Goal: Transaction & Acquisition: Purchase product/service

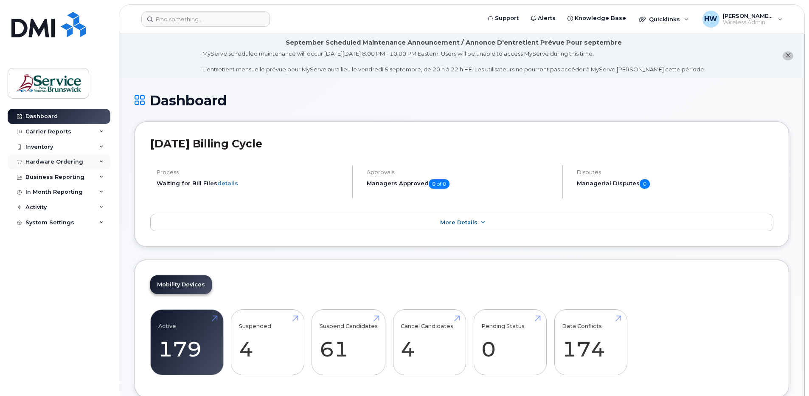
click at [103, 161] on icon at bounding box center [101, 162] width 4 height 4
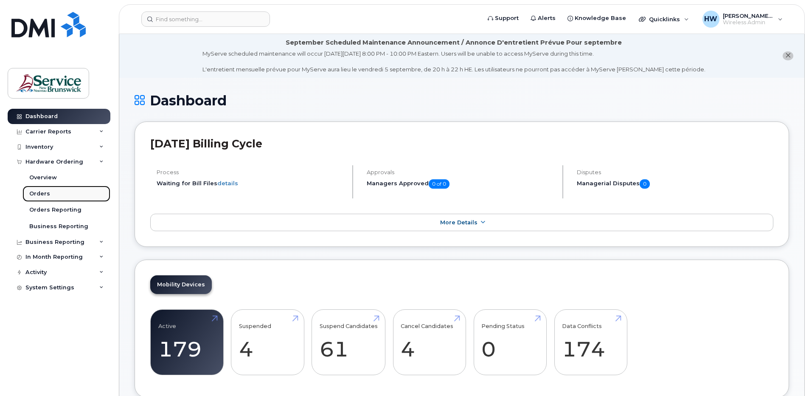
click at [43, 191] on div "Orders" at bounding box center [39, 194] width 21 height 8
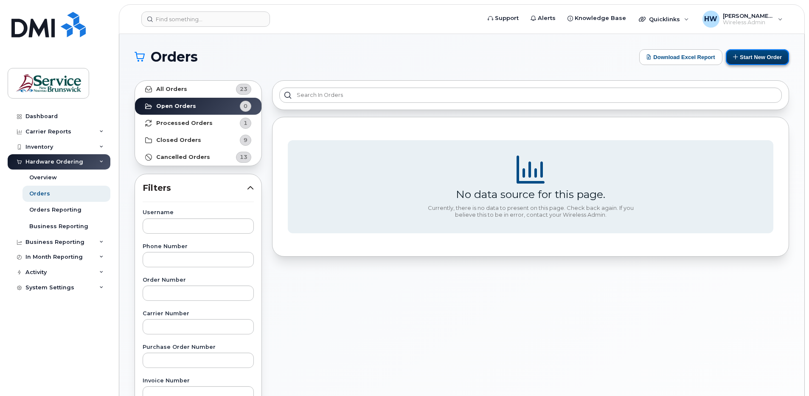
click at [765, 55] on button "Start New Order" at bounding box center [757, 57] width 63 height 16
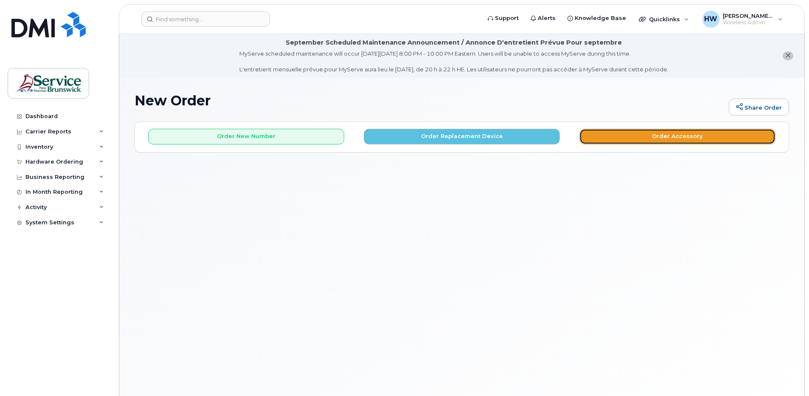
click at [691, 139] on button "Order Accessory" at bounding box center [678, 137] width 196 height 16
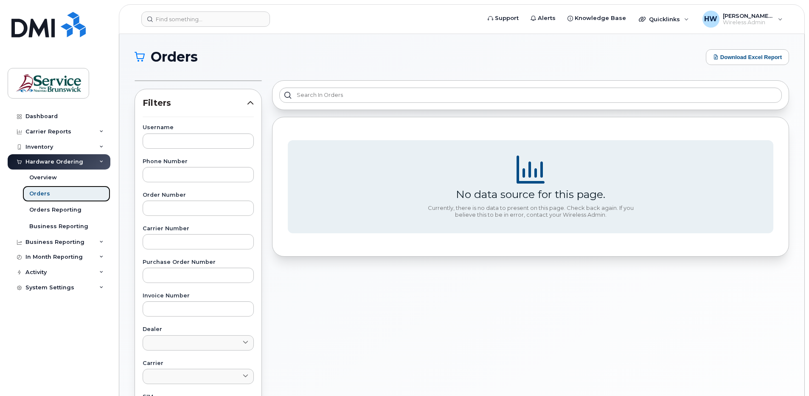
click at [50, 193] on link "Orders" at bounding box center [67, 194] width 88 height 16
click at [52, 177] on div "Overview" at bounding box center [43, 178] width 28 height 8
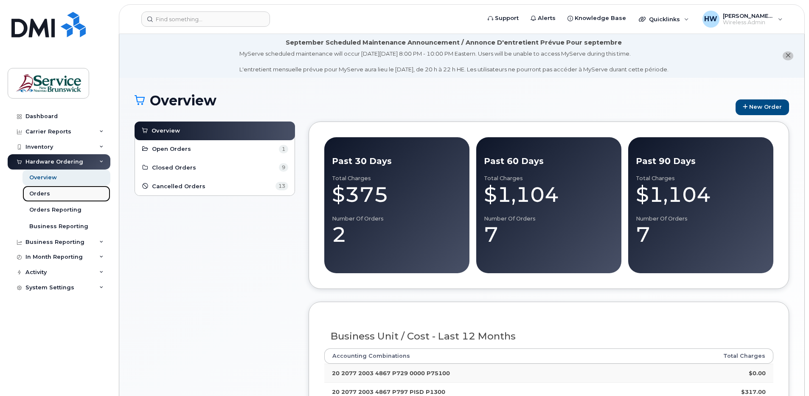
click at [47, 194] on div "Orders" at bounding box center [39, 194] width 21 height 8
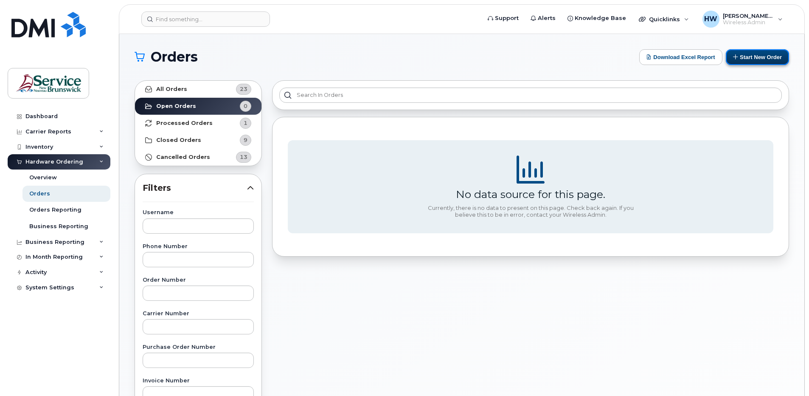
click at [764, 56] on button "Start New Order" at bounding box center [757, 57] width 63 height 16
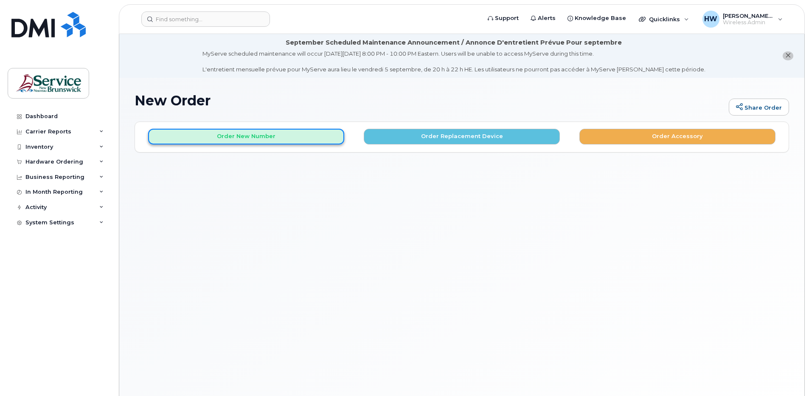
click at [251, 132] on button "Order New Number" at bounding box center [246, 137] width 196 height 16
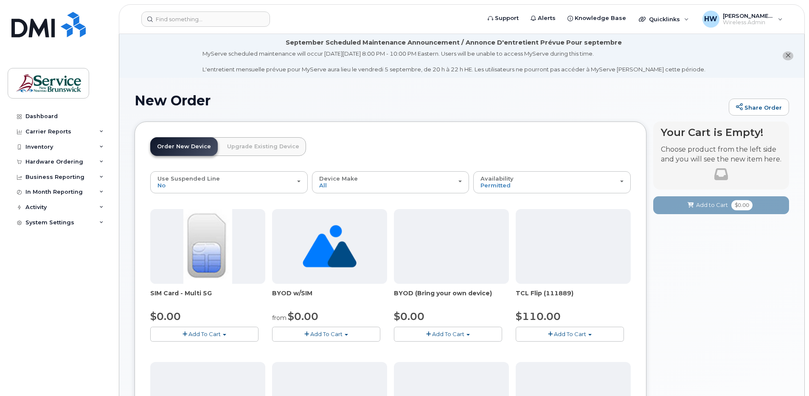
scroll to position [42, 0]
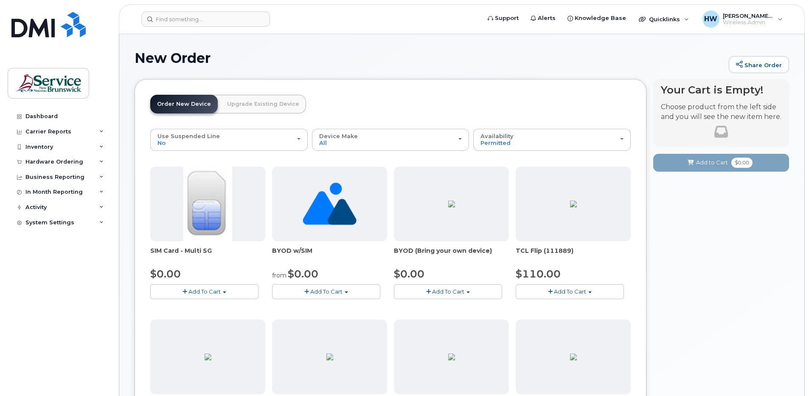
click at [209, 209] on img at bounding box center [207, 203] width 48 height 75
click at [212, 290] on span "Add To Cart" at bounding box center [205, 291] width 32 height 7
click at [214, 306] on link "$0.00 - New Activation" at bounding box center [192, 307] width 81 height 11
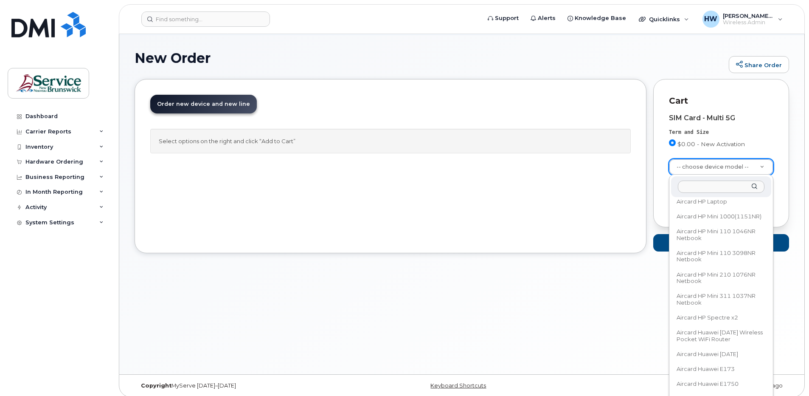
scroll to position [421, 0]
drag, startPoint x: 767, startPoint y: 203, endPoint x: 778, endPoint y: 303, distance: 101.3
click at [778, 310] on body "Support Alerts Knowledge Base Quicklinks Suspend / Cancel Device Change SIM Car…" at bounding box center [404, 180] width 809 height 444
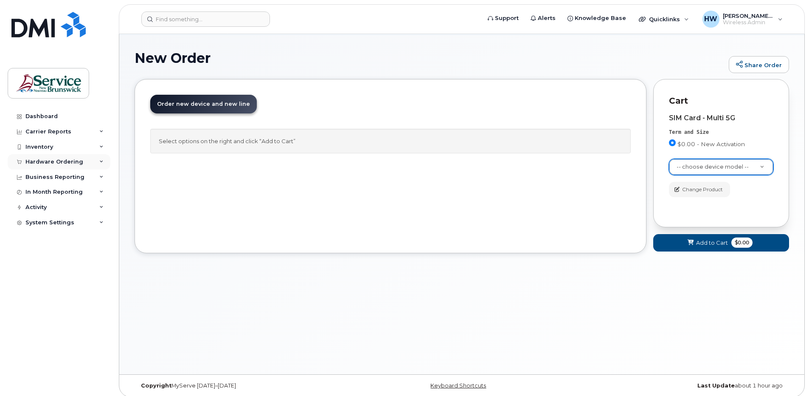
click at [60, 159] on div "Hardware Ordering" at bounding box center [54, 161] width 58 height 7
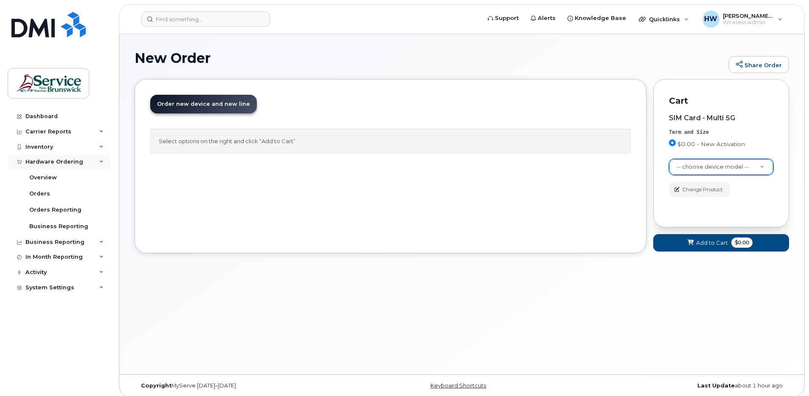
click at [59, 161] on div "Hardware Ordering" at bounding box center [54, 161] width 58 height 7
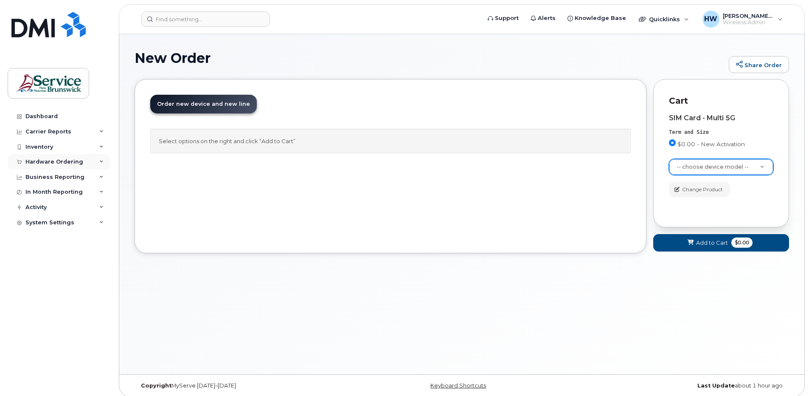
click at [59, 161] on div "Hardware Ordering" at bounding box center [54, 161] width 58 height 7
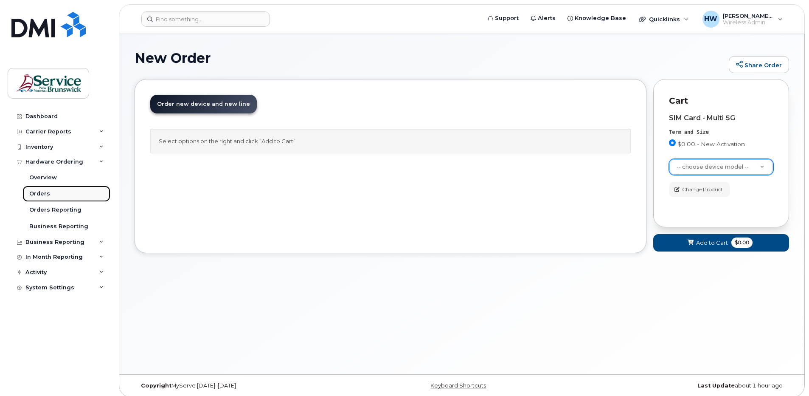
click at [43, 192] on div "Orders" at bounding box center [39, 194] width 21 height 8
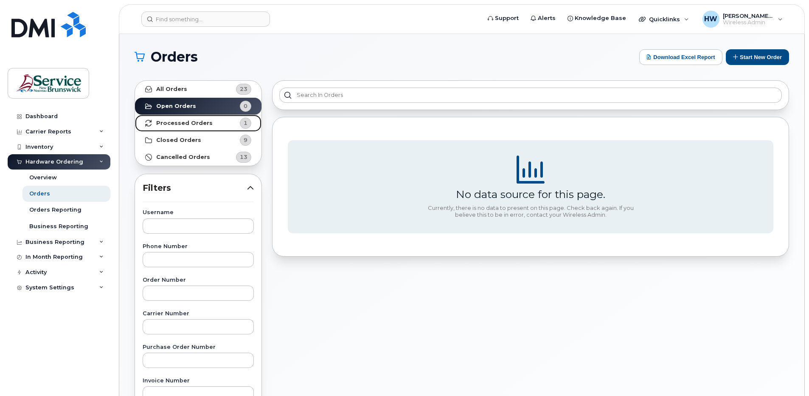
click at [194, 121] on strong "Processed Orders" at bounding box center [184, 123] width 56 height 7
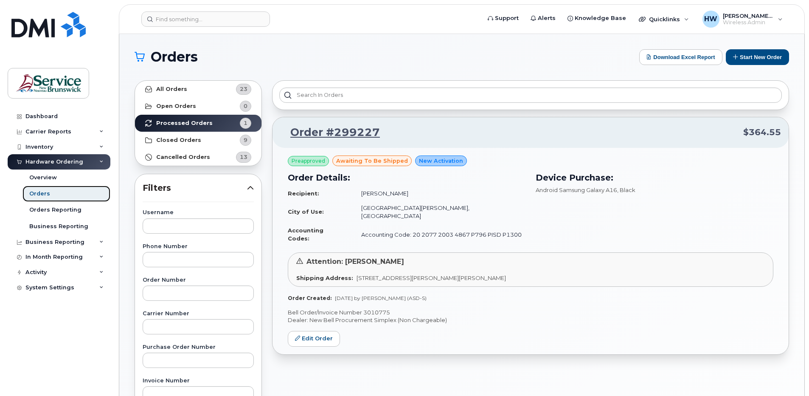
click at [50, 191] on link "Orders" at bounding box center [67, 194] width 88 height 16
click at [769, 56] on button "Start New Order" at bounding box center [757, 57] width 63 height 16
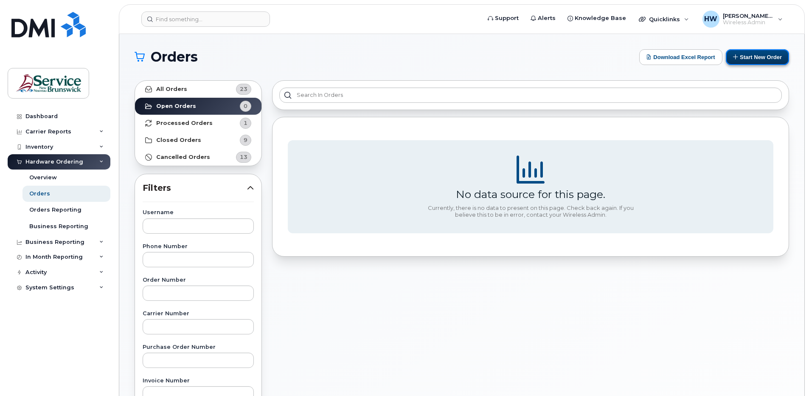
click at [787, 56] on button "Start New Order" at bounding box center [757, 57] width 63 height 16
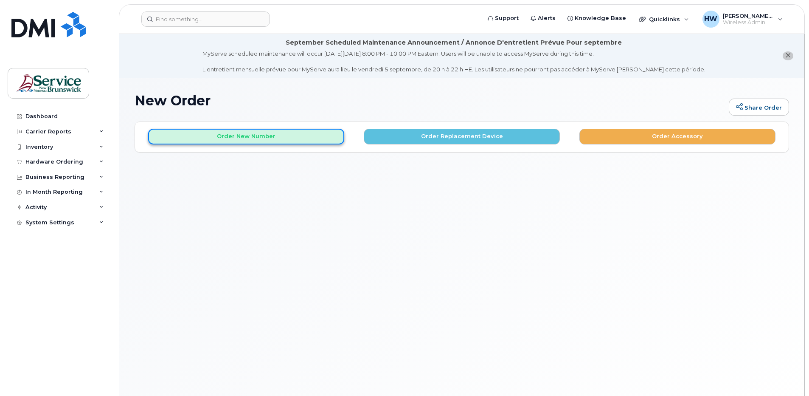
click at [275, 135] on button "Order New Number" at bounding box center [246, 137] width 196 height 16
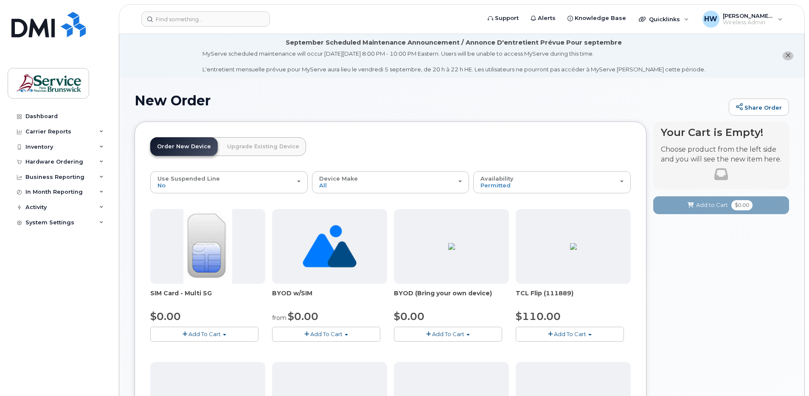
click at [209, 334] on span "Add To Cart" at bounding box center [205, 333] width 32 height 7
click at [185, 332] on span "button" at bounding box center [185, 334] width 5 height 6
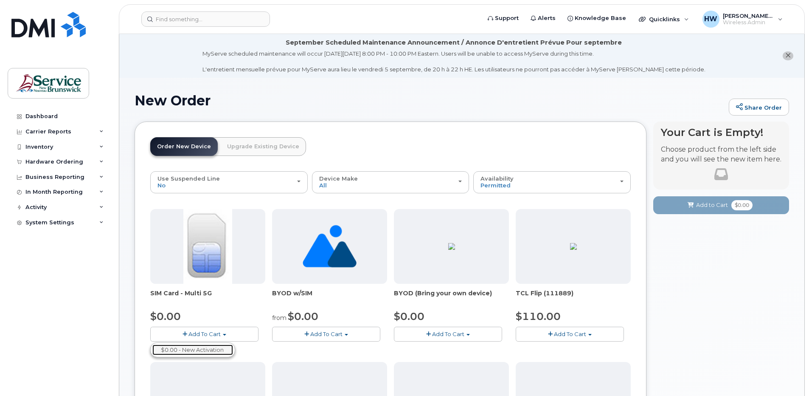
click at [206, 347] on link "$0.00 - New Activation" at bounding box center [192, 349] width 81 height 11
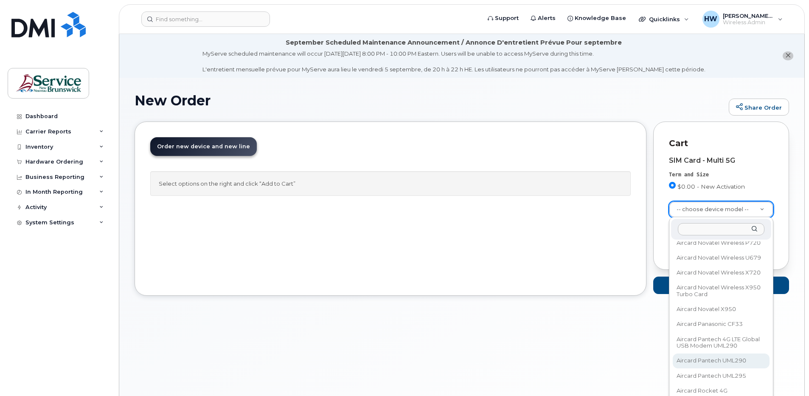
scroll to position [1699, 0]
drag, startPoint x: 767, startPoint y: 249, endPoint x: 784, endPoint y: 246, distance: 16.8
select select "2742"
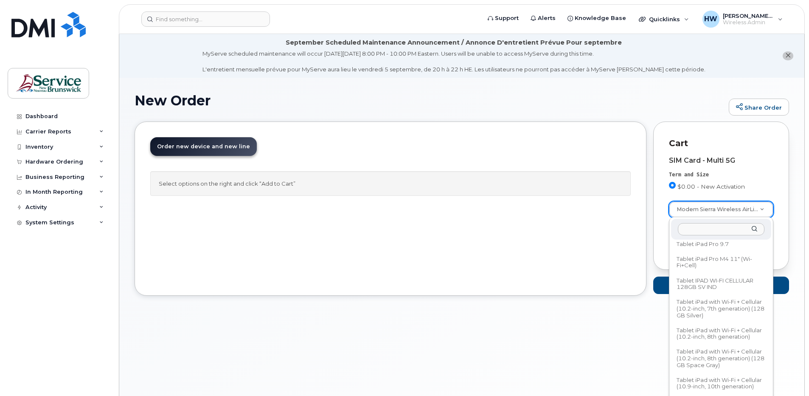
scroll to position [45575, 0]
click at [687, 226] on input "text" at bounding box center [721, 229] width 87 height 12
type input "samsung galaxy"
select select "3292"
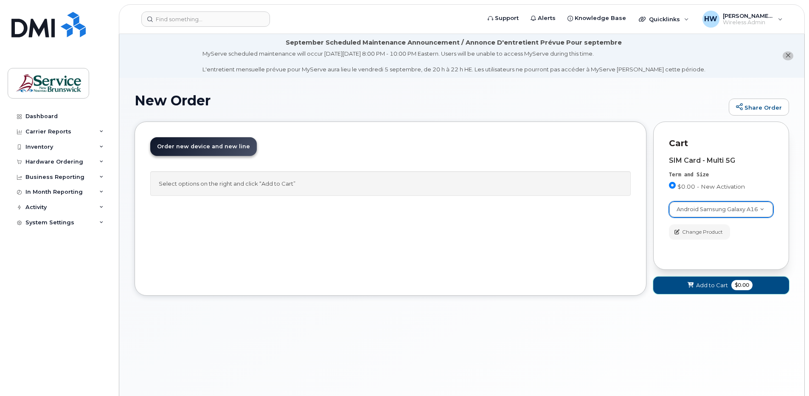
click at [741, 282] on span "$0.00" at bounding box center [742, 285] width 21 height 10
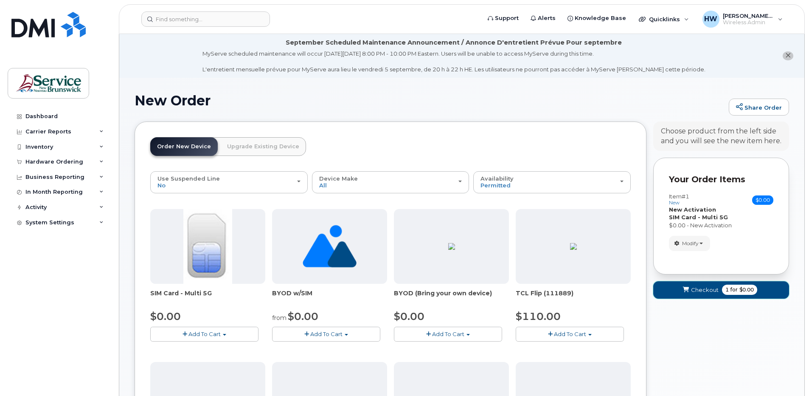
click at [703, 288] on span "Checkout" at bounding box center [705, 290] width 28 height 8
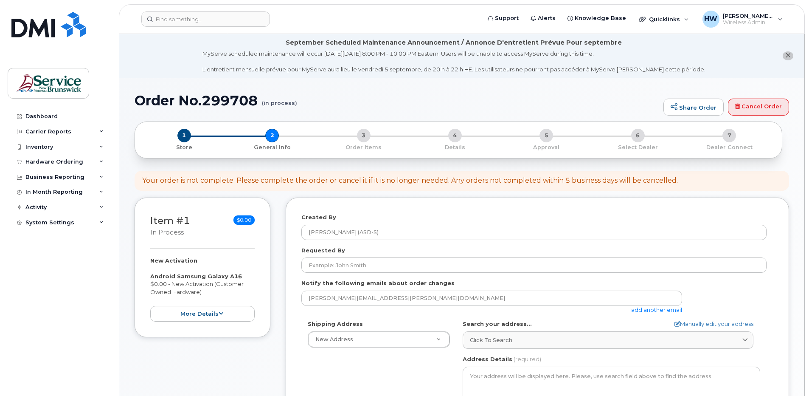
select select
click at [760, 109] on link "Cancel Order" at bounding box center [758, 107] width 61 height 17
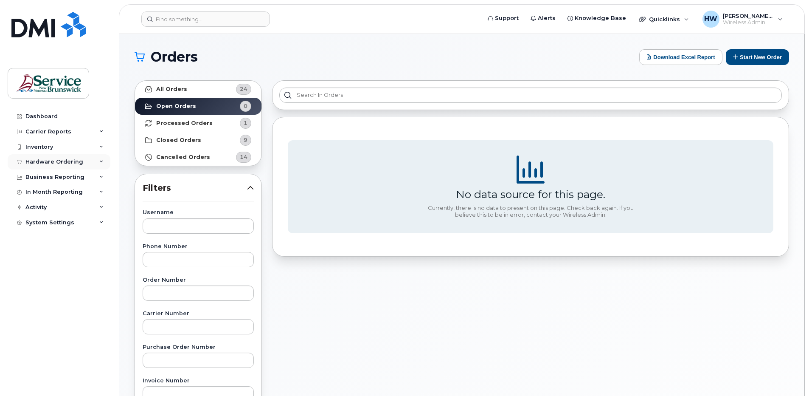
click at [66, 158] on div "Hardware Ordering" at bounding box center [54, 161] width 58 height 7
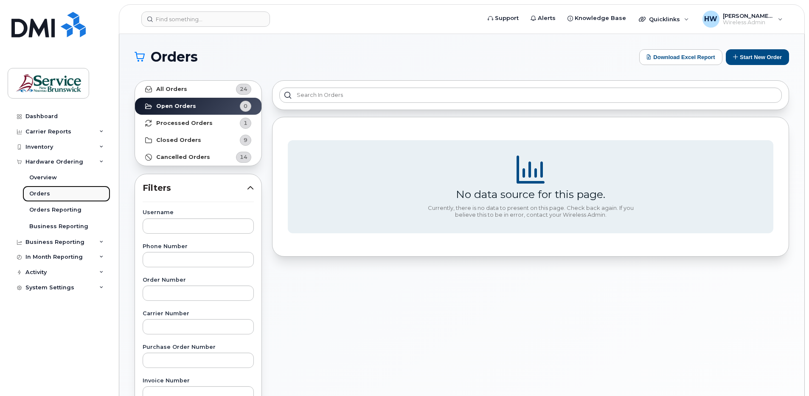
click at [44, 193] on div "Orders" at bounding box center [39, 194] width 21 height 8
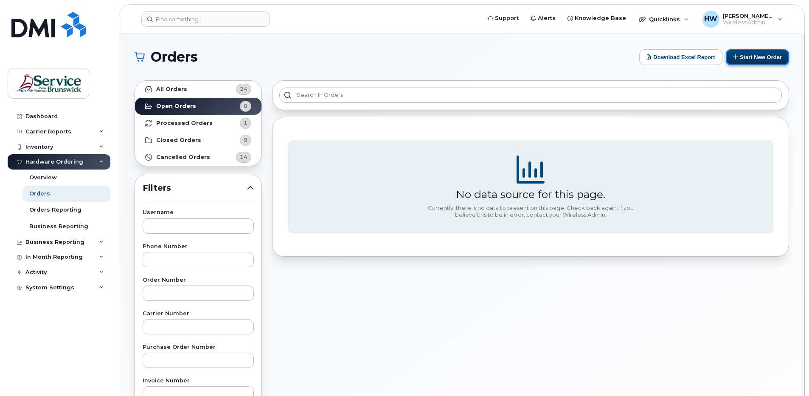
click at [754, 56] on button "Start New Order" at bounding box center [757, 57] width 63 height 16
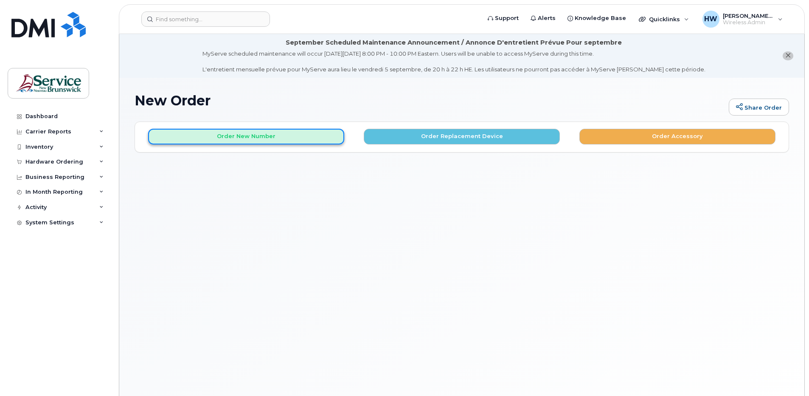
click at [238, 136] on button "Order New Number" at bounding box center [246, 137] width 196 height 16
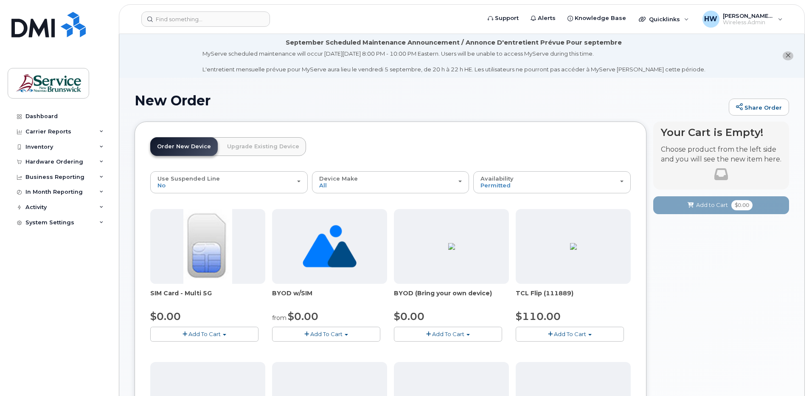
click at [193, 334] on span "Add To Cart" at bounding box center [205, 333] width 32 height 7
click at [196, 334] on span "Add To Cart" at bounding box center [205, 333] width 32 height 7
click at [197, 334] on span "Add To Cart" at bounding box center [205, 333] width 32 height 7
click at [197, 333] on span "Add To Cart" at bounding box center [205, 333] width 32 height 7
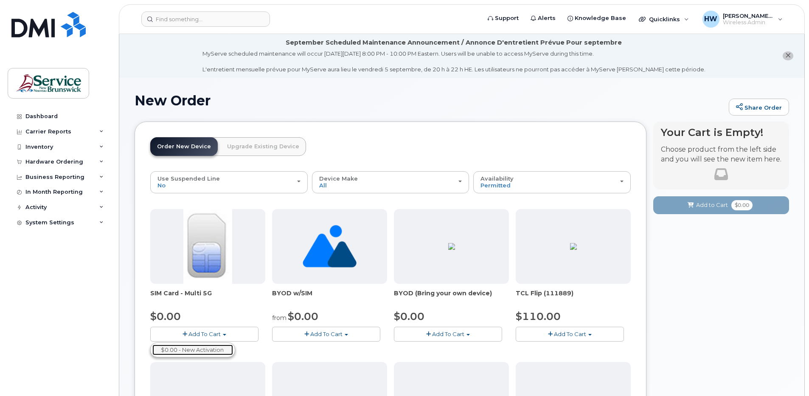
click at [201, 349] on link "$0.00 - New Activation" at bounding box center [192, 349] width 81 height 11
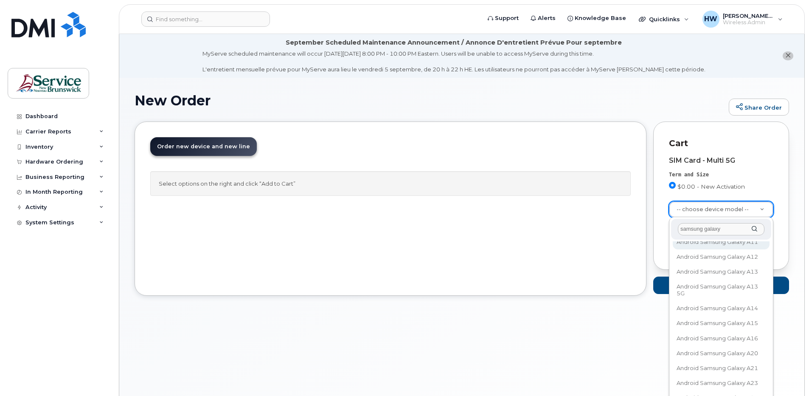
scroll to position [170, 0]
type input "samsung galaxy"
select select "3292"
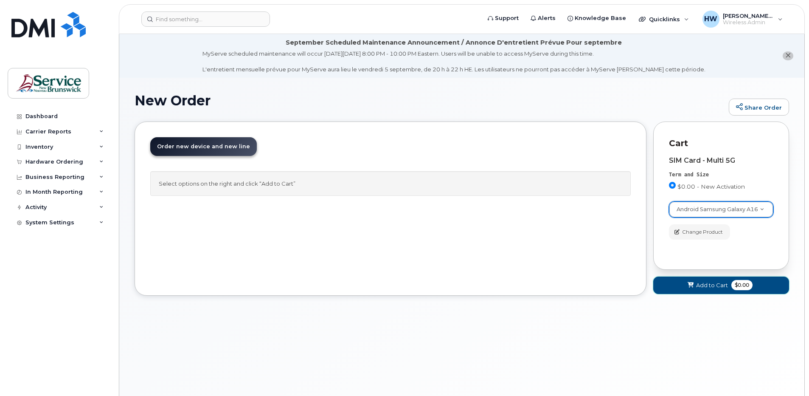
click at [710, 284] on span "Add to Cart" at bounding box center [712, 285] width 32 height 8
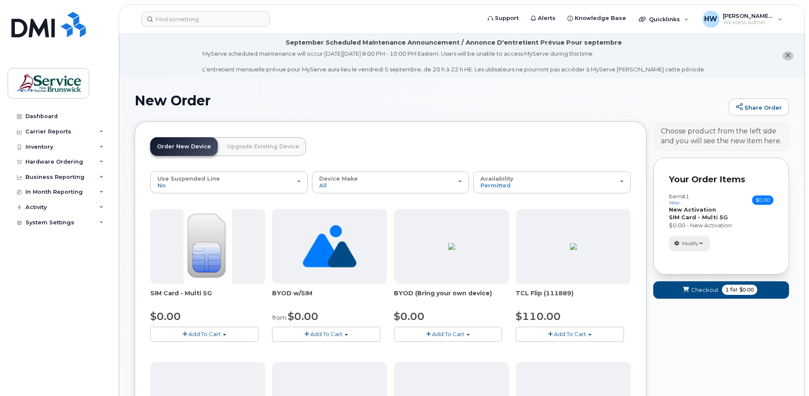
click at [699, 242] on span "Modify" at bounding box center [690, 244] width 17 height 8
click at [758, 229] on div "Item #1 new $0.00 Accessories Only SIM Only Activation New Activation Hardware …" at bounding box center [721, 222] width 104 height 58
click at [703, 242] on button "Modify" at bounding box center [689, 243] width 41 height 15
click at [762, 242] on div "Modify change order only accessories select suspended line Remove" at bounding box center [721, 243] width 104 height 15
drag, startPoint x: 728, startPoint y: 287, endPoint x: 743, endPoint y: 290, distance: 15.2
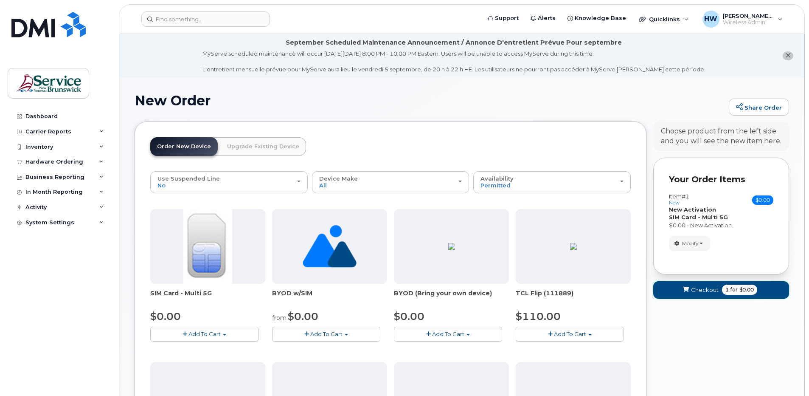
click at [728, 287] on span "1 for $0.00" at bounding box center [739, 290] width 35 height 10
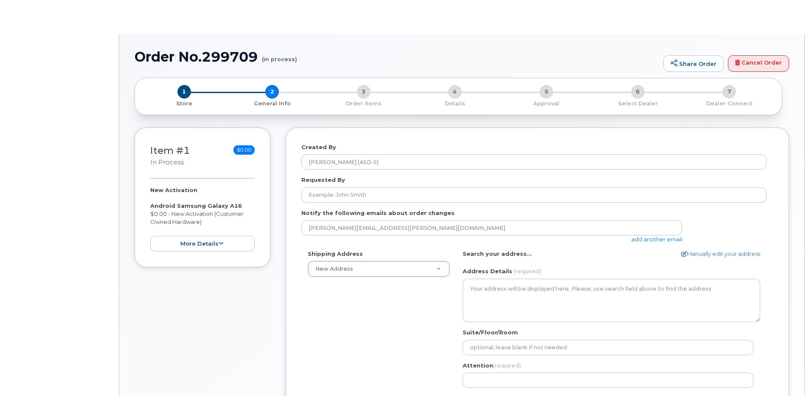
select select
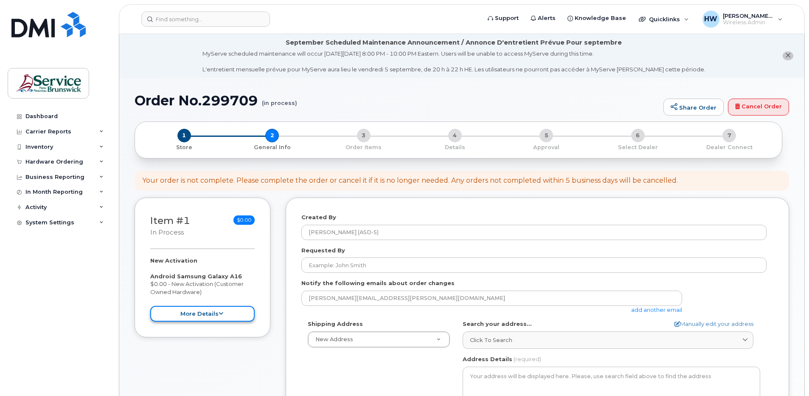
click at [215, 311] on button "more details" at bounding box center [202, 314] width 104 height 16
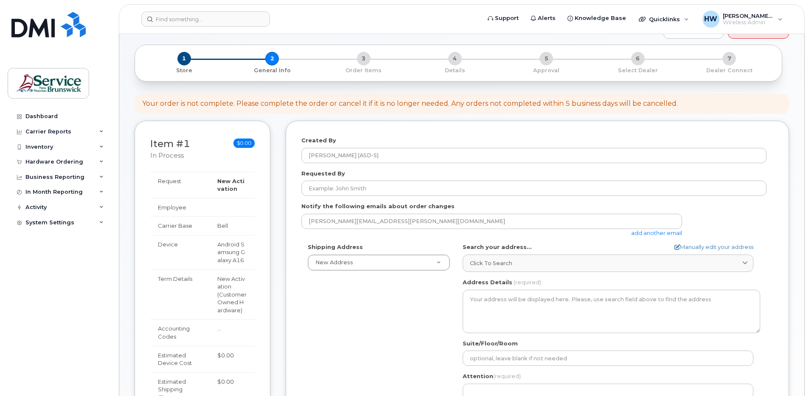
scroll to position [42, 0]
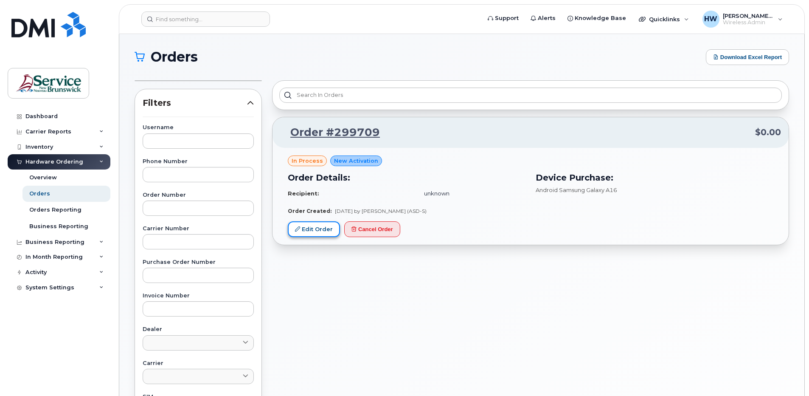
click at [319, 228] on link "Edit Order" at bounding box center [314, 229] width 52 height 16
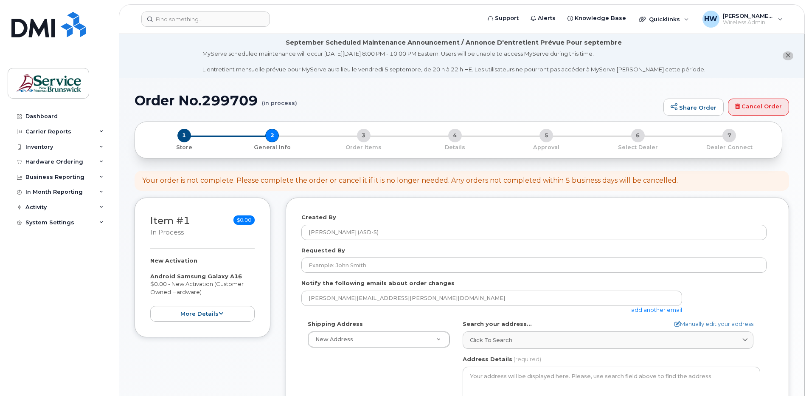
select select
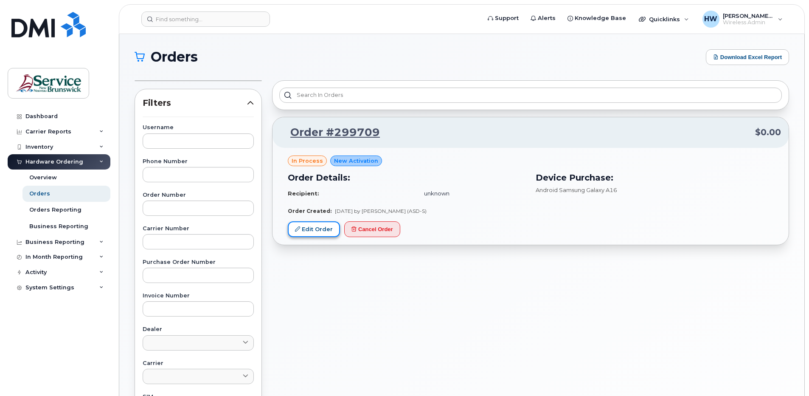
click at [316, 229] on link "Edit Order" at bounding box center [314, 229] width 52 height 16
click at [316, 227] on link "Edit Order" at bounding box center [314, 229] width 52 height 16
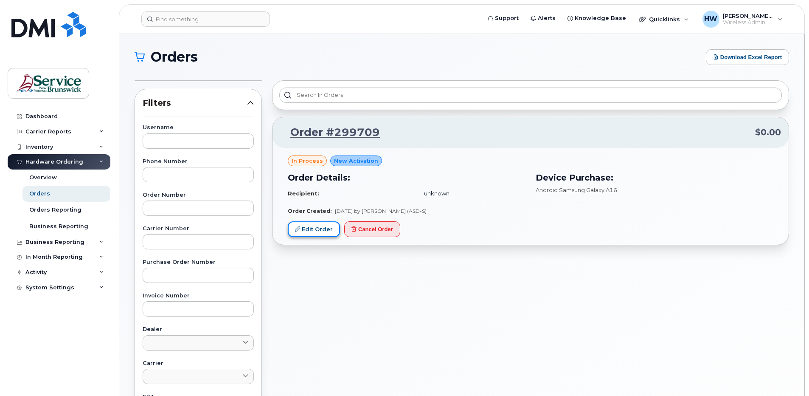
click at [316, 225] on link "Edit Order" at bounding box center [314, 229] width 52 height 16
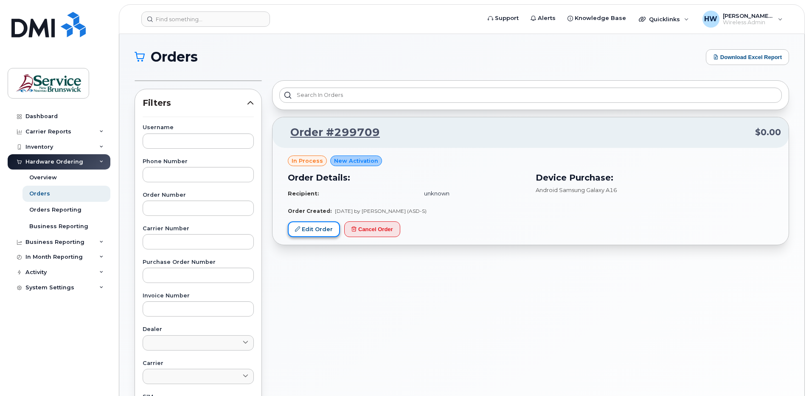
click at [316, 225] on link "Edit Order" at bounding box center [314, 229] width 52 height 16
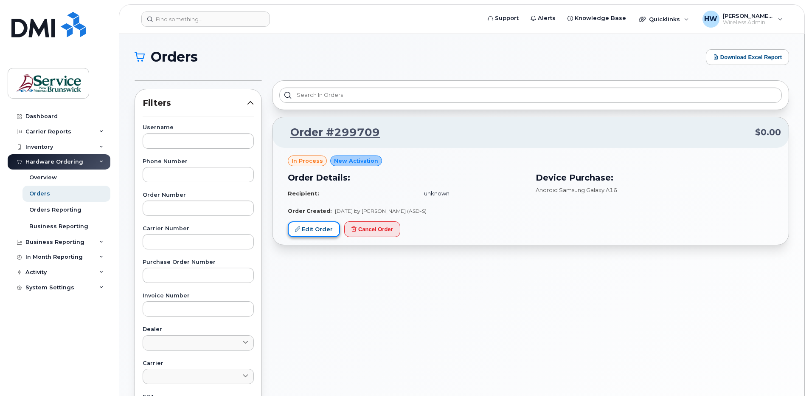
click at [316, 225] on link "Edit Order" at bounding box center [314, 229] width 52 height 16
click at [316, 223] on link "Edit Order" at bounding box center [314, 229] width 52 height 16
click at [382, 229] on button "Cancel Order" at bounding box center [372, 229] width 56 height 16
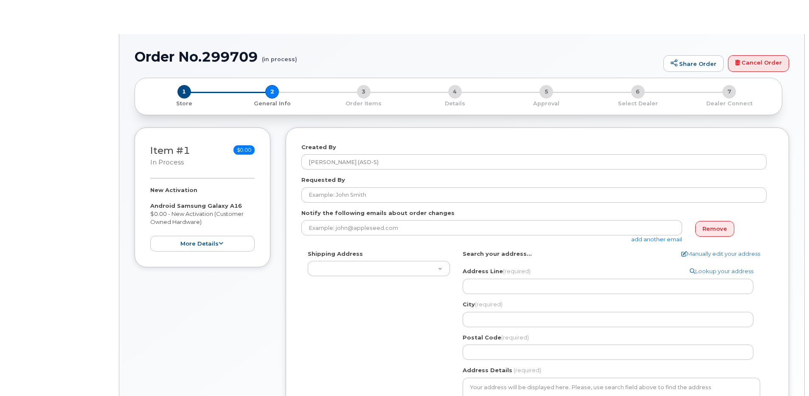
select select
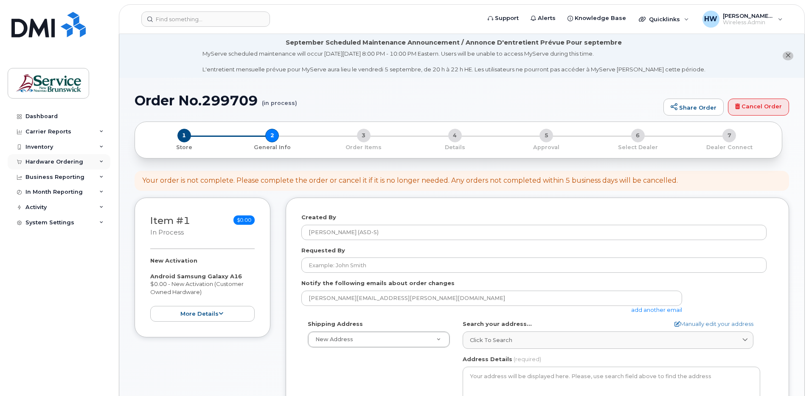
click at [76, 160] on div "Hardware Ordering" at bounding box center [54, 161] width 58 height 7
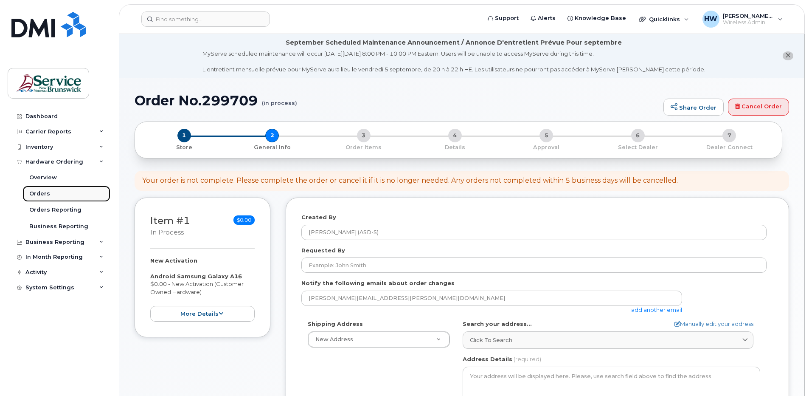
click at [45, 192] on div "Orders" at bounding box center [39, 194] width 21 height 8
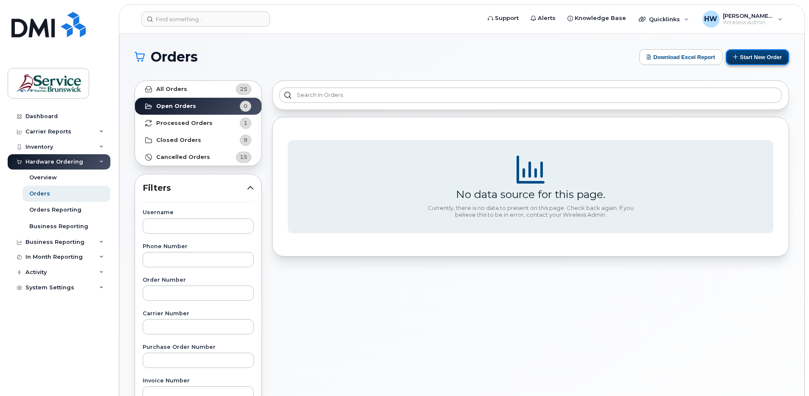
click at [767, 54] on button "Start New Order" at bounding box center [757, 57] width 63 height 16
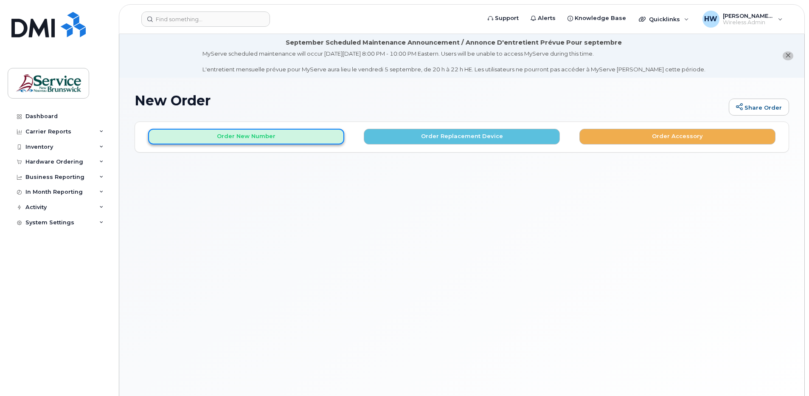
click at [251, 136] on button "Order New Number" at bounding box center [246, 137] width 196 height 16
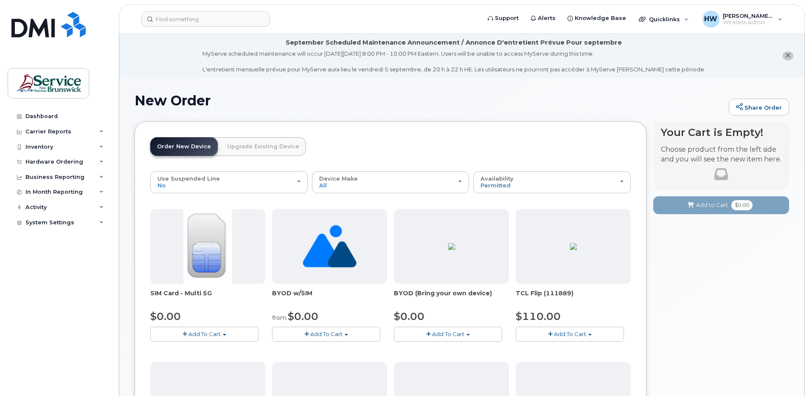
click at [199, 331] on span "Add To Cart" at bounding box center [205, 333] width 32 height 7
click at [201, 346] on link "$0.00 - New Activation" at bounding box center [192, 349] width 81 height 11
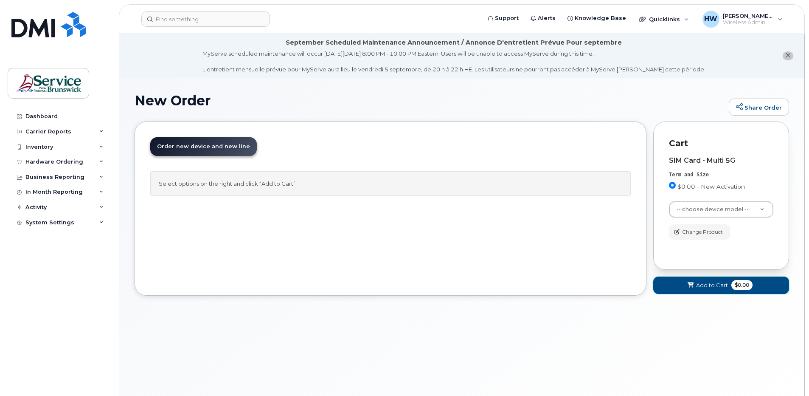
click at [716, 285] on span "Add to Cart" at bounding box center [712, 285] width 32 height 8
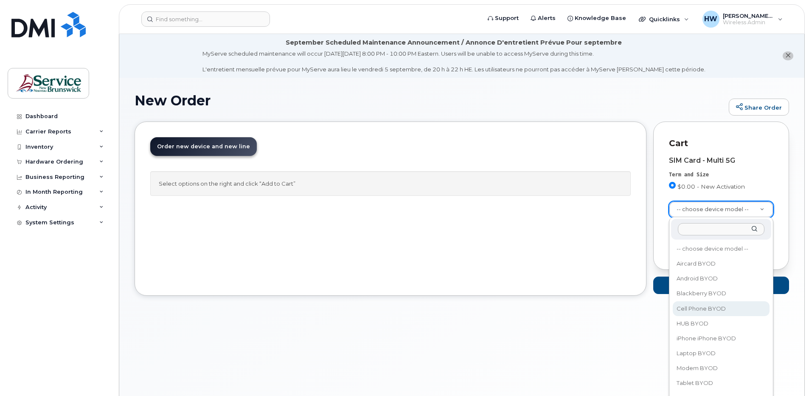
select select "2457"
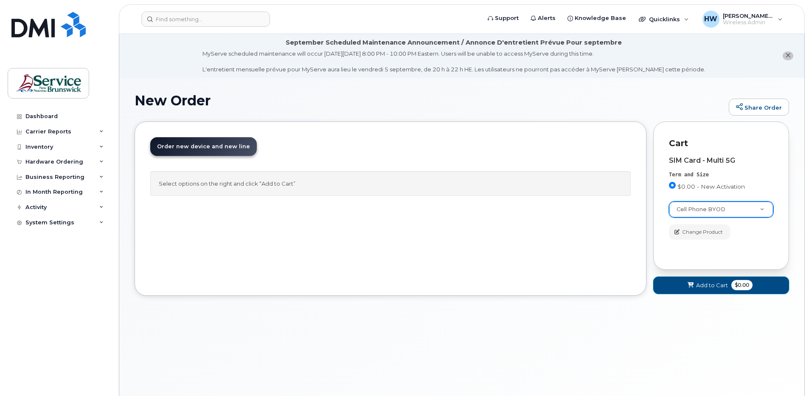
click at [696, 282] on button "Add to Cart $0.00" at bounding box center [722, 284] width 136 height 17
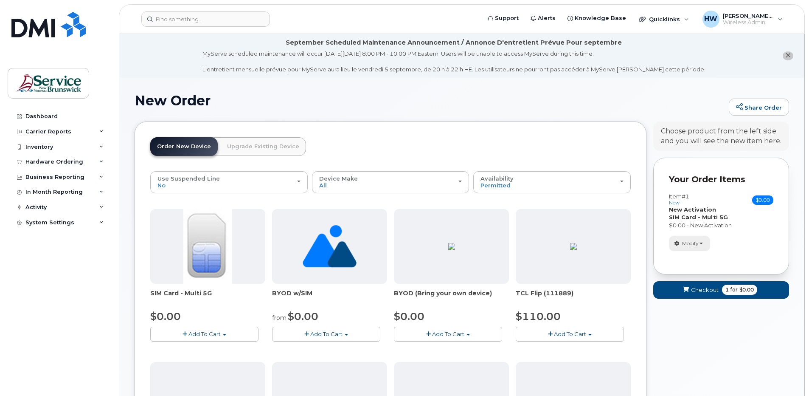
click at [692, 240] on span "Modify" at bounding box center [690, 244] width 17 height 8
click at [693, 256] on link "change" at bounding box center [710, 256] width 81 height 10
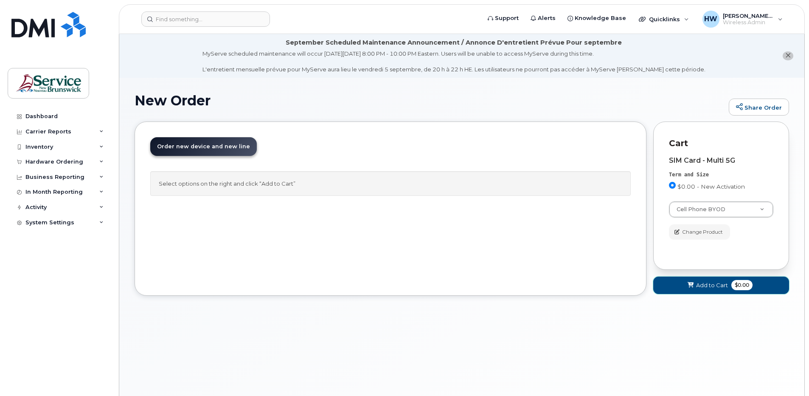
drag, startPoint x: 692, startPoint y: 283, endPoint x: 685, endPoint y: 285, distance: 7.3
click at [685, 285] on button "Add to Cart $0.00" at bounding box center [722, 284] width 136 height 17
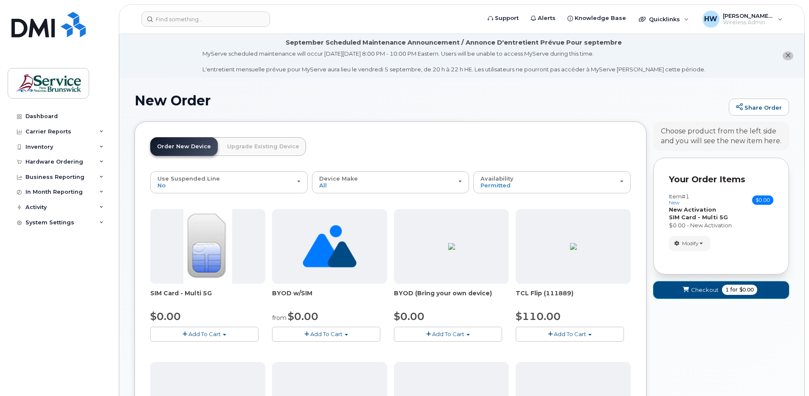
click at [734, 289] on span "for" at bounding box center [734, 290] width 11 height 8
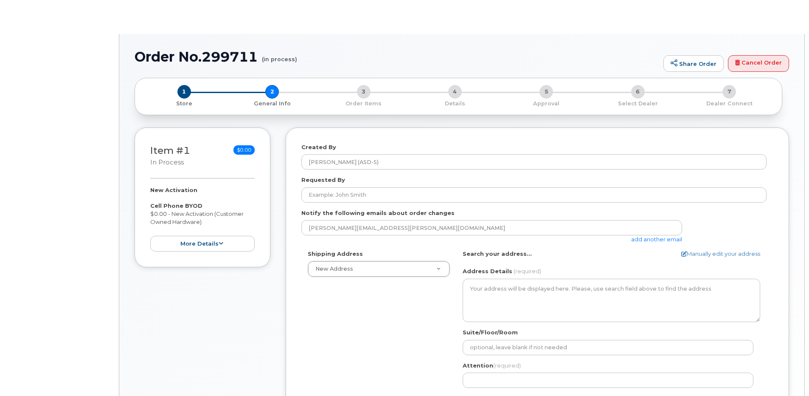
select select
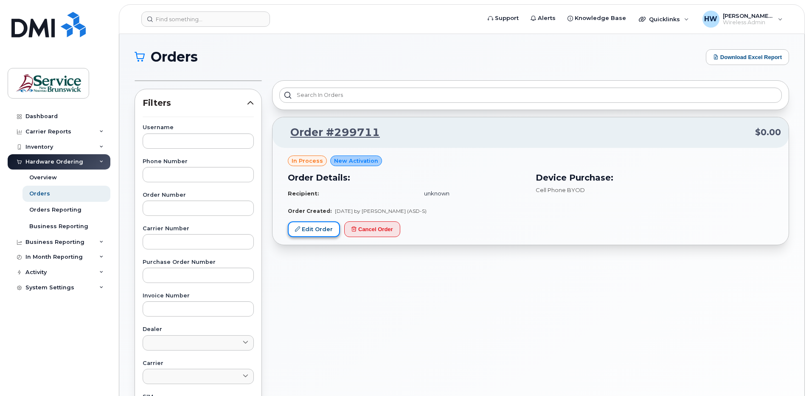
click at [318, 228] on link "Edit Order" at bounding box center [314, 229] width 52 height 16
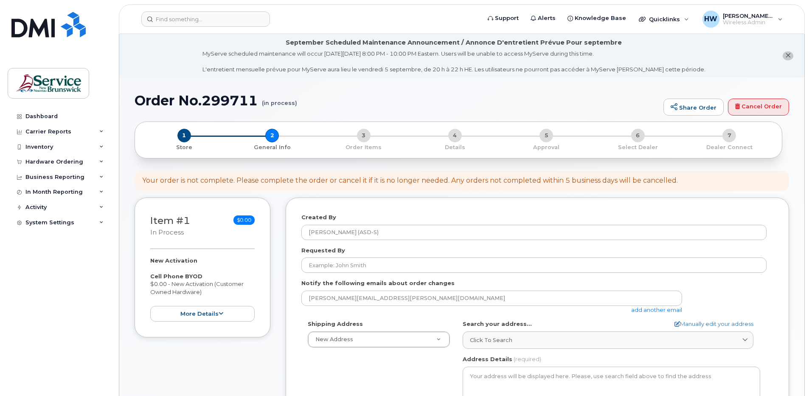
select select
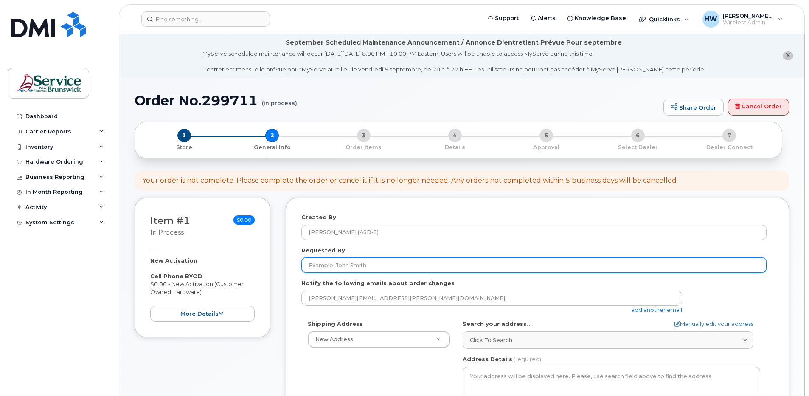
click at [340, 265] on input "Requested By" at bounding box center [534, 264] width 465 height 15
type input "[PERSON_NAME]"
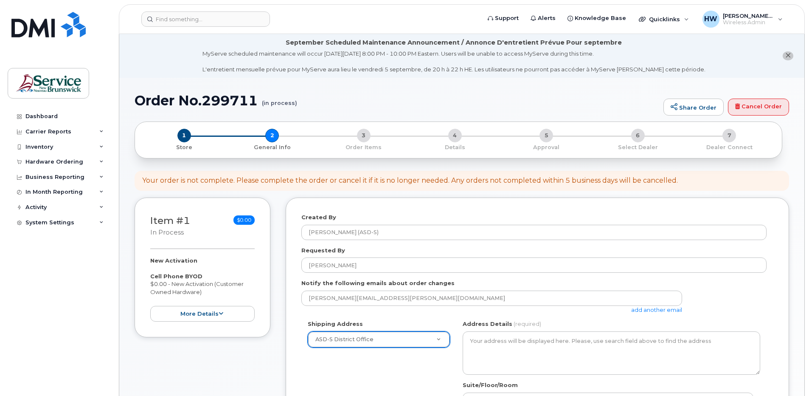
select select
type textarea "[STREET_ADDRESS][PERSON_NAME][PERSON_NAME]"
type input "[PERSON_NAME]"
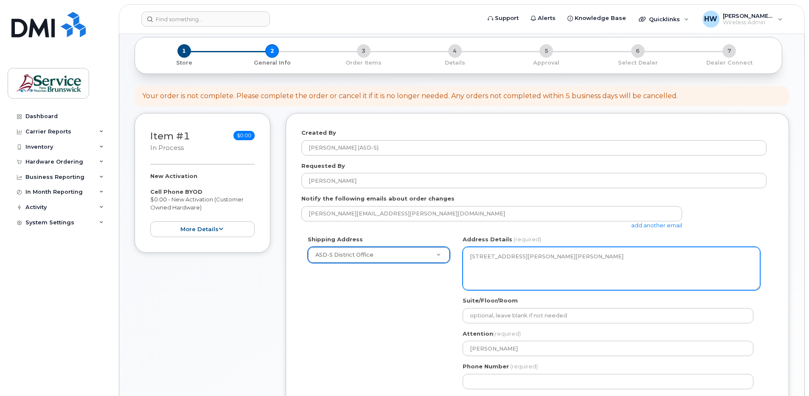
scroll to position [127, 0]
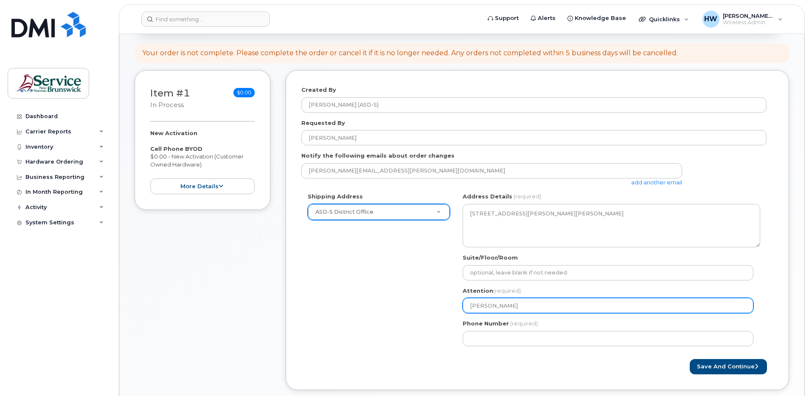
drag, startPoint x: 522, startPoint y: 304, endPoint x: 430, endPoint y: 295, distance: 92.7
click at [430, 295] on div "Shipping Address ASD-S District Office New Address ASD-E Main Office ASD-[GEOGR…" at bounding box center [534, 272] width 465 height 160
select select
type input "W"
select select
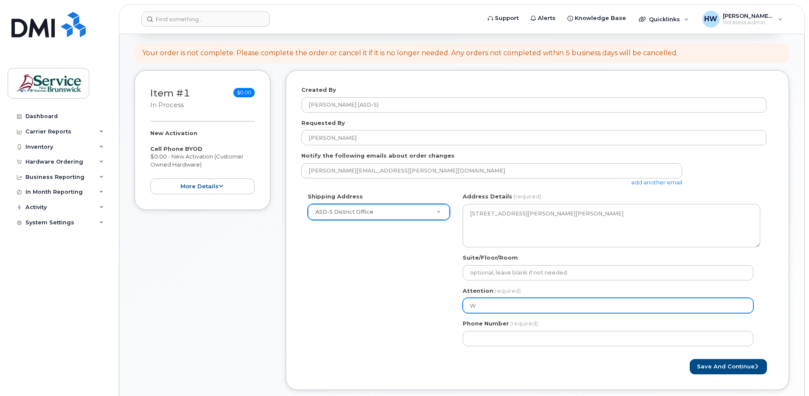
type input "We"
select select
type input "[PERSON_NAME]"
select select
type input "Wend"
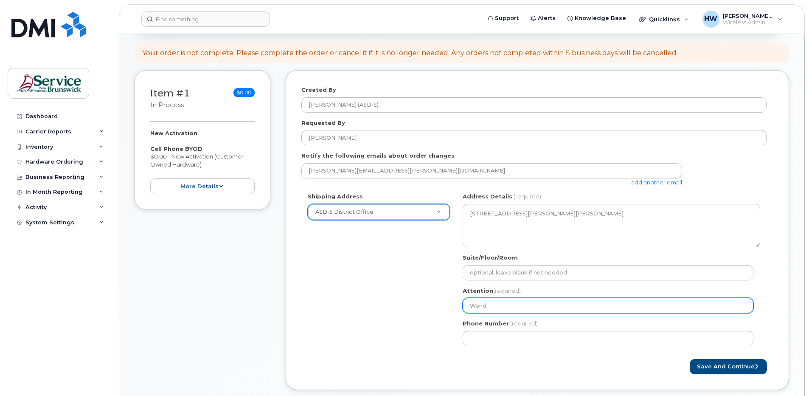
select select
type input "Wendy"
select select
type input "Wendy H"
select select
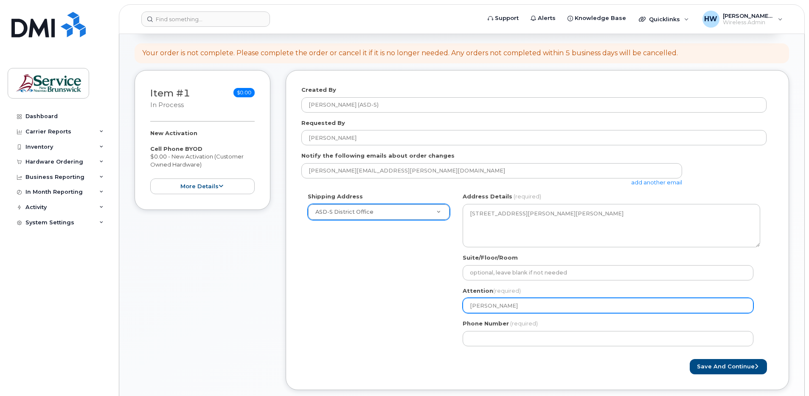
type input "Wendy Hu"
select select
type input "Wendy Hue"
select select
type input "Wendy Hues"
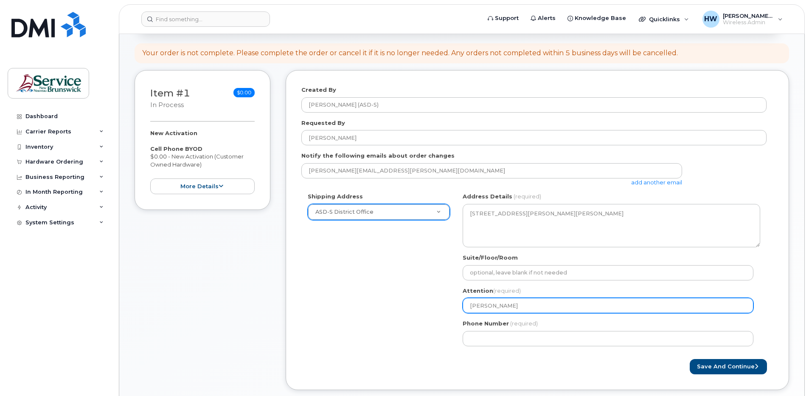
select select
type input "Wendy Huese"
select select
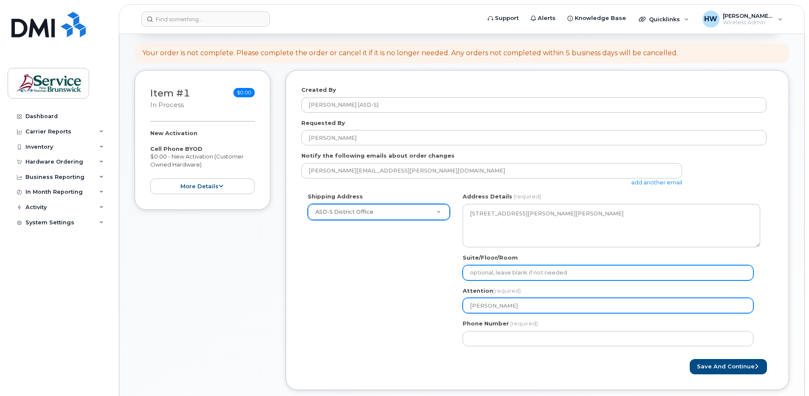
type input "Wendy hueser"
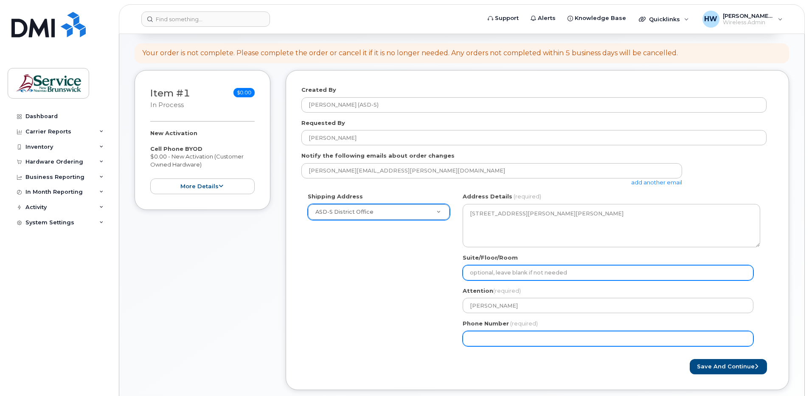
type input "5066395003"
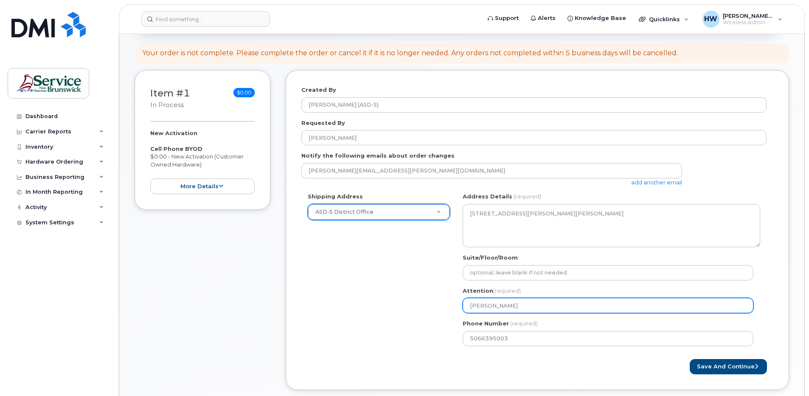
select select
type input "Wendy ueser"
select select
type input "[PERSON_NAME]"
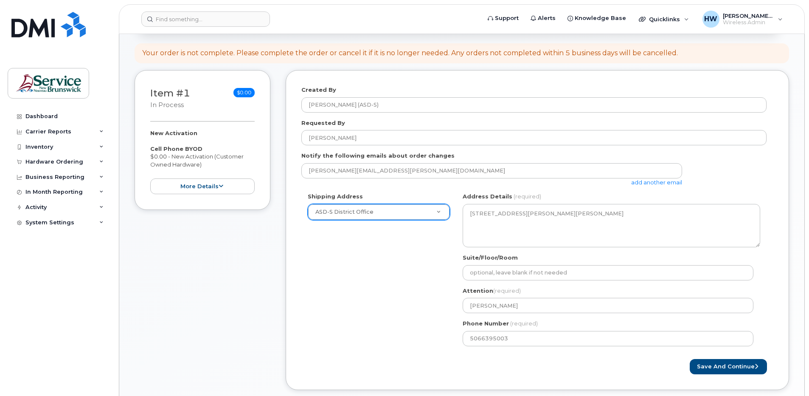
click at [327, 284] on div "Shipping Address ASD-S District Office New Address ASD-E Main Office ASD-N Bath…" at bounding box center [534, 272] width 465 height 160
drag, startPoint x: 738, startPoint y: 365, endPoint x: 742, endPoint y: 361, distance: 5.7
click at [738, 365] on button "Save and Continue" at bounding box center [728, 367] width 77 height 16
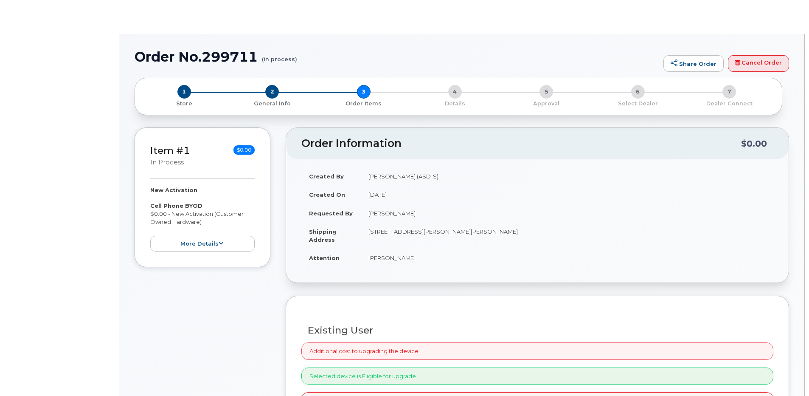
radio input "true"
select select
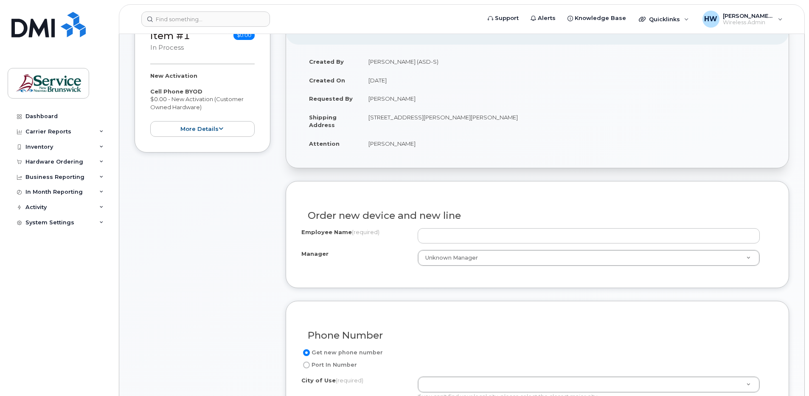
scroll to position [170, 0]
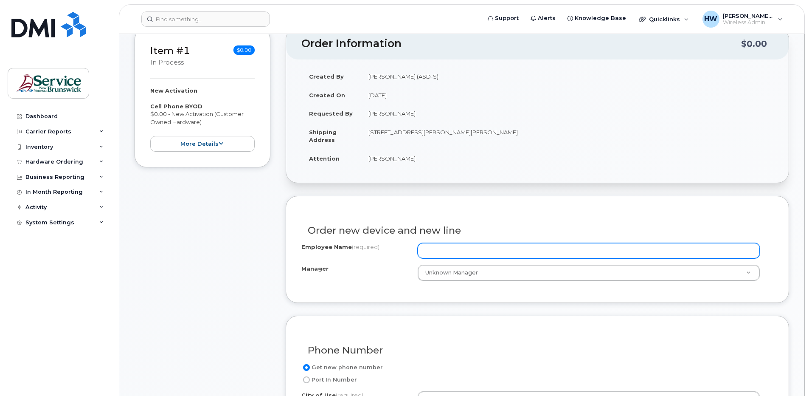
click at [430, 248] on input "Employee Name (required)" at bounding box center [589, 250] width 342 height 15
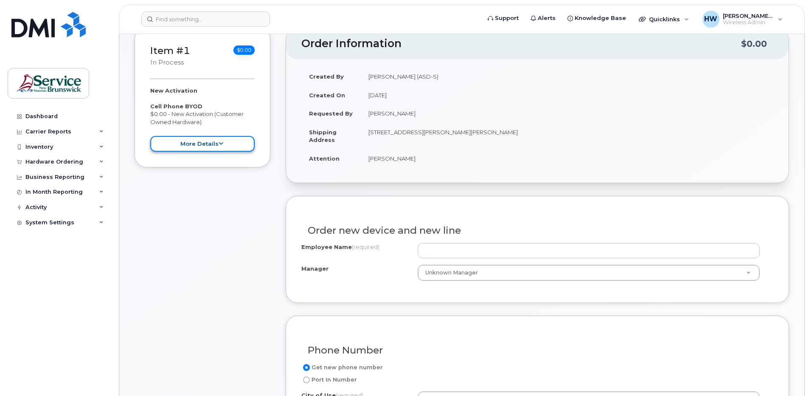
click at [222, 141] on button "more details" at bounding box center [202, 144] width 104 height 16
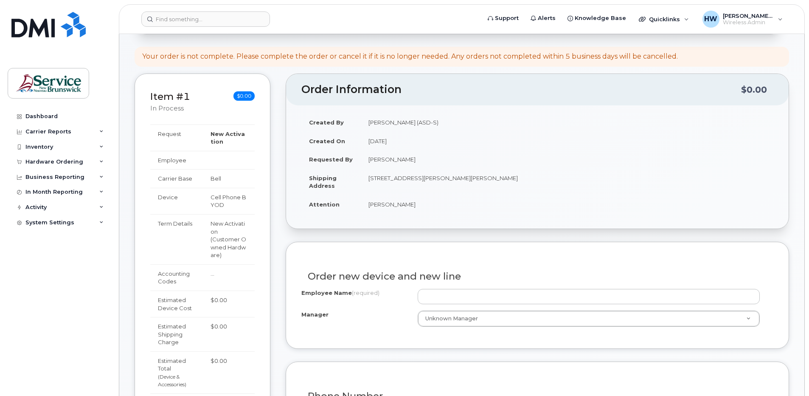
scroll to position [127, 0]
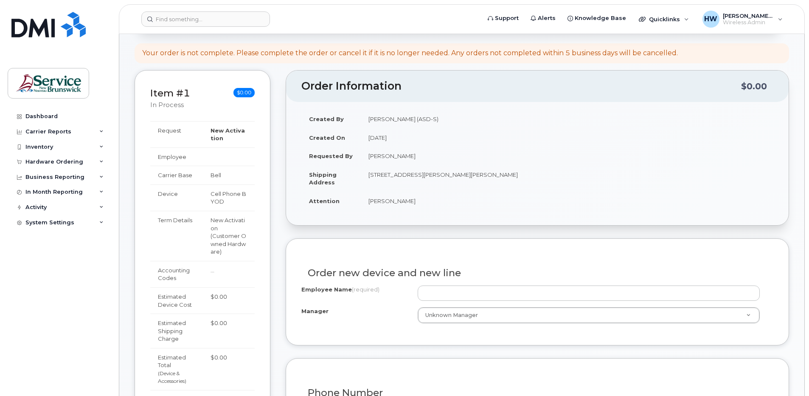
click at [602, 202] on td "[PERSON_NAME]" at bounding box center [567, 201] width 413 height 19
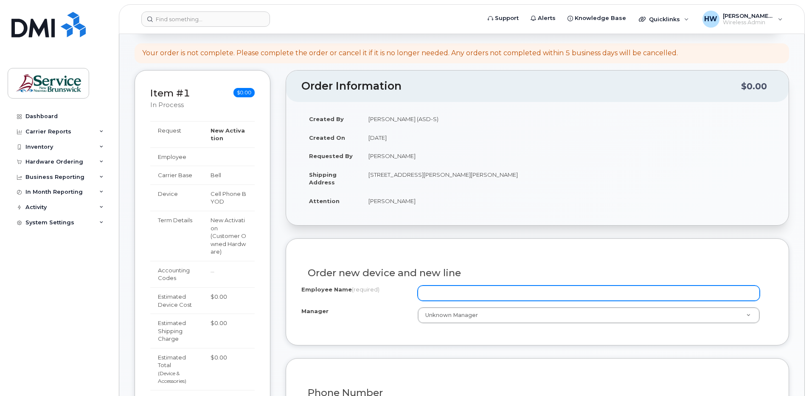
click at [440, 293] on input "Employee Name (required)" at bounding box center [589, 292] width 342 height 15
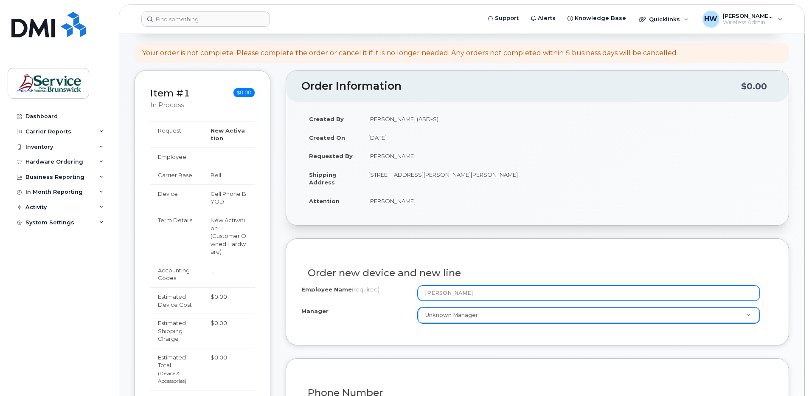
type input "[PERSON_NAME]"
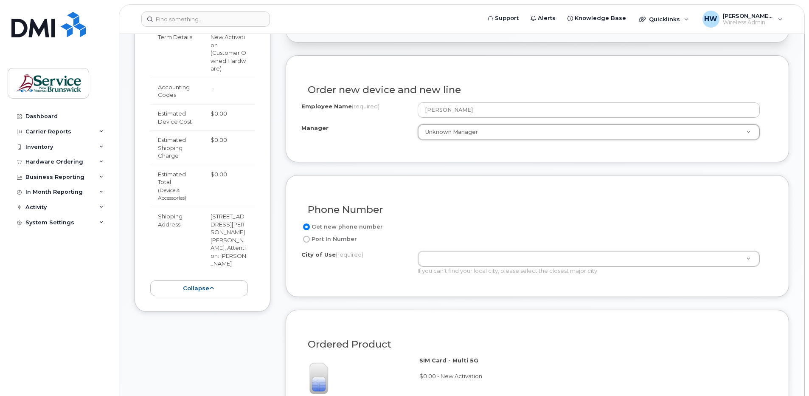
scroll to position [340, 0]
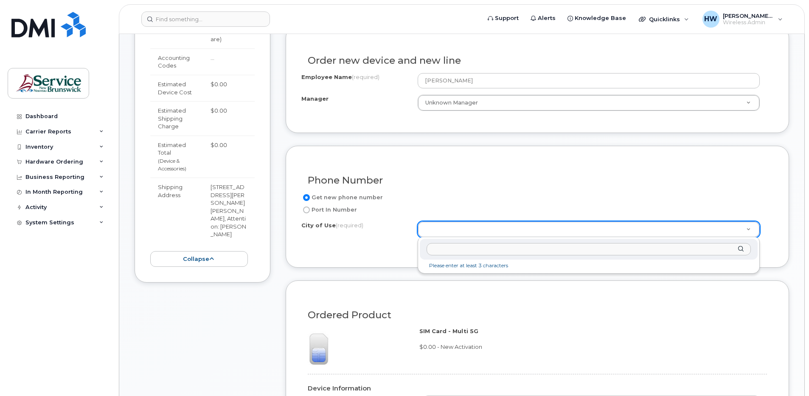
type input "D"
type input "Saint Jo"
type input "2008"
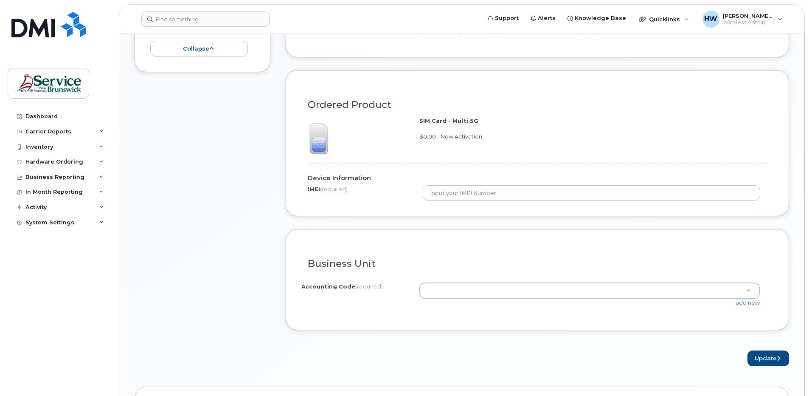
scroll to position [552, 0]
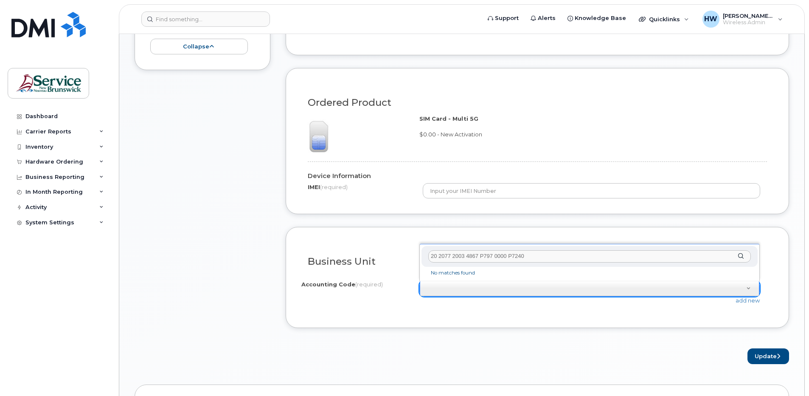
type input "20 2077 2003 4867 P797 0000 P72402"
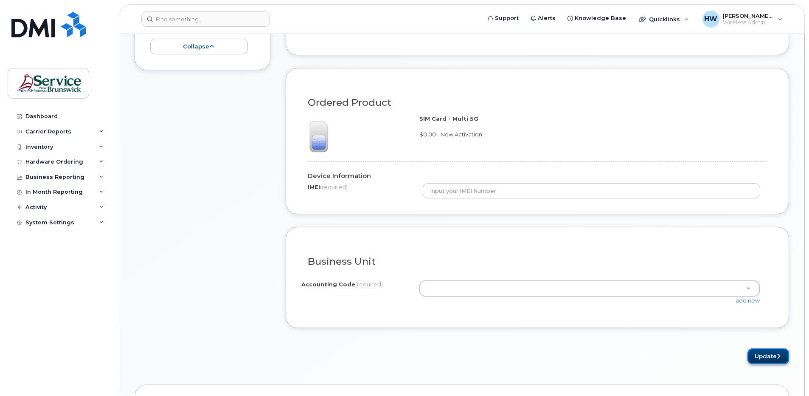
click at [778, 350] on button "Update" at bounding box center [769, 356] width 42 height 16
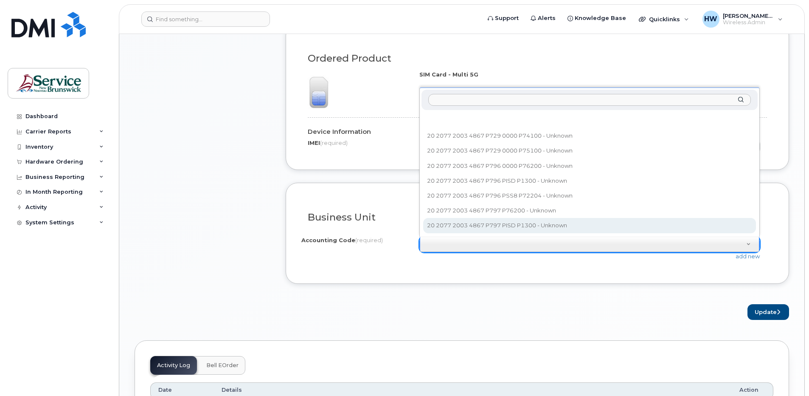
scroll to position [595, 0]
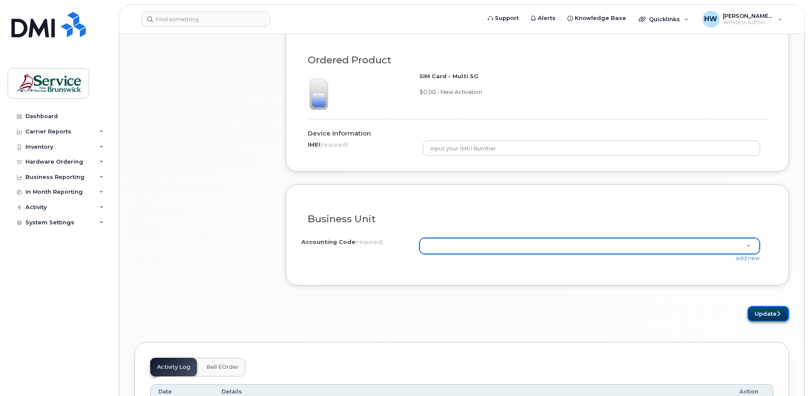
click at [768, 311] on button "Update" at bounding box center [769, 314] width 42 height 16
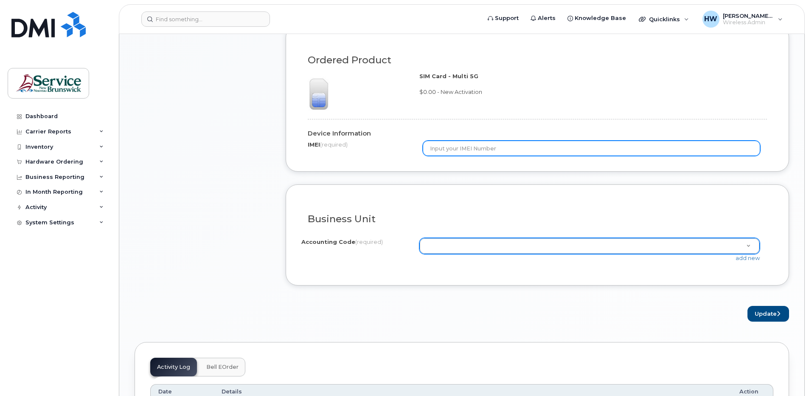
click at [443, 148] on input "text" at bounding box center [592, 148] width 338 height 15
type input "N/A"
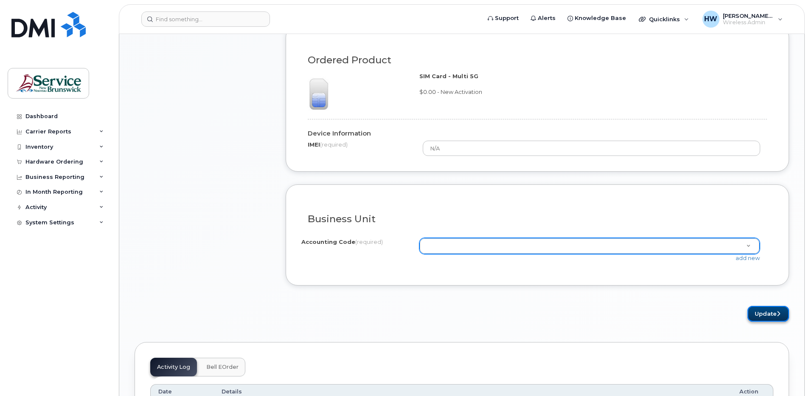
click at [764, 316] on button "Update" at bounding box center [769, 314] width 42 height 16
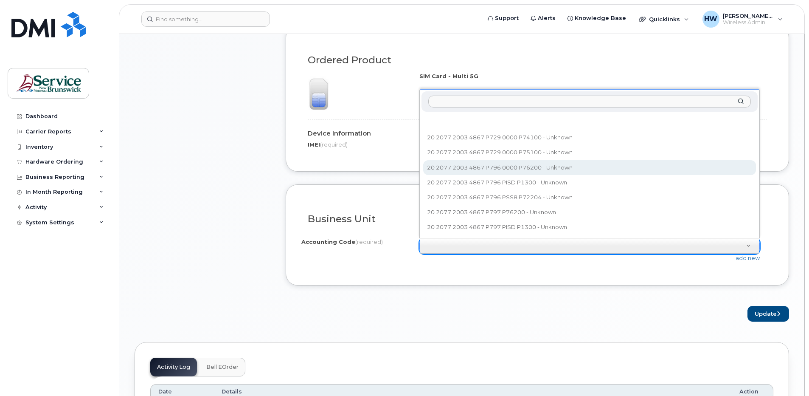
select select "20 2077 2003 4867 P796 0000 P76200"
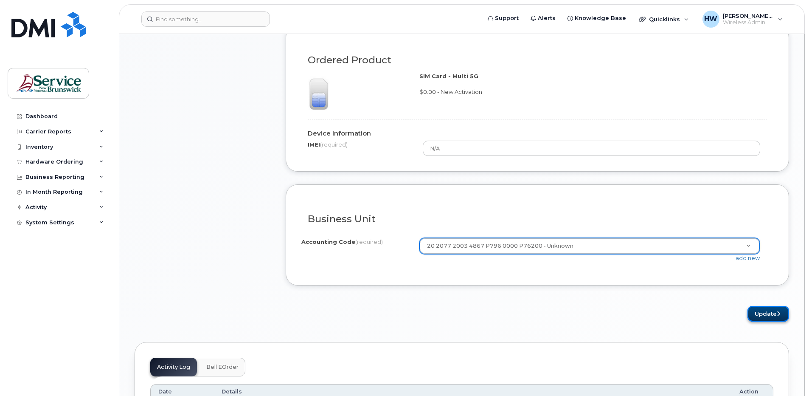
click at [764, 311] on button "Update" at bounding box center [769, 314] width 42 height 16
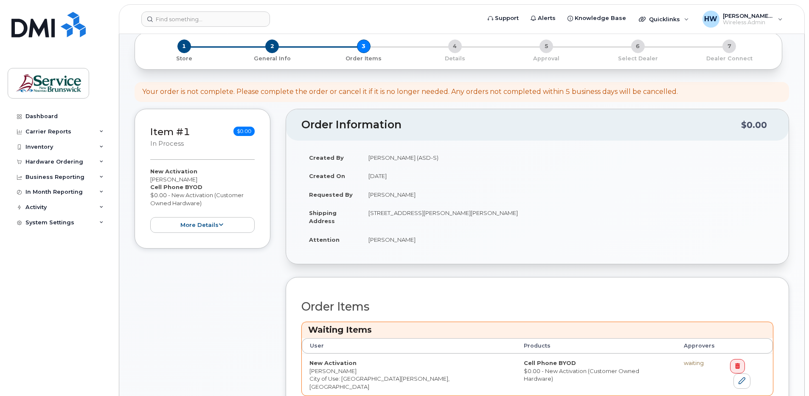
scroll to position [170, 0]
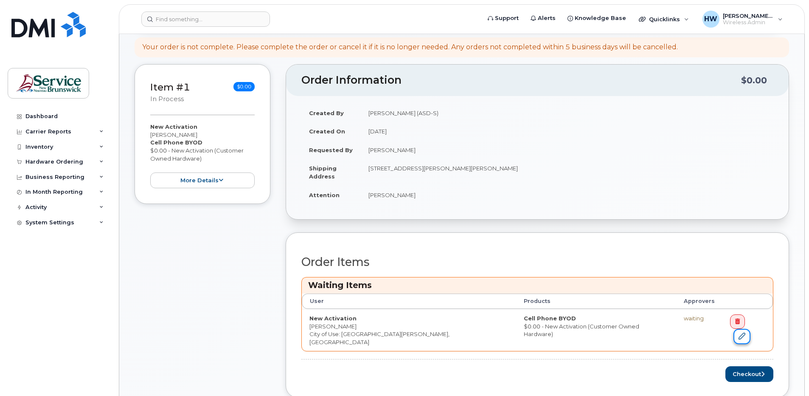
click at [746, 333] on icon at bounding box center [742, 336] width 7 height 7
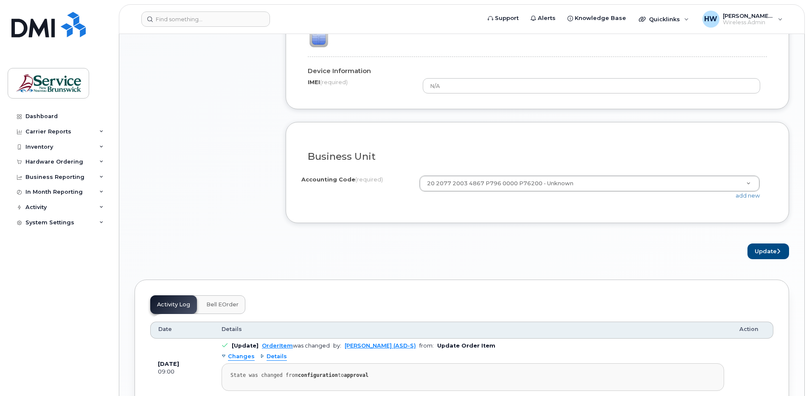
scroll to position [679, 0]
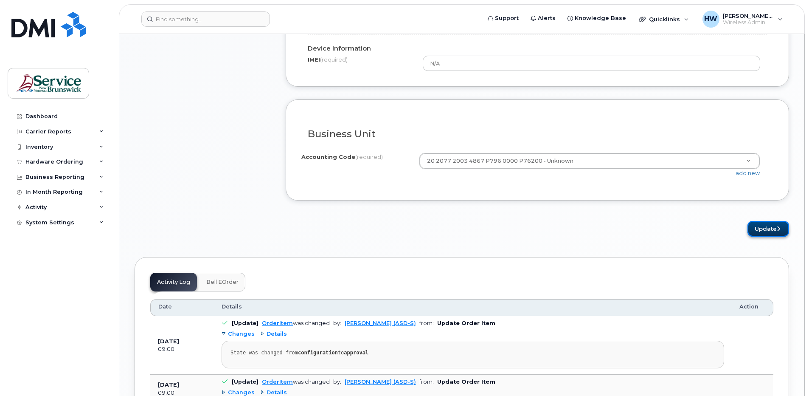
click at [764, 229] on button "Update" at bounding box center [769, 229] width 42 height 16
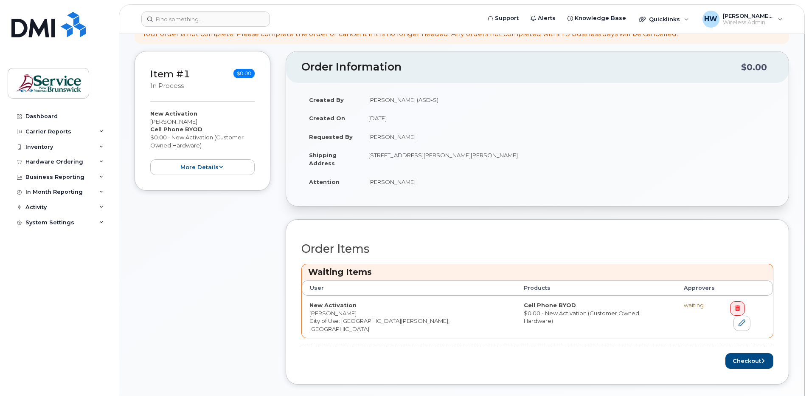
scroll to position [212, 0]
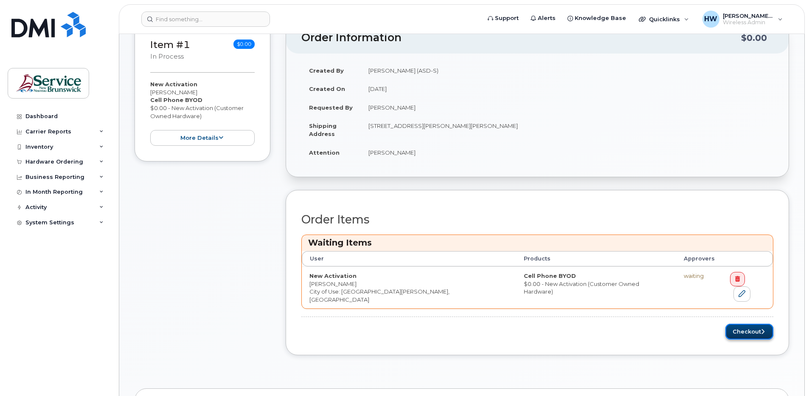
click at [758, 324] on button "Checkout" at bounding box center [750, 332] width 48 height 16
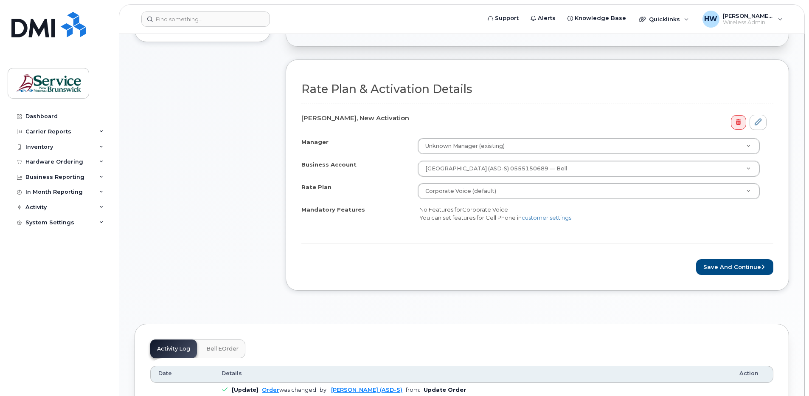
scroll to position [297, 0]
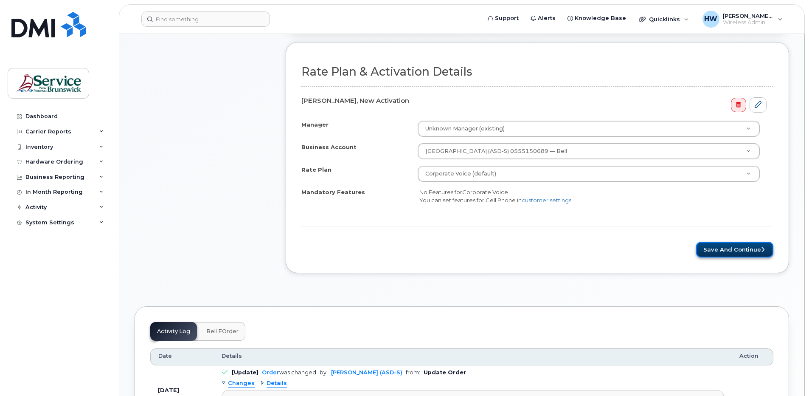
click at [737, 252] on button "Save and Continue" at bounding box center [734, 250] width 77 height 16
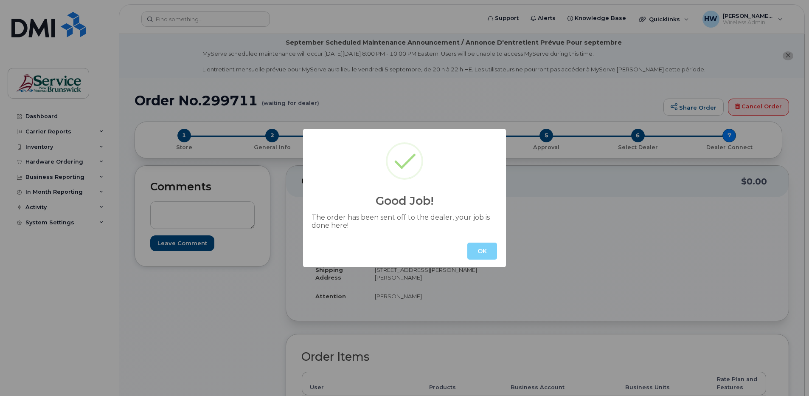
click at [477, 245] on button "OK" at bounding box center [483, 250] width 30 height 17
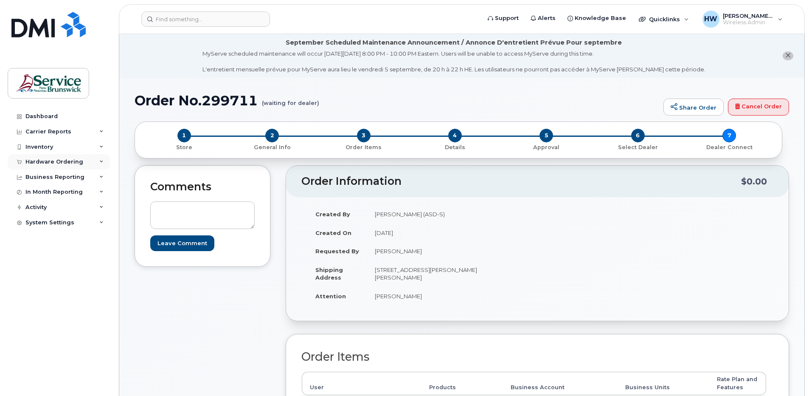
click at [59, 161] on div "Hardware Ordering" at bounding box center [54, 161] width 58 height 7
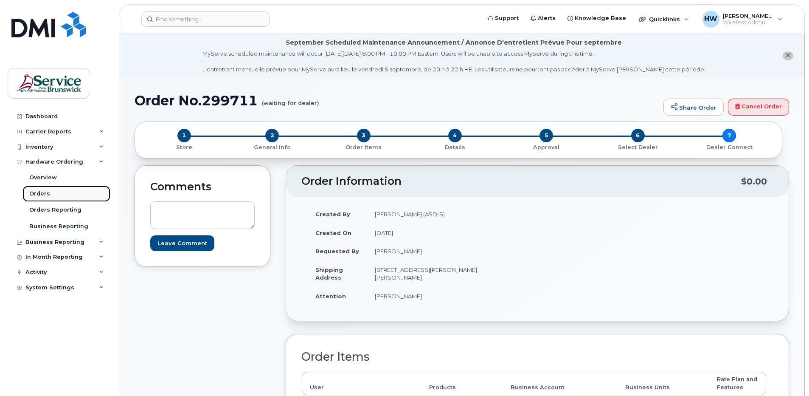
click at [43, 192] on div "Orders" at bounding box center [39, 194] width 21 height 8
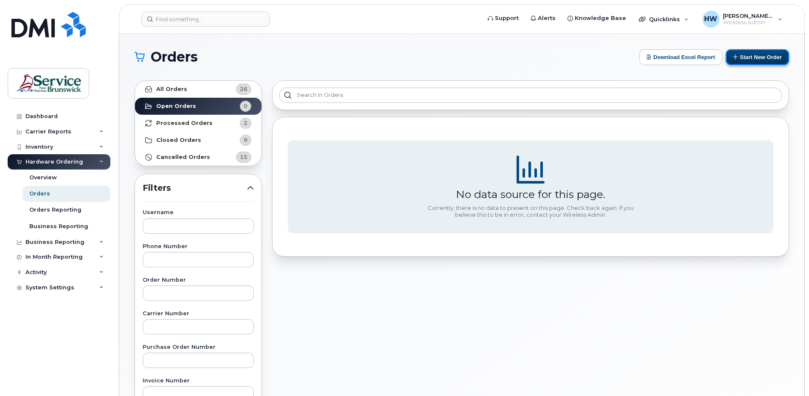
click at [761, 56] on button "Start New Order" at bounding box center [757, 57] width 63 height 16
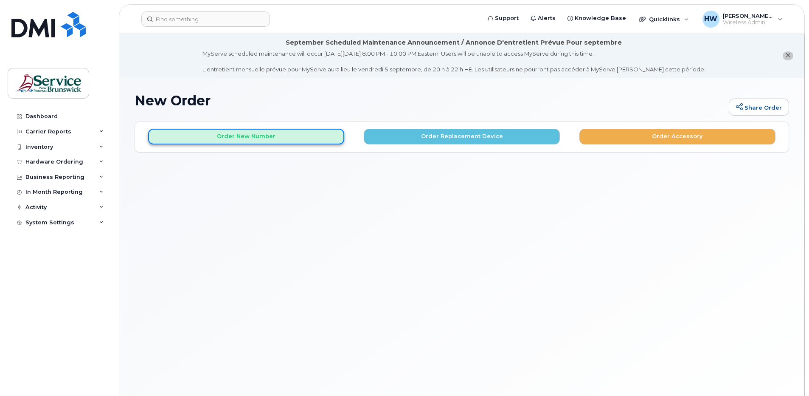
click at [269, 133] on button "Order New Number" at bounding box center [246, 137] width 196 height 16
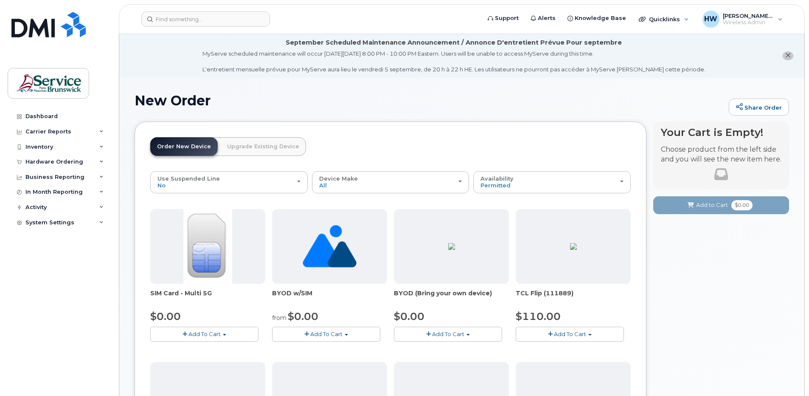
click at [186, 332] on span "button" at bounding box center [185, 334] width 5 height 6
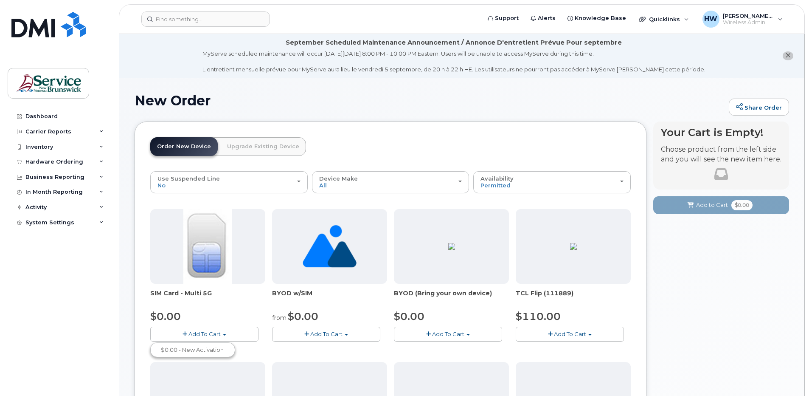
click at [186, 332] on span "button" at bounding box center [185, 334] width 5 height 6
click at [226, 332] on button "Add To Cart" at bounding box center [204, 334] width 108 height 15
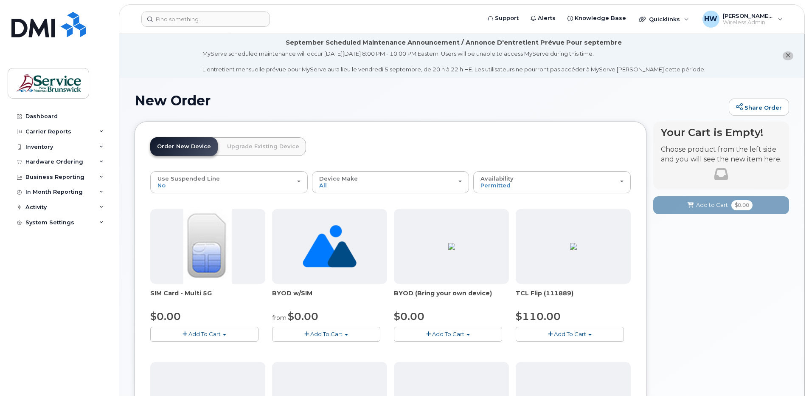
click at [226, 332] on button "Add To Cart" at bounding box center [204, 334] width 108 height 15
drag, startPoint x: 199, startPoint y: 347, endPoint x: 180, endPoint y: 330, distance: 25.5
click at [180, 330] on button "Add To Cart" at bounding box center [204, 334] width 108 height 15
drag, startPoint x: 180, startPoint y: 330, endPoint x: 220, endPoint y: 333, distance: 40.4
click at [220, 333] on span "Add To Cart" at bounding box center [205, 333] width 32 height 7
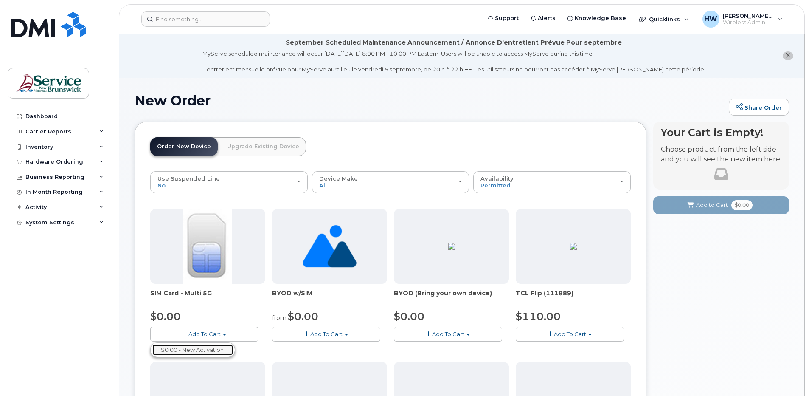
click at [213, 347] on link "$0.00 - New Activation" at bounding box center [192, 349] width 81 height 11
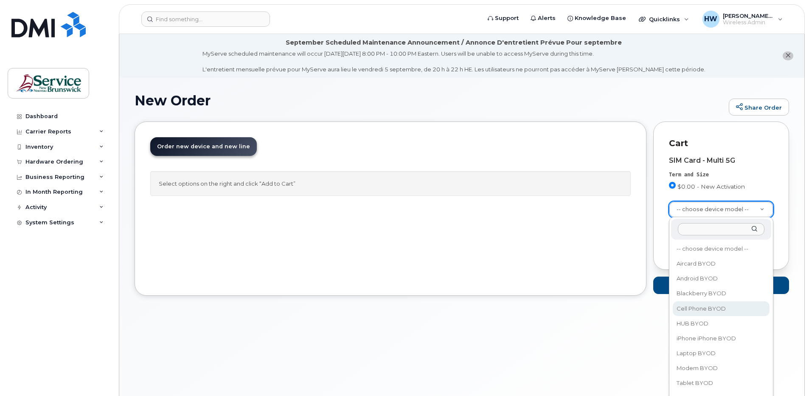
select select "2457"
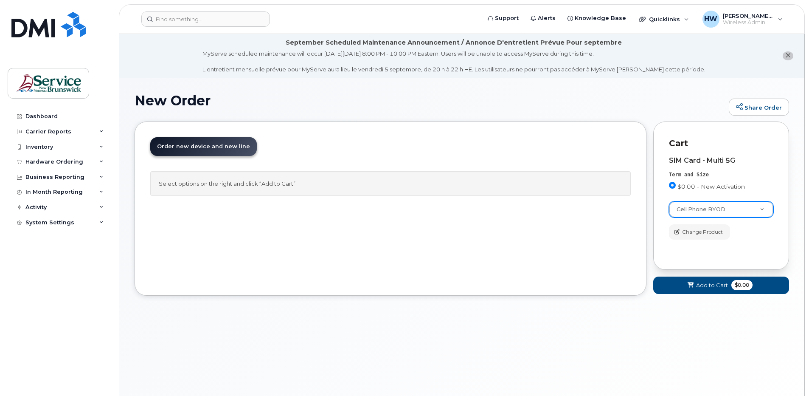
drag, startPoint x: 689, startPoint y: 283, endPoint x: 322, endPoint y: 338, distance: 371.4
click at [322, 338] on div "New Order Share Order × Share This Order If you want to allow others to create …" at bounding box center [461, 247] width 685 height 339
click at [709, 229] on span "Change Product" at bounding box center [702, 232] width 41 height 8
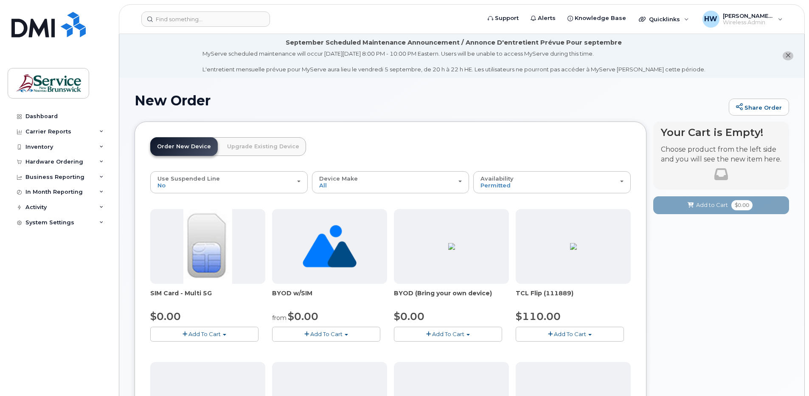
click at [228, 255] on img at bounding box center [207, 246] width 48 height 75
click at [207, 256] on img at bounding box center [207, 246] width 48 height 75
click at [207, 255] on img at bounding box center [207, 246] width 48 height 75
click at [212, 330] on span "Add To Cart" at bounding box center [205, 333] width 32 height 7
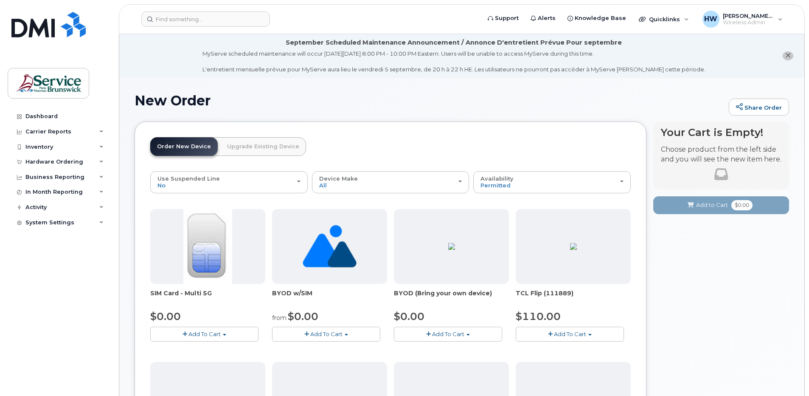
click at [211, 333] on span "Add To Cart" at bounding box center [205, 333] width 32 height 7
drag, startPoint x: 211, startPoint y: 333, endPoint x: 196, endPoint y: 333, distance: 15.7
click at [196, 333] on span "Add To Cart" at bounding box center [205, 333] width 32 height 7
click at [191, 347] on link "$0.00 - New Activation" at bounding box center [192, 349] width 81 height 11
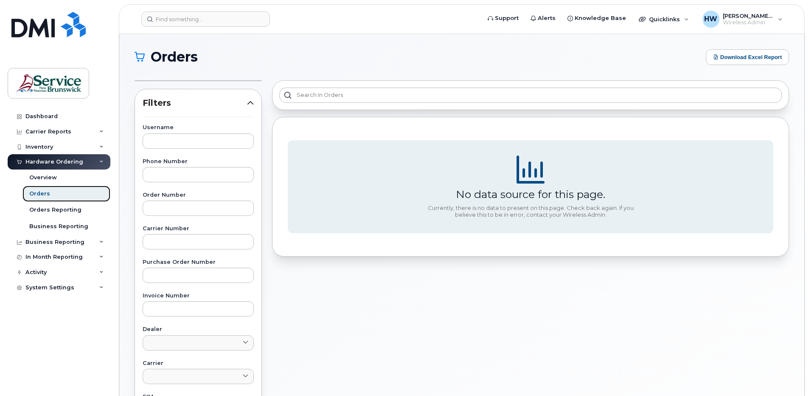
click at [49, 191] on link "Orders" at bounding box center [67, 194] width 88 height 16
click at [48, 190] on div "Orders" at bounding box center [39, 194] width 21 height 8
click at [48, 189] on link "Orders" at bounding box center [67, 194] width 88 height 16
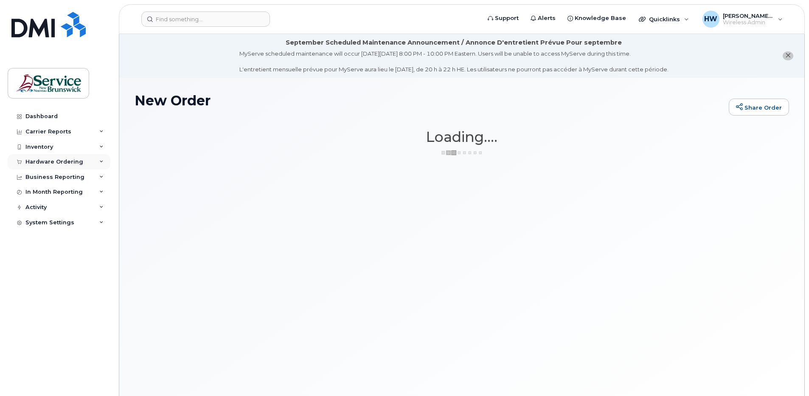
click at [101, 161] on icon at bounding box center [101, 162] width 4 height 4
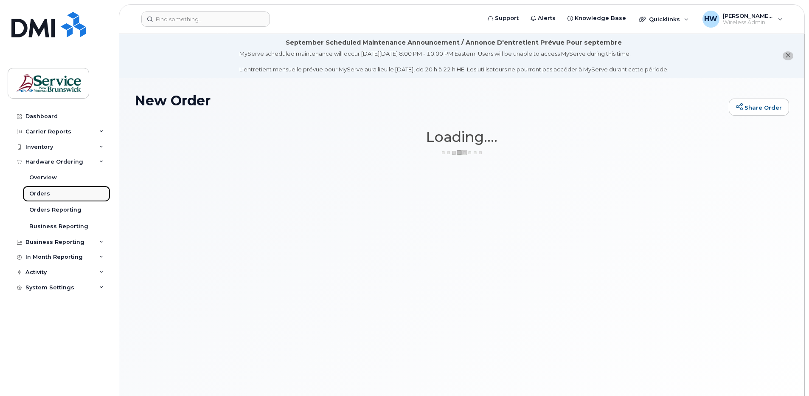
click at [47, 194] on div "Orders" at bounding box center [39, 194] width 21 height 8
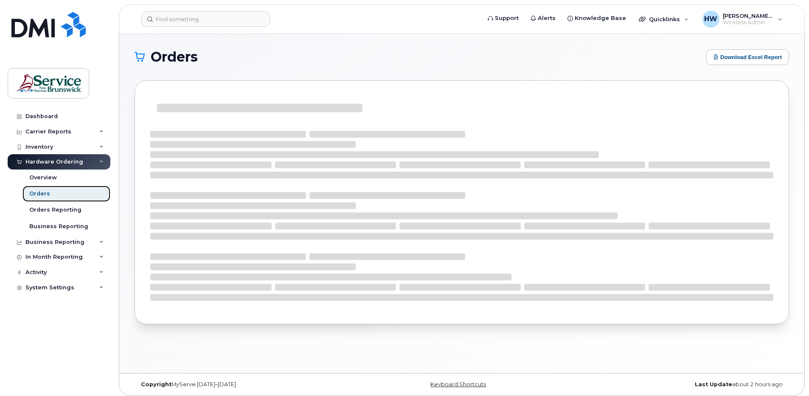
click at [47, 194] on div "Orders" at bounding box center [39, 194] width 21 height 8
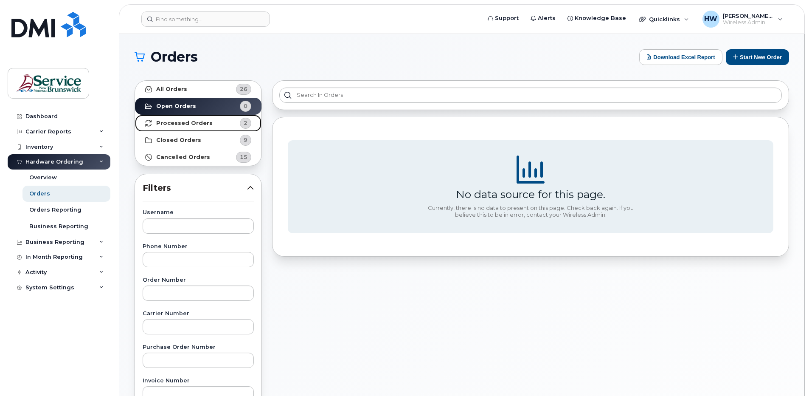
click at [244, 121] on span "2" at bounding box center [246, 123] width 4 height 8
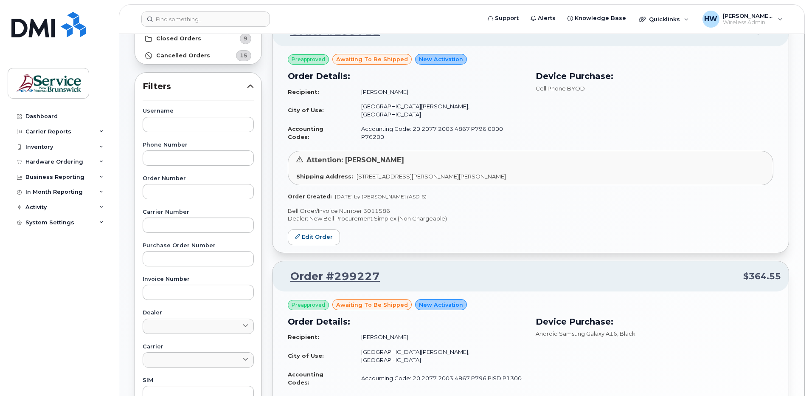
scroll to position [42, 0]
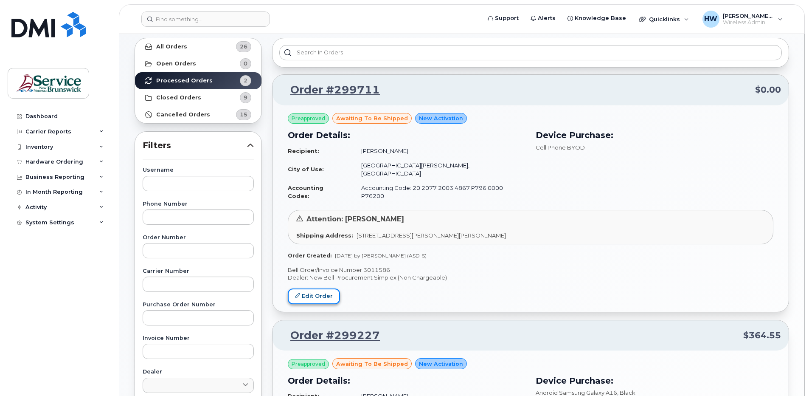
click at [320, 288] on link "Edit Order" at bounding box center [314, 296] width 52 height 16
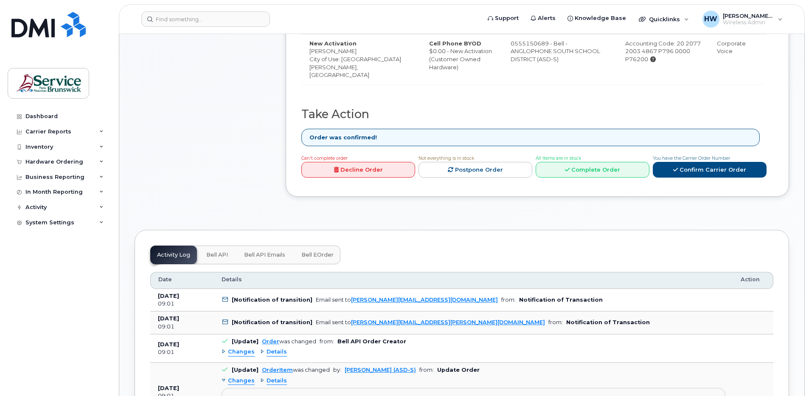
scroll to position [382, 0]
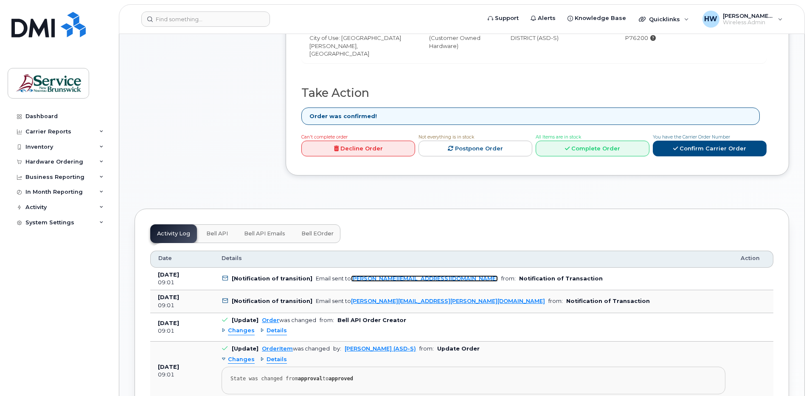
drag, startPoint x: 394, startPoint y: 270, endPoint x: 361, endPoint y: 270, distance: 32.7
click at [361, 275] on link "stephanie.worth@nbed.nb.ca" at bounding box center [424, 278] width 147 height 6
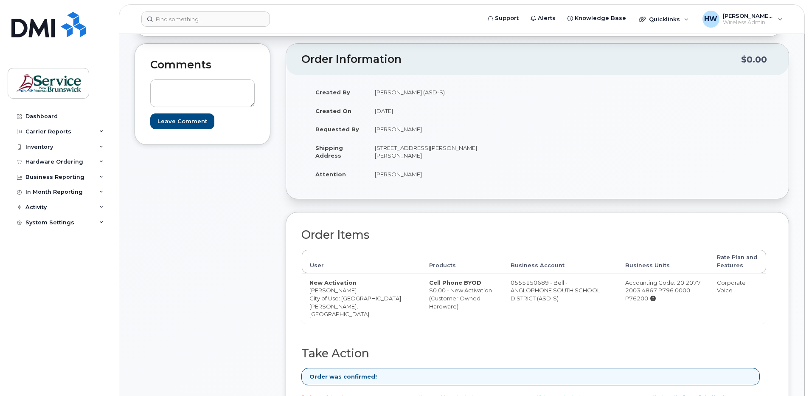
scroll to position [0, 0]
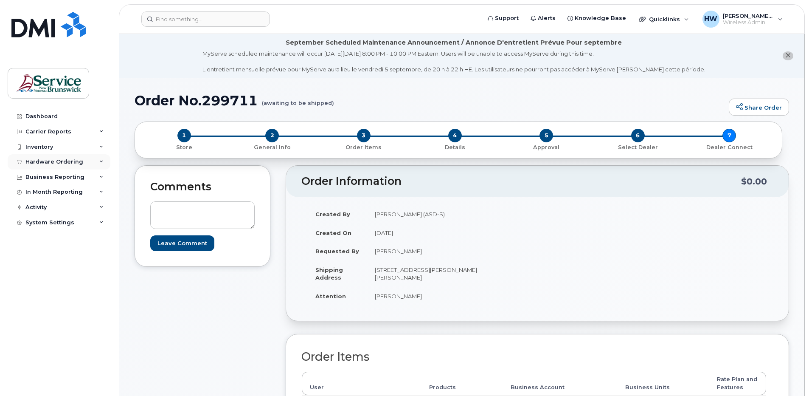
click at [101, 159] on div "Hardware Ordering" at bounding box center [59, 161] width 103 height 15
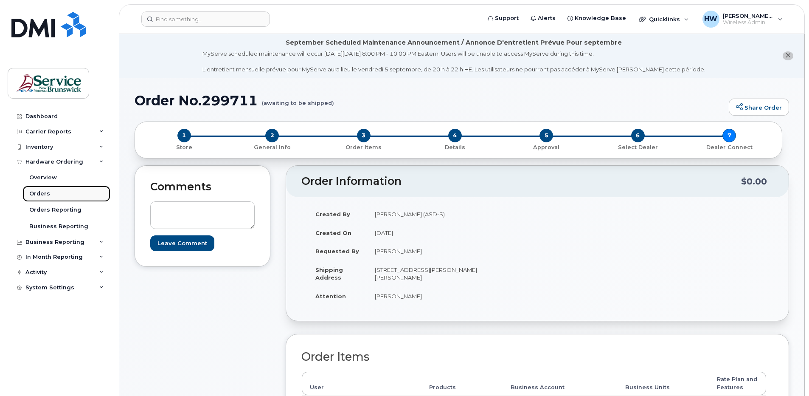
click at [41, 194] on div "Orders" at bounding box center [39, 194] width 21 height 8
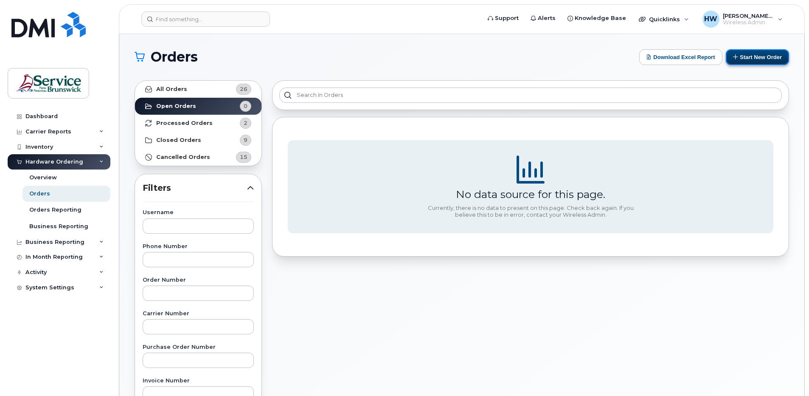
click at [765, 57] on button "Start New Order" at bounding box center [757, 57] width 63 height 16
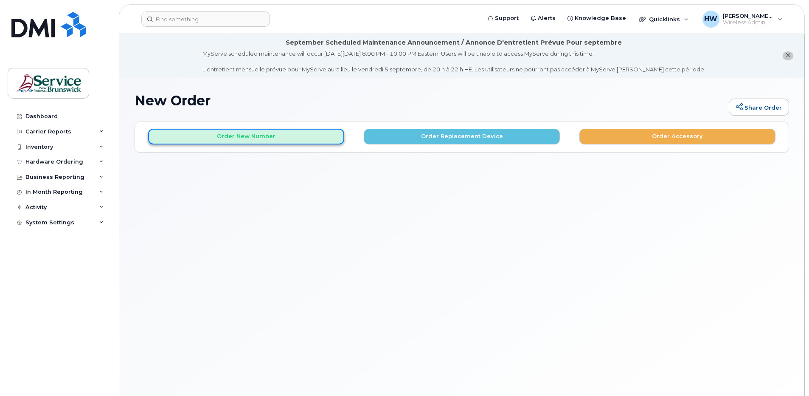
click at [252, 136] on button "Order New Number" at bounding box center [246, 137] width 196 height 16
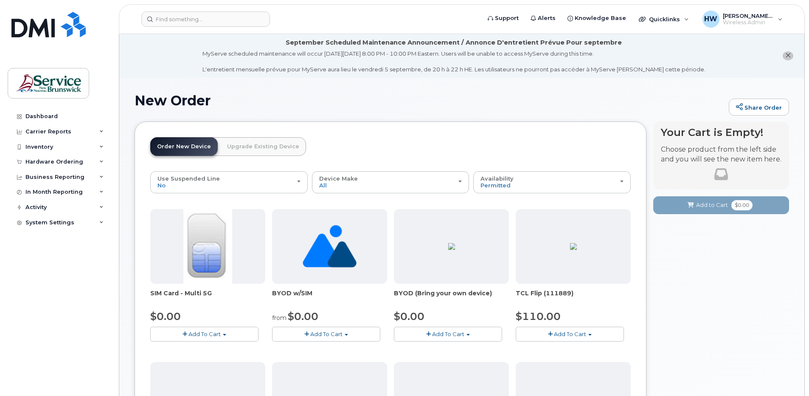
click at [217, 335] on span "Add To Cart" at bounding box center [205, 333] width 32 height 7
click at [214, 347] on link "$0.00 - New Activation" at bounding box center [192, 349] width 81 height 11
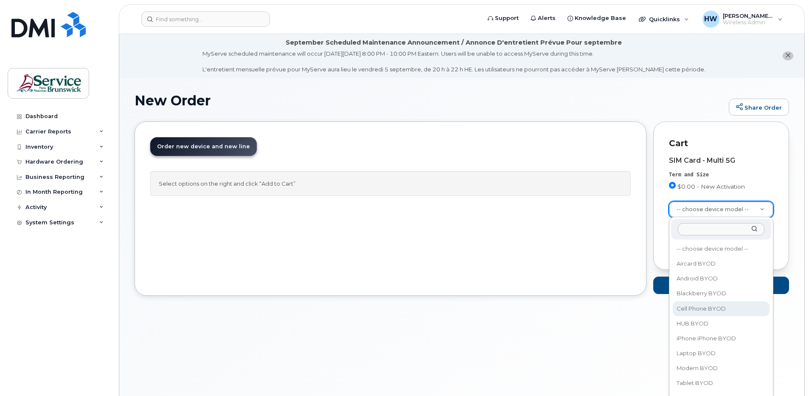
select select "2457"
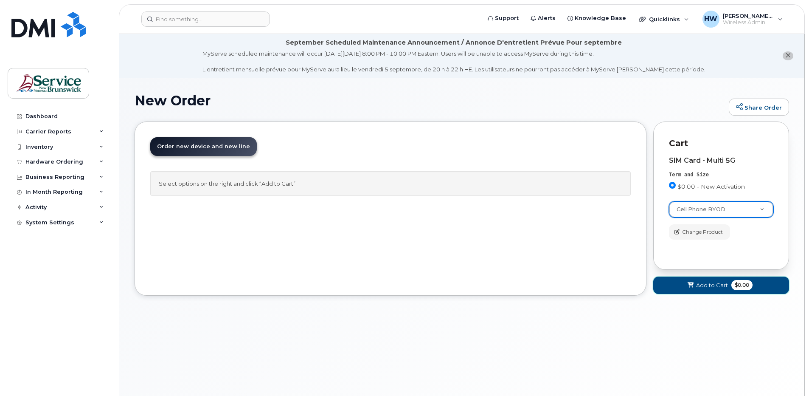
click at [693, 283] on icon at bounding box center [691, 285] width 6 height 6
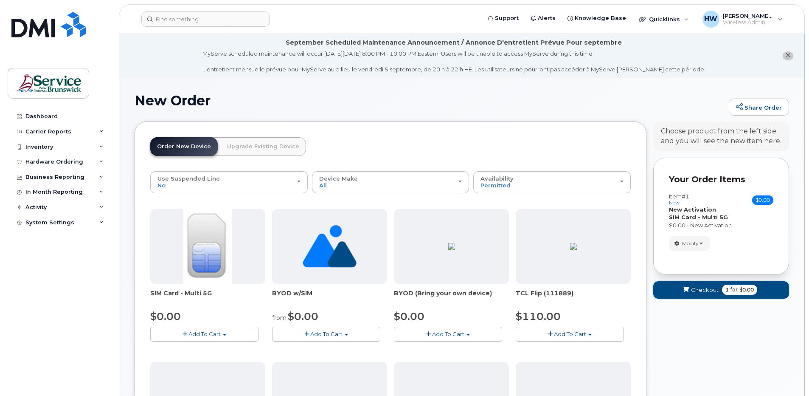
click at [729, 288] on span "for" at bounding box center [734, 290] width 11 height 8
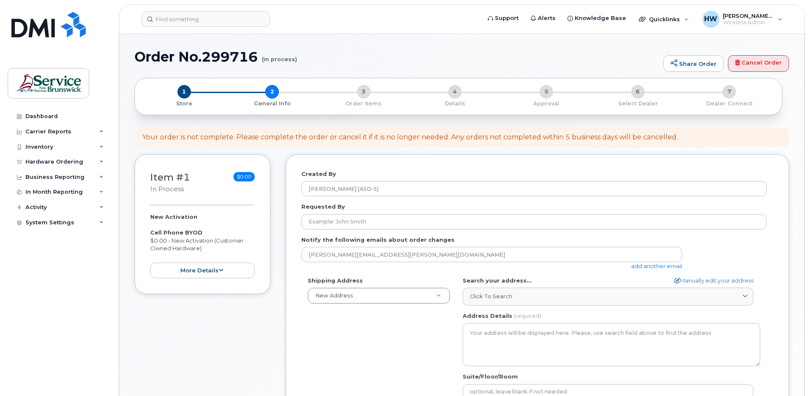
select select
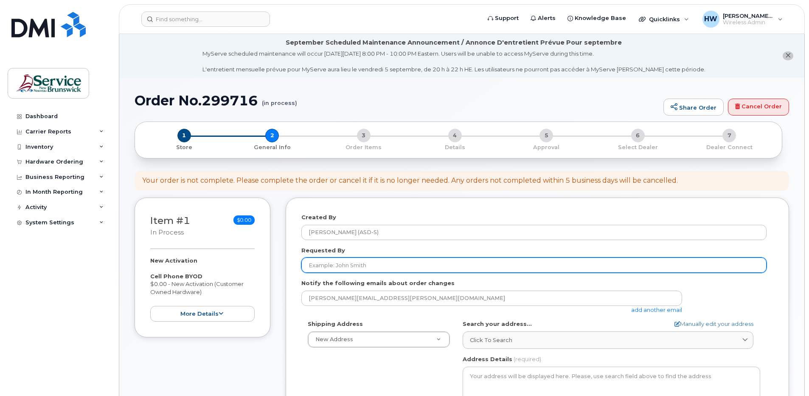
click at [322, 262] on input "Requested By" at bounding box center [534, 264] width 465 height 15
type input "[PERSON_NAME]"
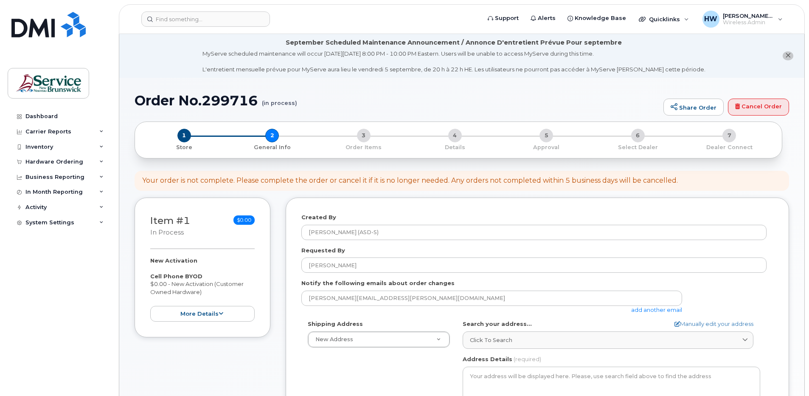
type input "[PERSON_NAME]"
type input "5066395003"
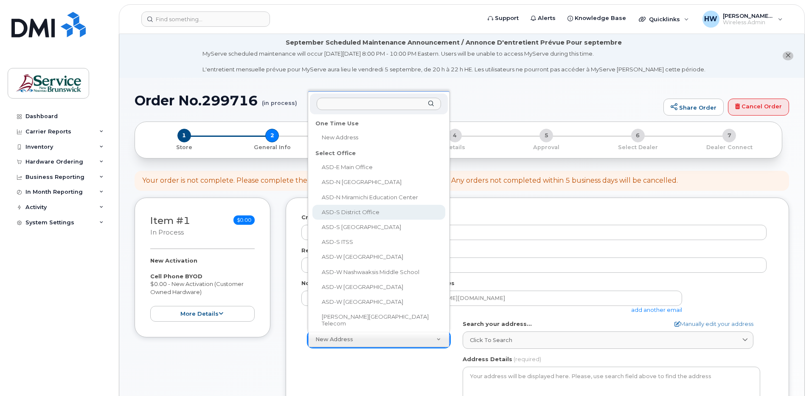
select select
type textarea "490 Woodward Ave Saint John New Brunswick E2K 5N3"
type input "Stephanie Worth"
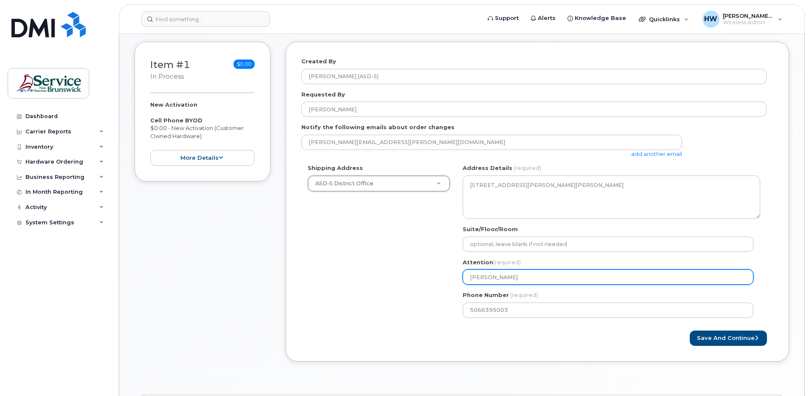
scroll to position [170, 0]
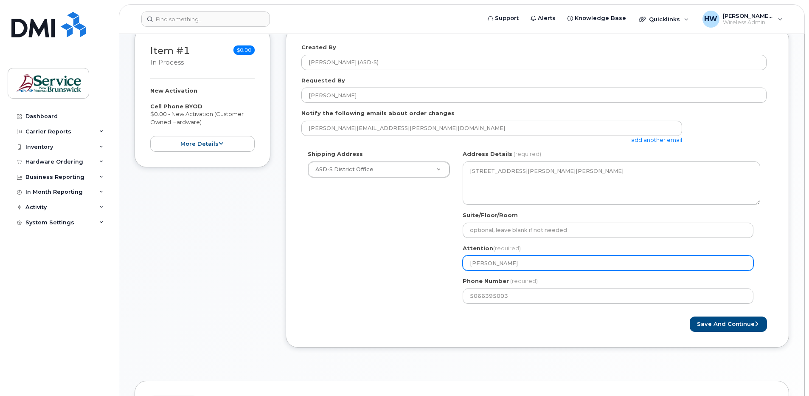
drag, startPoint x: 528, startPoint y: 265, endPoint x: 434, endPoint y: 261, distance: 93.5
click at [435, 261] on div "Shipping Address ASD-S District Office New Address ASD-E Main Office ASD-N Bath…" at bounding box center [534, 230] width 465 height 160
select select
type input "w"
select select
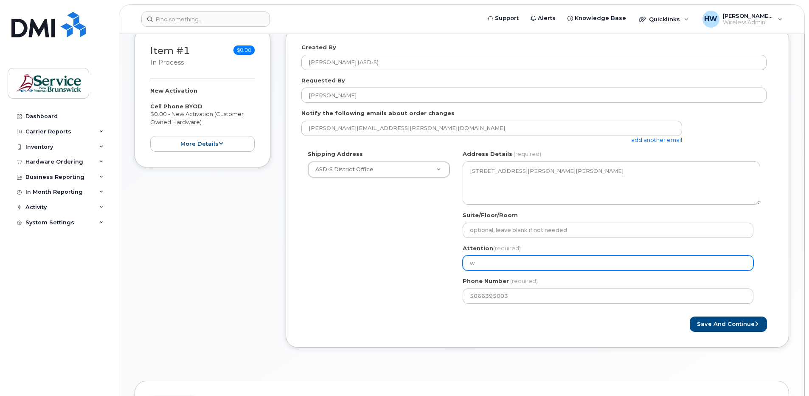
type input "wE"
select select
type input "wEN"
select select
type input "wEND"
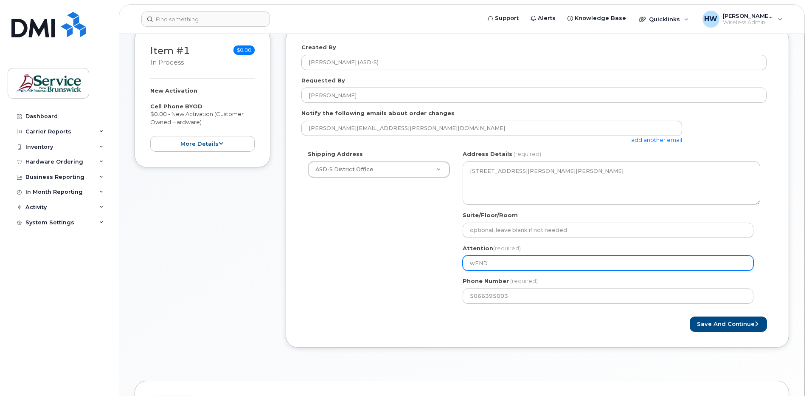
select select
type input "wENDY"
select select
type input "wENDY h"
select select
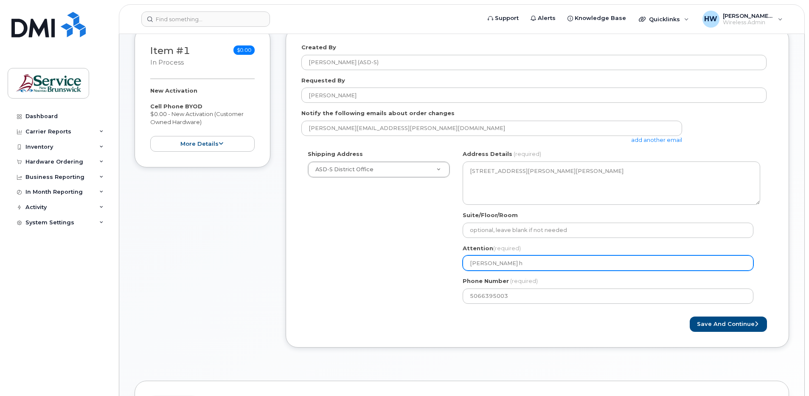
type input "wENDY hU"
select select
type input "wENDY hUE"
select select
type input "[PERSON_NAME]"
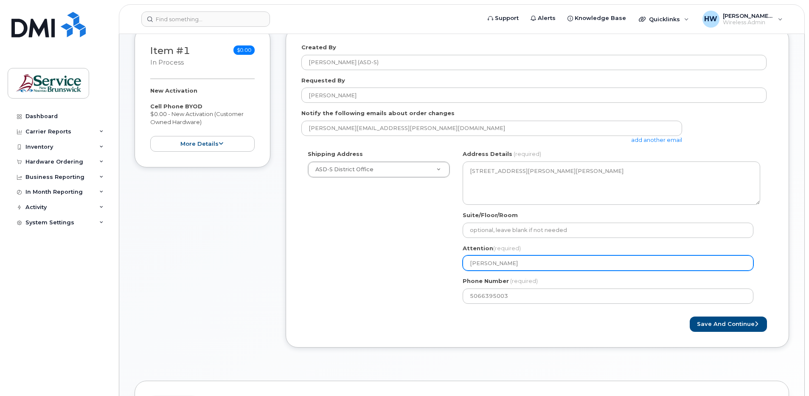
select select
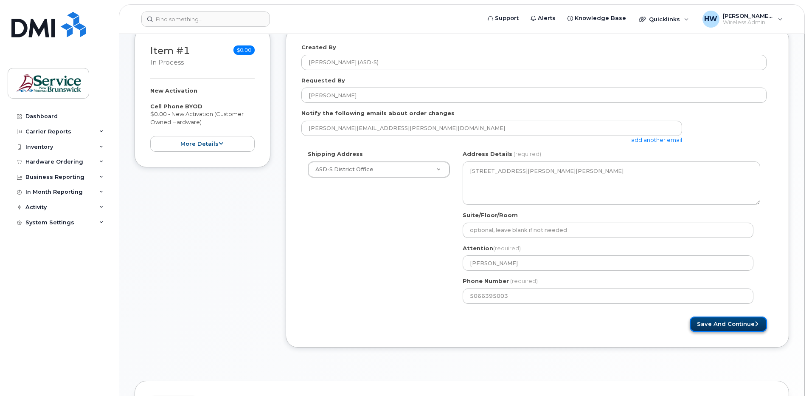
click at [730, 322] on button "Save and Continue" at bounding box center [728, 324] width 77 height 16
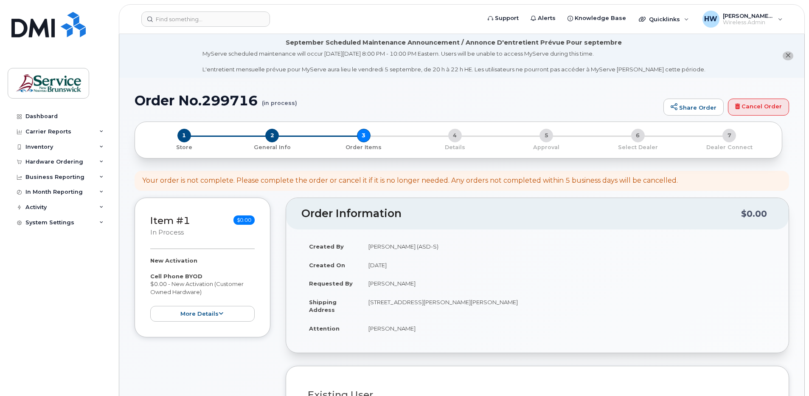
select select
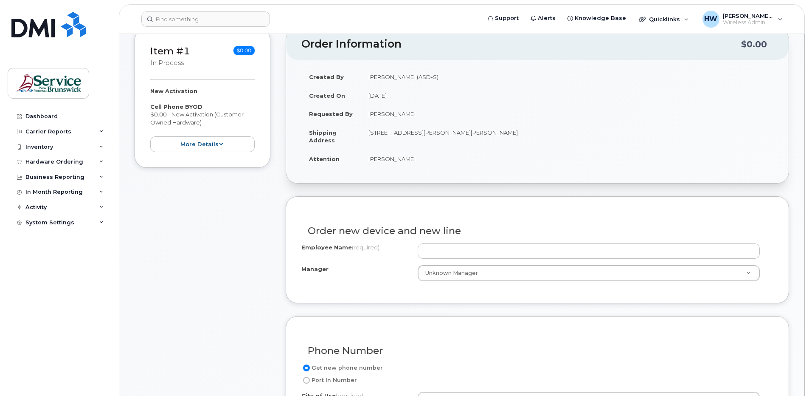
scroll to position [170, 0]
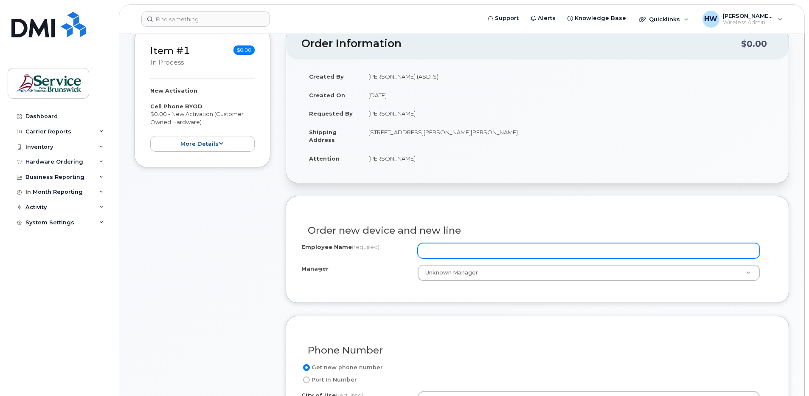
click at [435, 249] on input "Employee Name (required)" at bounding box center [589, 250] width 342 height 15
type input "a"
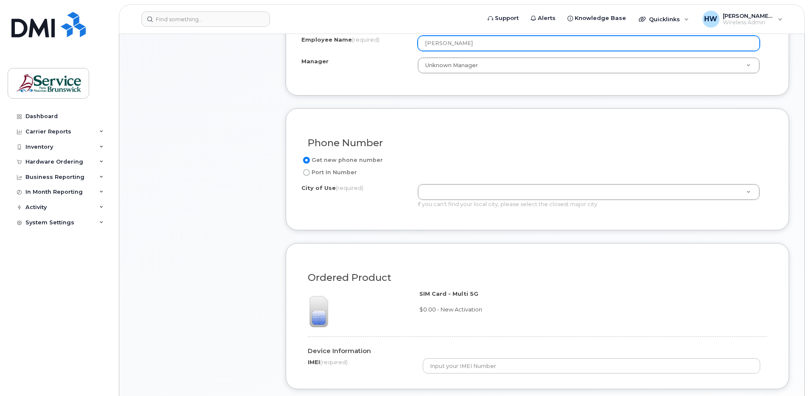
scroll to position [382, 0]
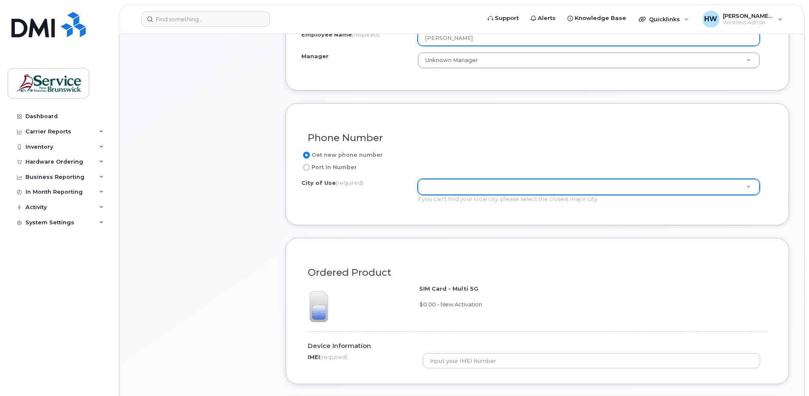
type input "[PERSON_NAME]"
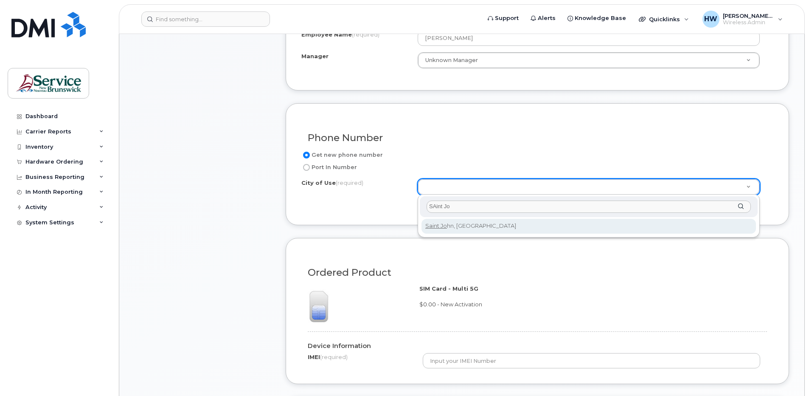
type input "SAint Jo"
type input "2008"
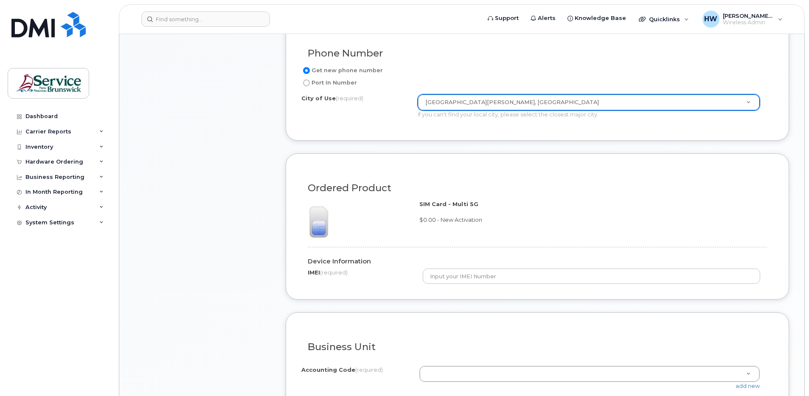
scroll to position [467, 0]
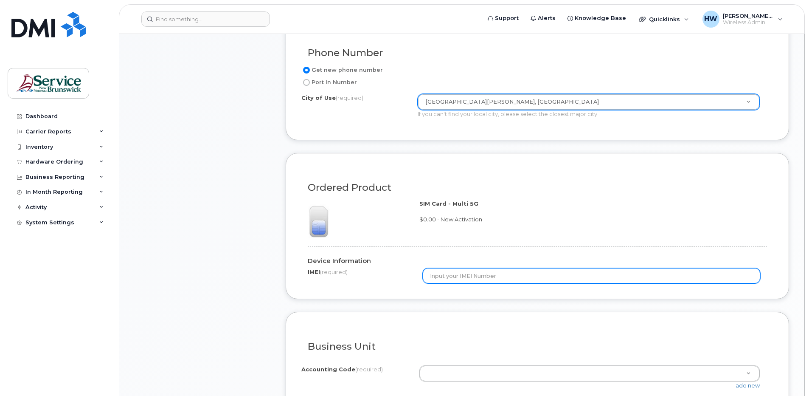
click at [447, 276] on input "text" at bounding box center [592, 275] width 338 height 15
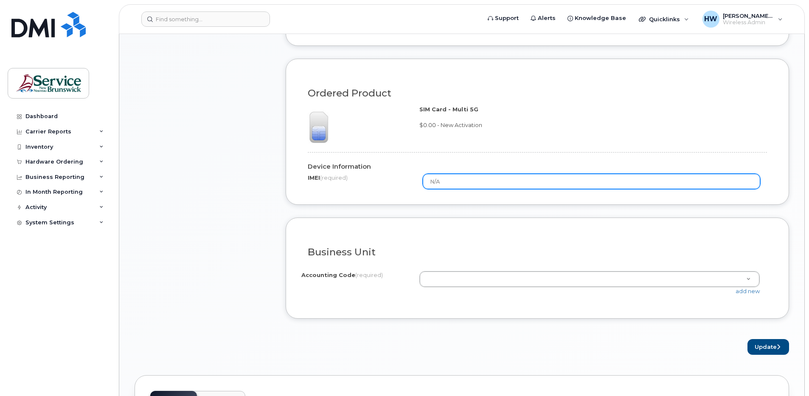
scroll to position [595, 0]
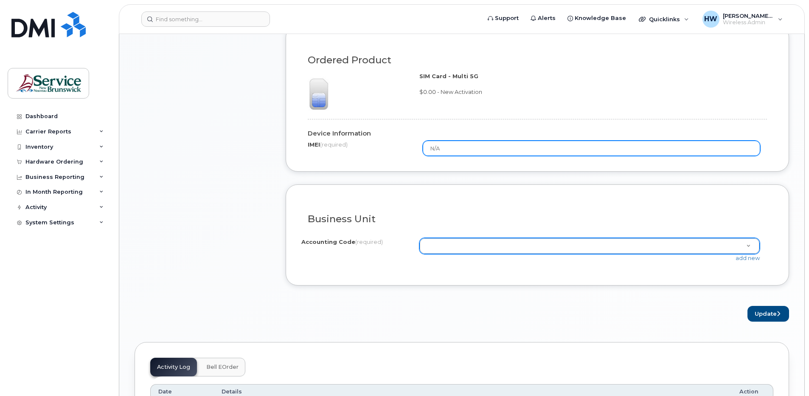
type input "N/A"
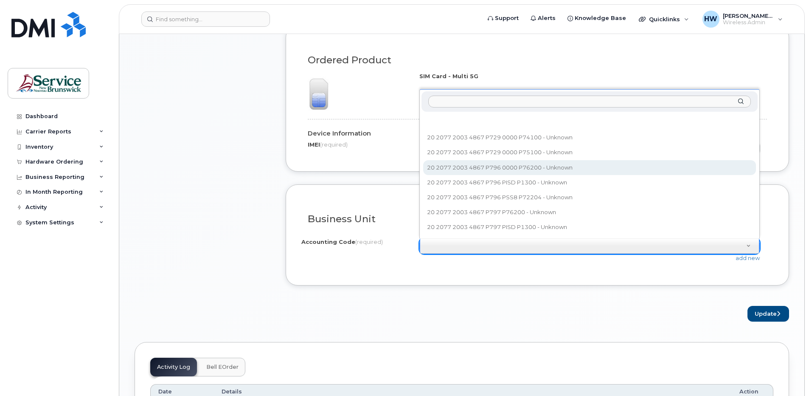
select select "20 2077 2003 4867 P796 0000 P76200"
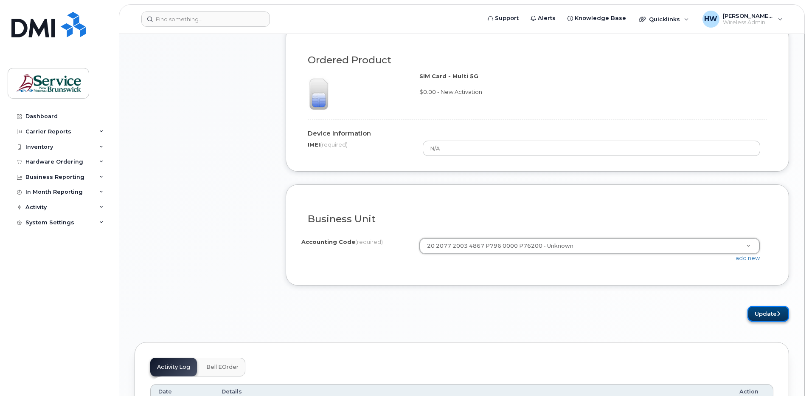
click at [764, 314] on button "Update" at bounding box center [769, 314] width 42 height 16
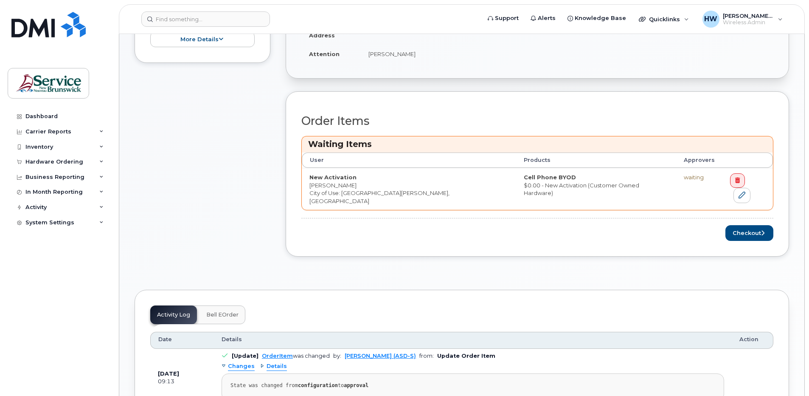
scroll to position [340, 0]
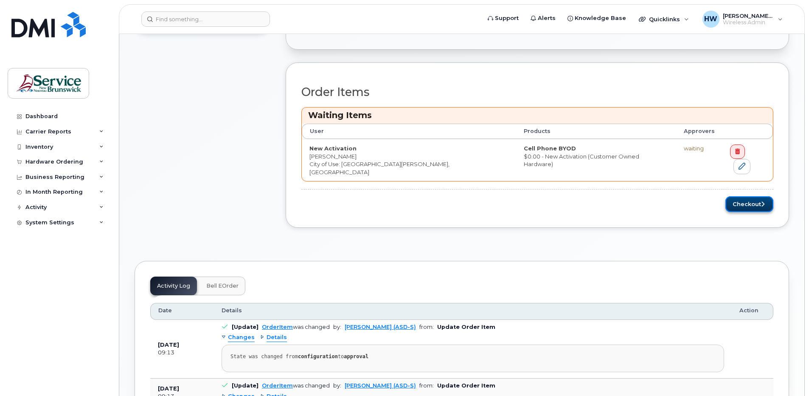
click at [744, 196] on button "Checkout" at bounding box center [750, 204] width 48 height 16
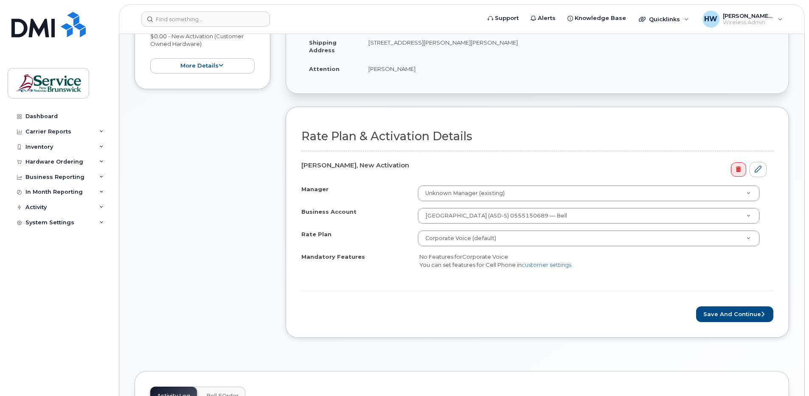
scroll to position [297, 0]
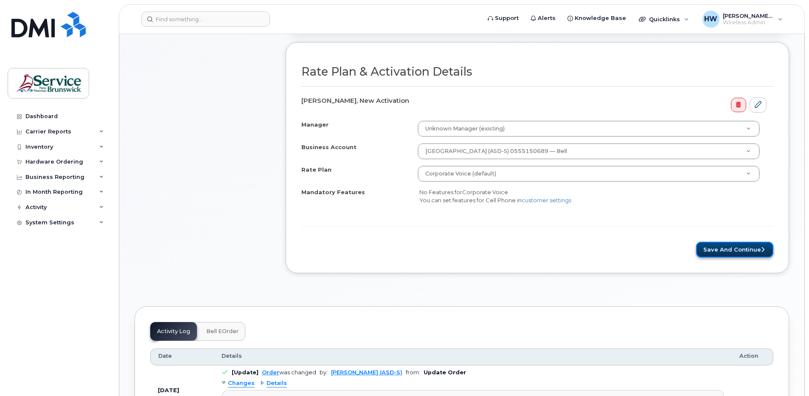
click at [727, 248] on button "Save and Continue" at bounding box center [734, 250] width 77 height 16
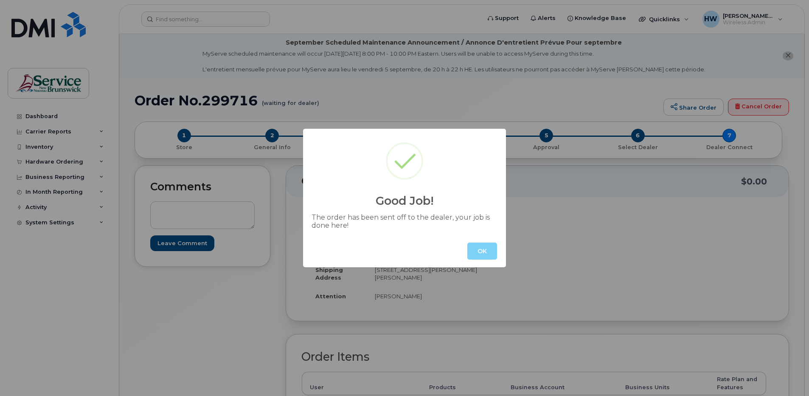
click at [490, 250] on button "OK" at bounding box center [483, 250] width 30 height 17
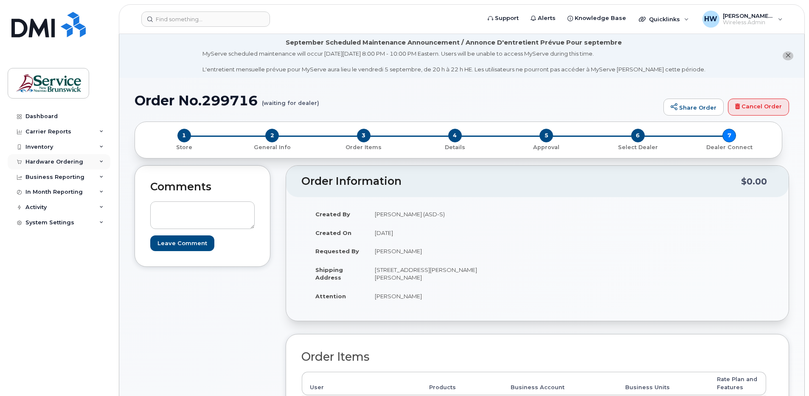
click at [70, 161] on div "Hardware Ordering" at bounding box center [54, 161] width 58 height 7
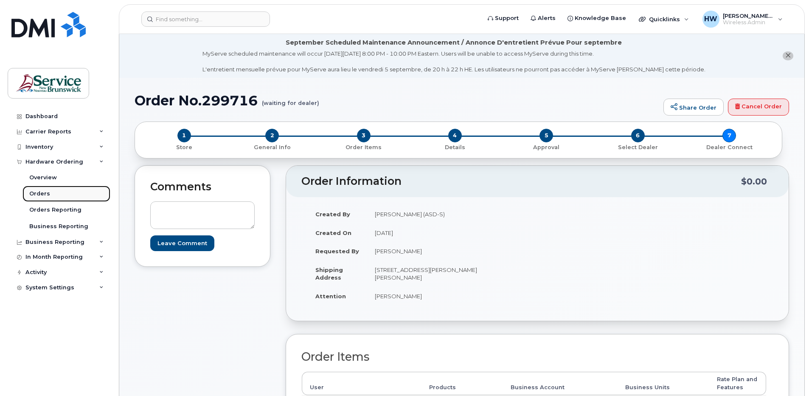
click at [40, 194] on div "Orders" at bounding box center [39, 194] width 21 height 8
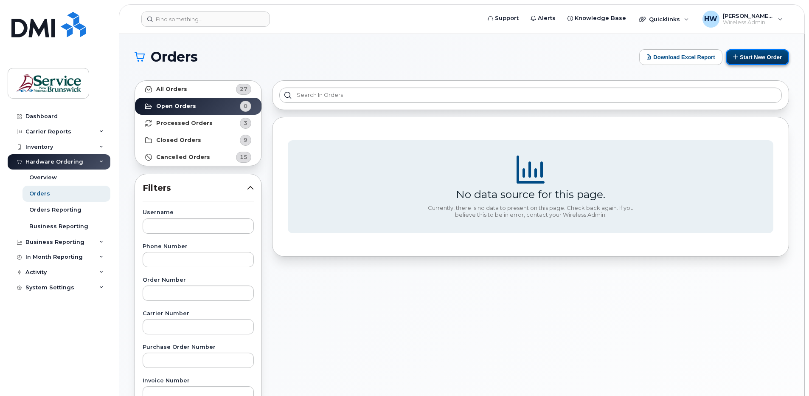
click at [753, 57] on button "Start New Order" at bounding box center [757, 57] width 63 height 16
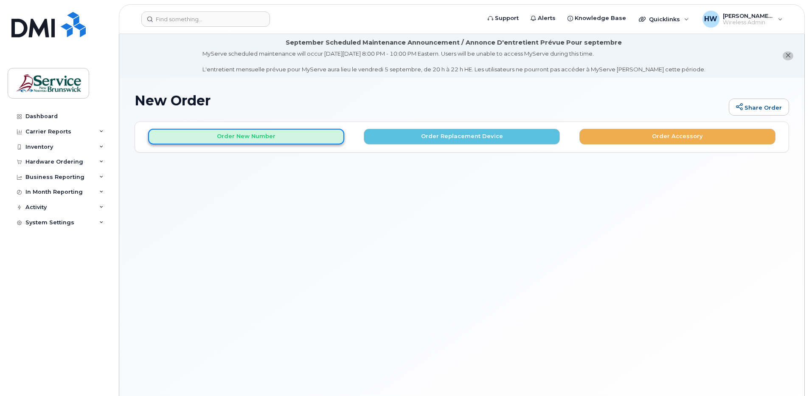
click at [248, 135] on button "Order New Number" at bounding box center [246, 137] width 196 height 16
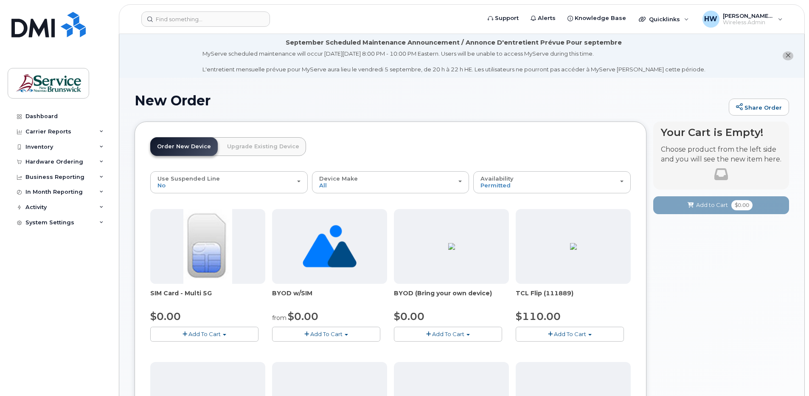
click at [210, 333] on span "Add To Cart" at bounding box center [205, 333] width 32 height 7
click at [216, 350] on link "$0.00 - New Activation" at bounding box center [192, 349] width 81 height 11
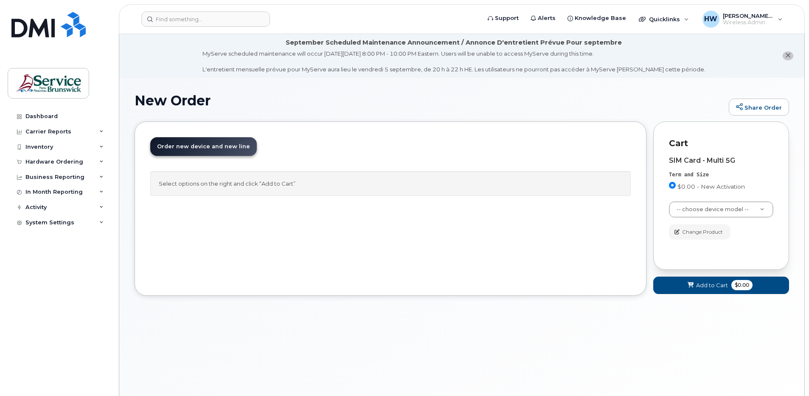
drag, startPoint x: 341, startPoint y: 370, endPoint x: 798, endPoint y: 333, distance: 459.3
click at [597, 367] on div "New Order Share Order × Share This Order If you want to allow others to create …" at bounding box center [461, 247] width 685 height 339
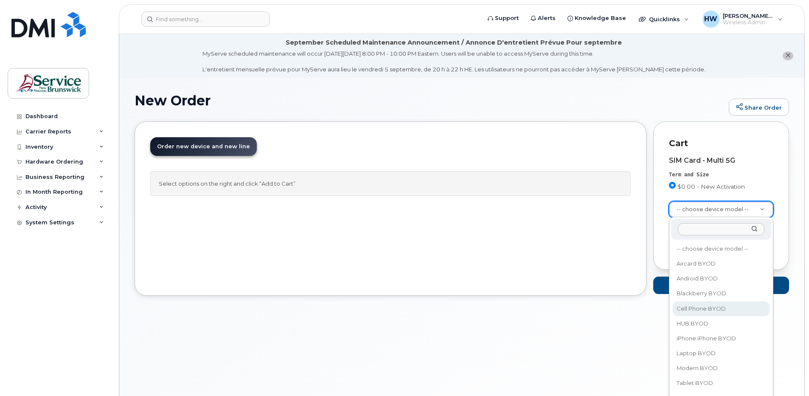
select select "2457"
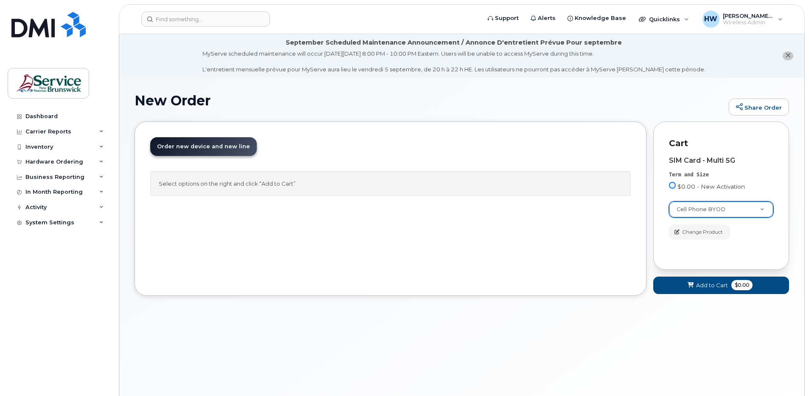
click at [673, 184] on input "$0.00 - New Activation" at bounding box center [672, 185] width 7 height 7
click at [672, 183] on input "$0.00 - New Activation" at bounding box center [672, 185] width 7 height 7
click at [673, 183] on input "$0.00 - New Activation" at bounding box center [672, 185] width 7 height 7
click at [672, 183] on input "$0.00 - New Activation" at bounding box center [672, 185] width 7 height 7
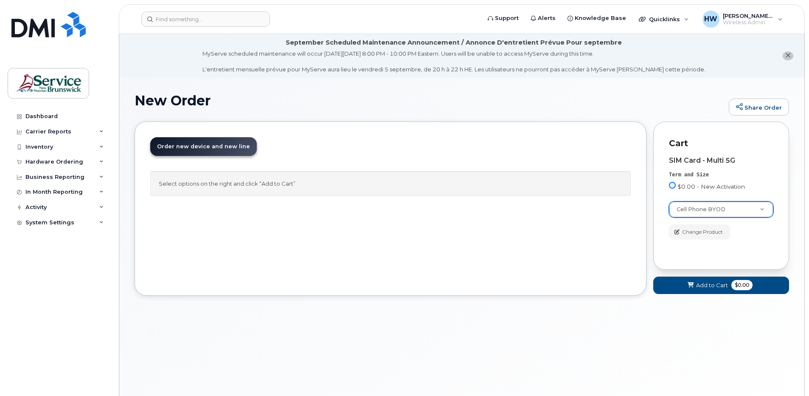
click at [673, 183] on input "$0.00 - New Activation" at bounding box center [672, 185] width 7 height 7
click at [713, 284] on span "Add to Cart" at bounding box center [712, 285] width 32 height 8
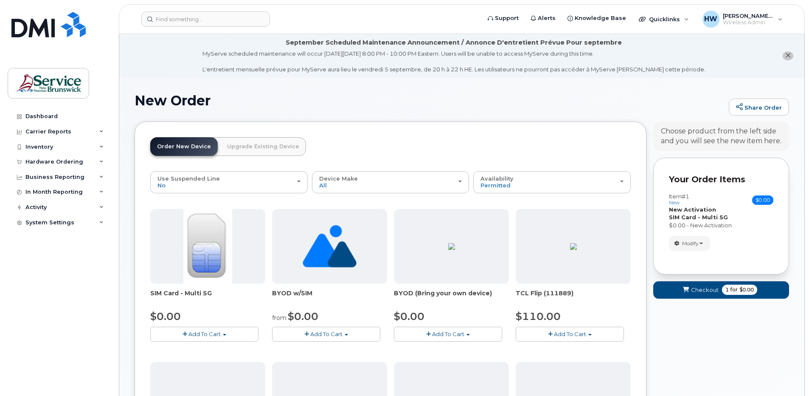
scroll to position [42, 0]
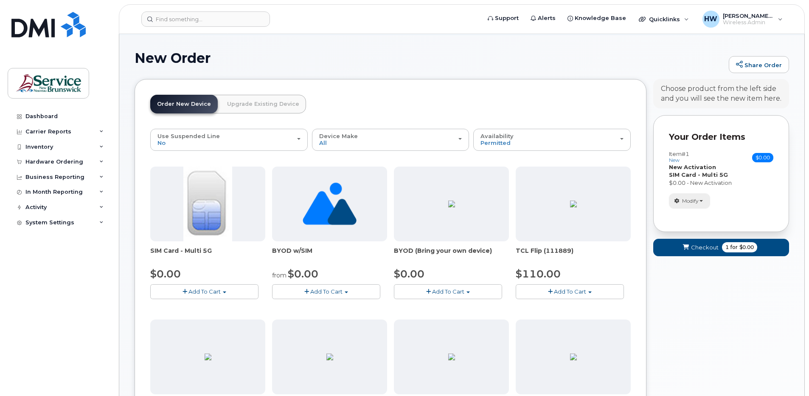
click at [702, 200] on span "button" at bounding box center [701, 201] width 3 height 2
click at [220, 290] on span "Add To Cart" at bounding box center [205, 291] width 32 height 7
click at [209, 305] on link "$0.00 - New Activation" at bounding box center [192, 307] width 81 height 11
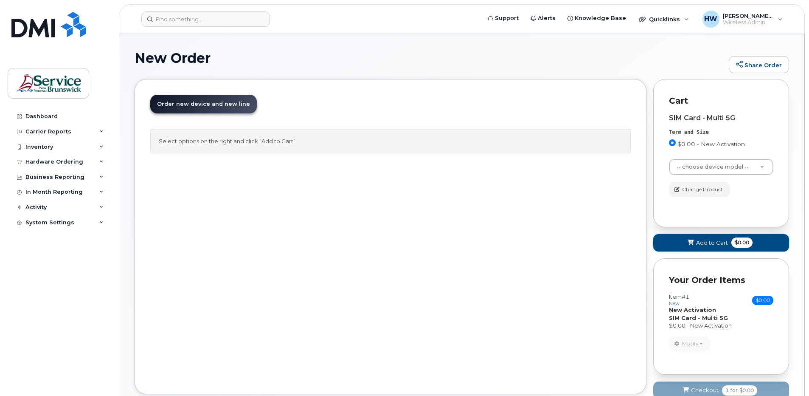
click at [712, 240] on span "Add to Cart" at bounding box center [712, 243] width 32 height 8
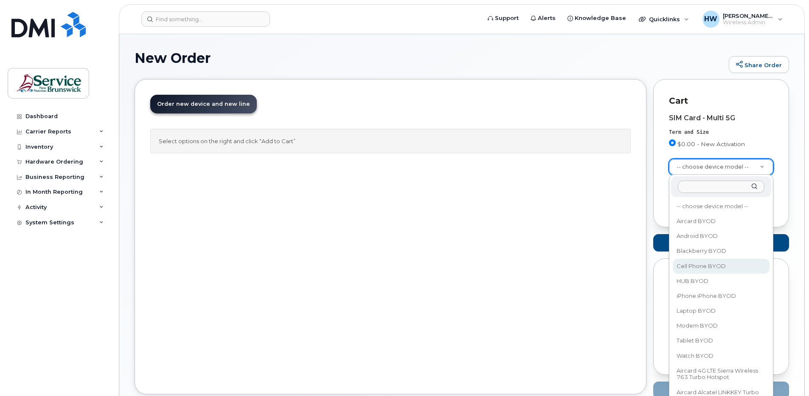
select select "2457"
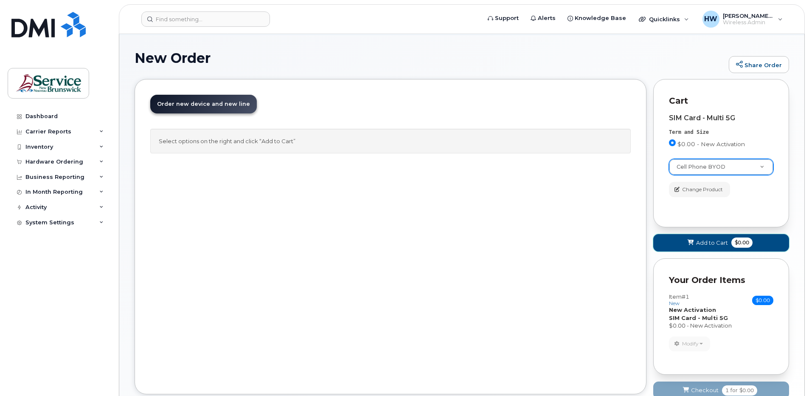
click at [706, 242] on span "Add to Cart" at bounding box center [712, 243] width 32 height 8
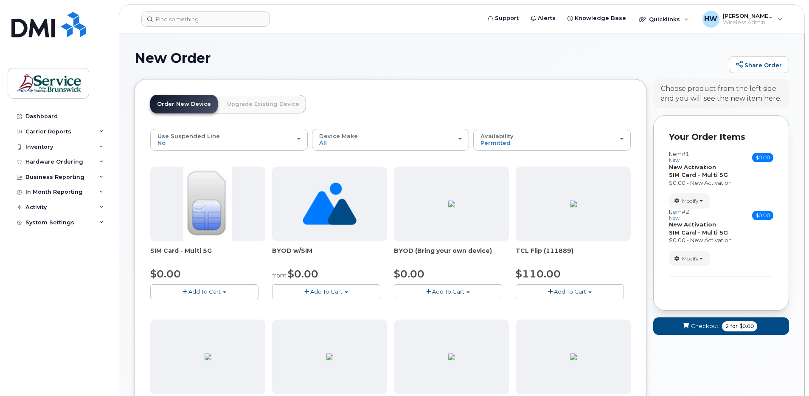
click at [213, 293] on span "Add To Cart" at bounding box center [205, 291] width 32 height 7
click at [210, 307] on link "$0.00 - New Activation" at bounding box center [192, 307] width 81 height 11
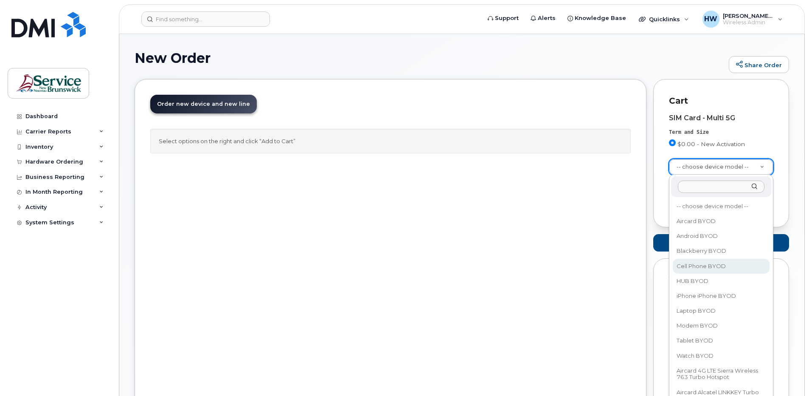
select select "2457"
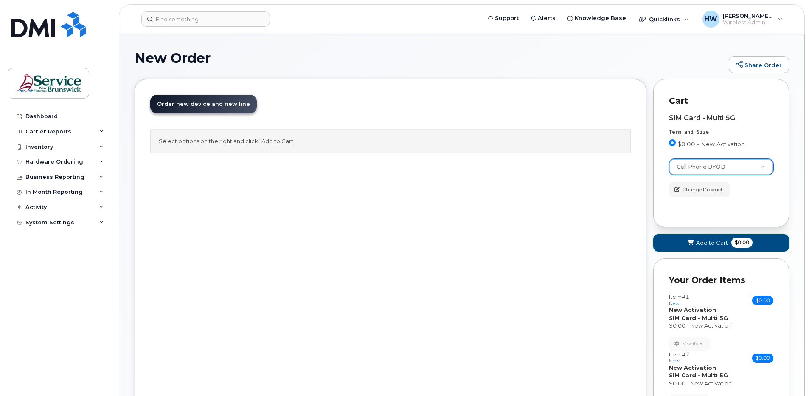
click at [713, 242] on span "Add to Cart" at bounding box center [712, 243] width 32 height 8
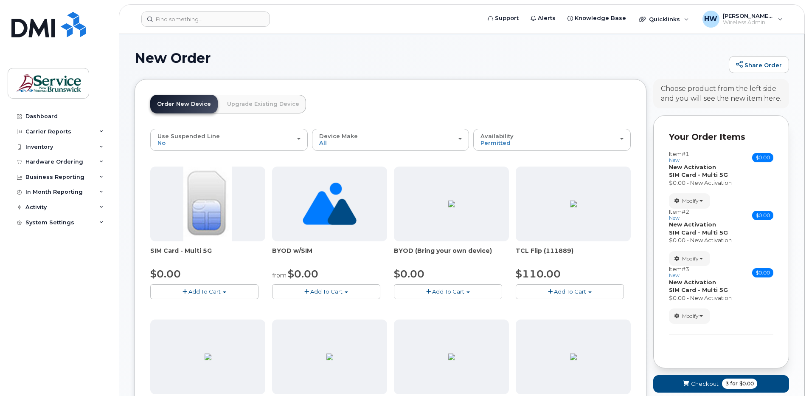
click at [201, 286] on button "Add To Cart" at bounding box center [204, 291] width 108 height 15
drag, startPoint x: 206, startPoint y: 308, endPoint x: 248, endPoint y: 305, distance: 41.7
click at [207, 308] on link "$0.00 - New Activation" at bounding box center [192, 307] width 81 height 11
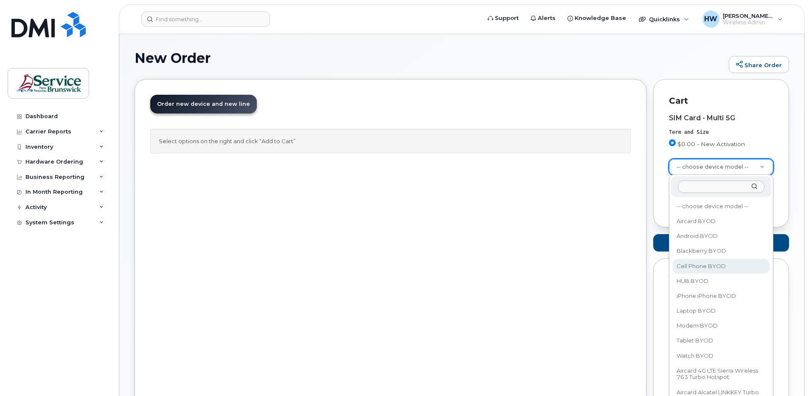
select select "2457"
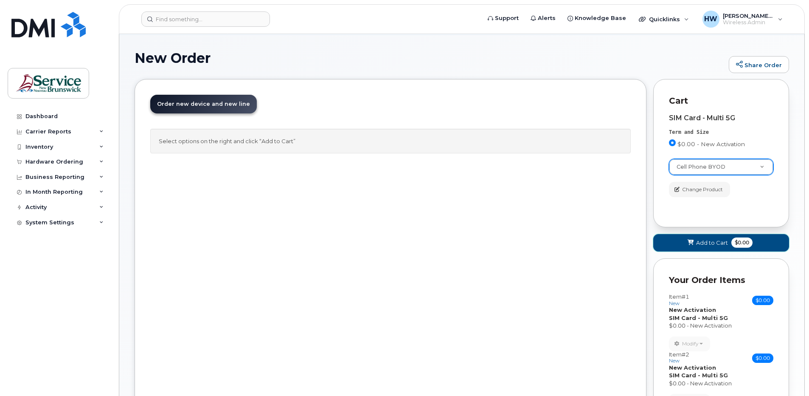
click at [715, 242] on span "Add to Cart" at bounding box center [712, 243] width 32 height 8
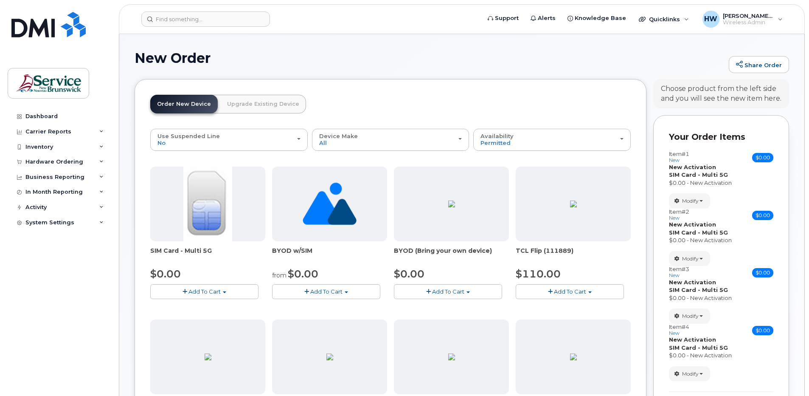
click at [223, 290] on button "Add To Cart" at bounding box center [204, 291] width 108 height 15
click at [201, 304] on link "$0.00 - New Activation" at bounding box center [192, 307] width 81 height 11
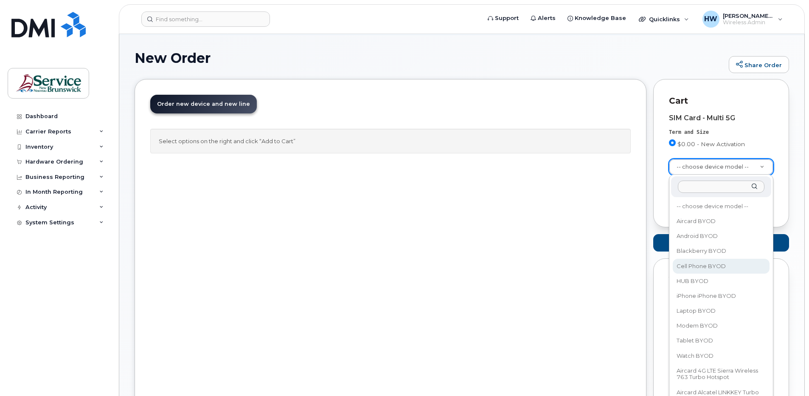
select select "2457"
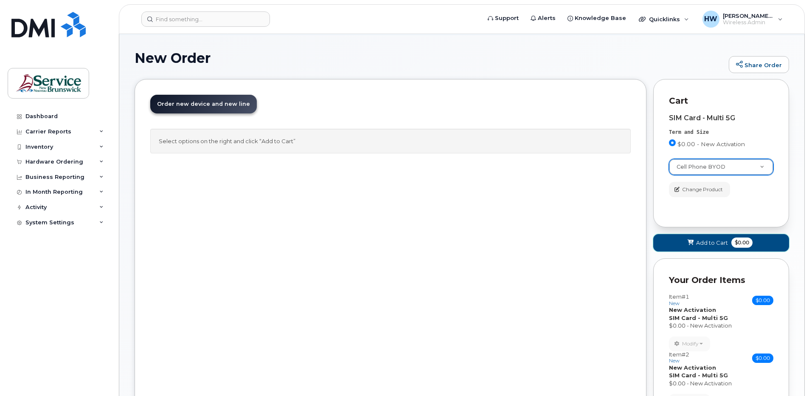
click at [712, 240] on span "Add to Cart" at bounding box center [712, 243] width 32 height 8
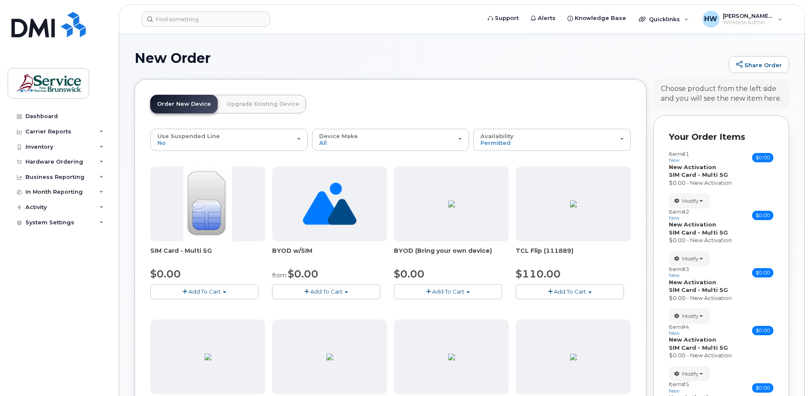
click at [197, 291] on span "Add To Cart" at bounding box center [205, 291] width 32 height 7
drag, startPoint x: 212, startPoint y: 307, endPoint x: 257, endPoint y: 306, distance: 44.2
click at [213, 307] on link "$0.00 - New Activation" at bounding box center [192, 307] width 81 height 11
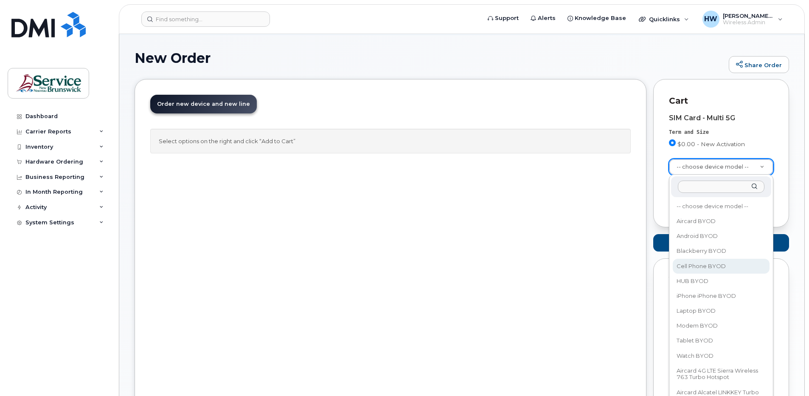
select select "2457"
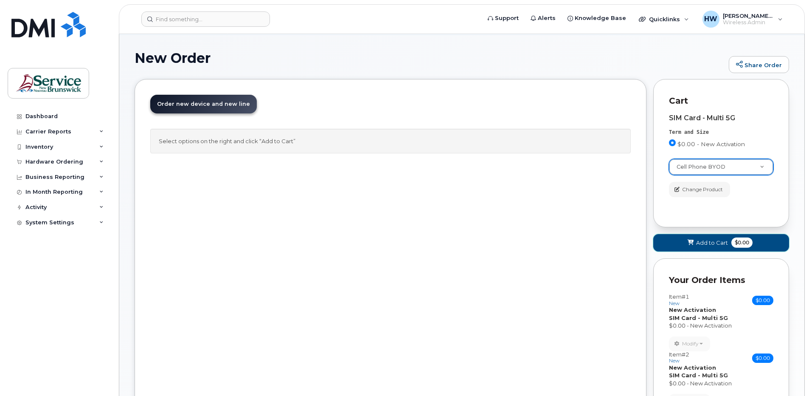
click at [710, 241] on span "Add to Cart" at bounding box center [712, 243] width 32 height 8
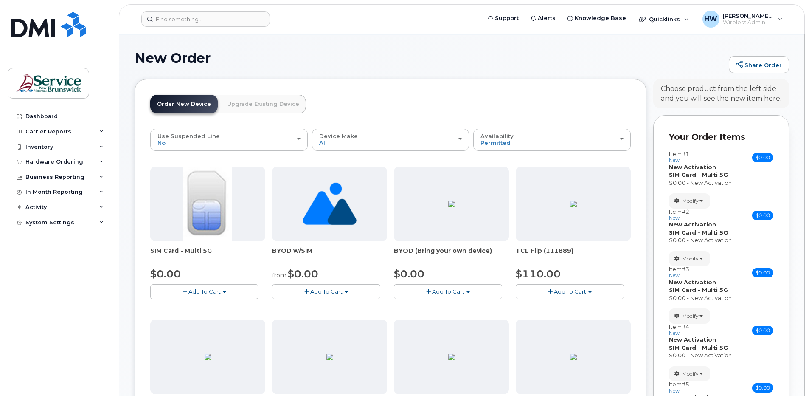
click at [210, 287] on button "Add To Cart" at bounding box center [204, 291] width 108 height 15
click at [195, 306] on link "$0.00 - New Activation" at bounding box center [192, 307] width 81 height 11
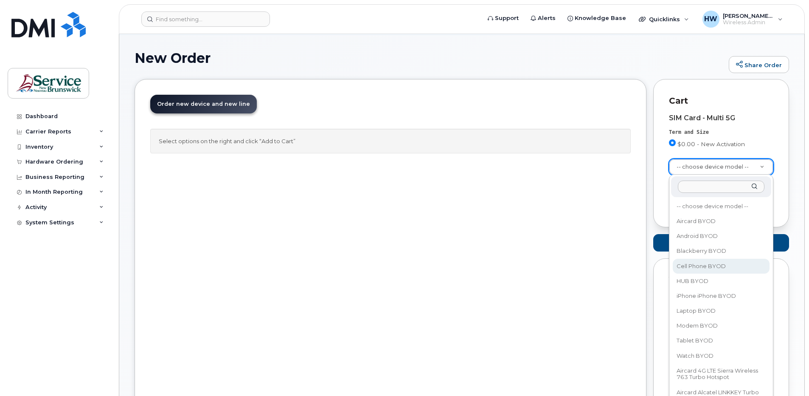
select select "2457"
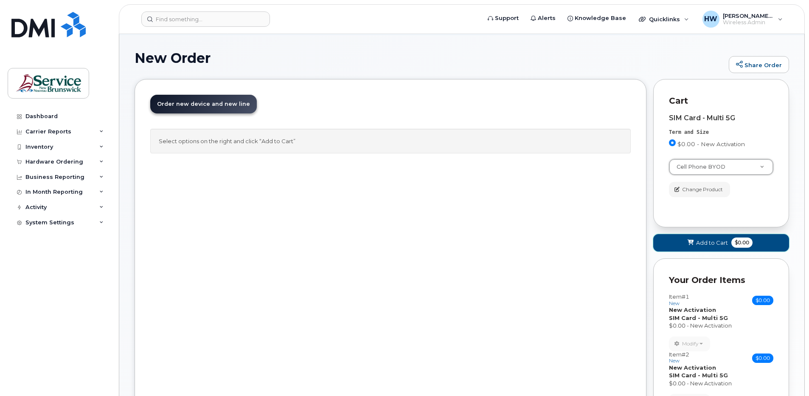
click at [713, 243] on span "Add to Cart" at bounding box center [712, 243] width 32 height 8
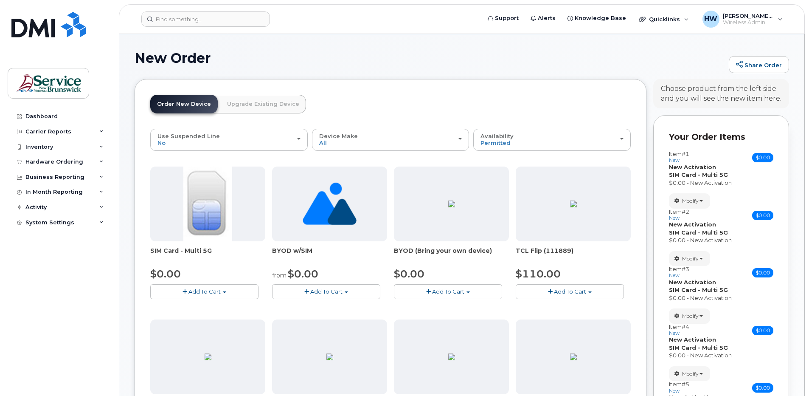
click at [207, 290] on span "Add To Cart" at bounding box center [205, 291] width 32 height 7
click at [195, 304] on link "$0.00 - New Activation" at bounding box center [192, 307] width 81 height 11
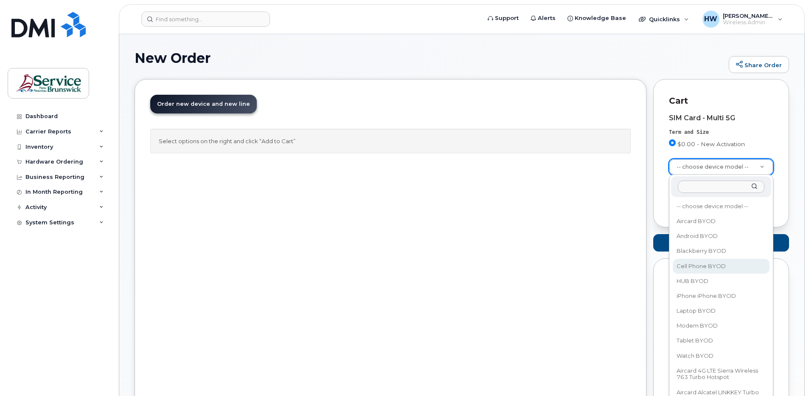
select select "2457"
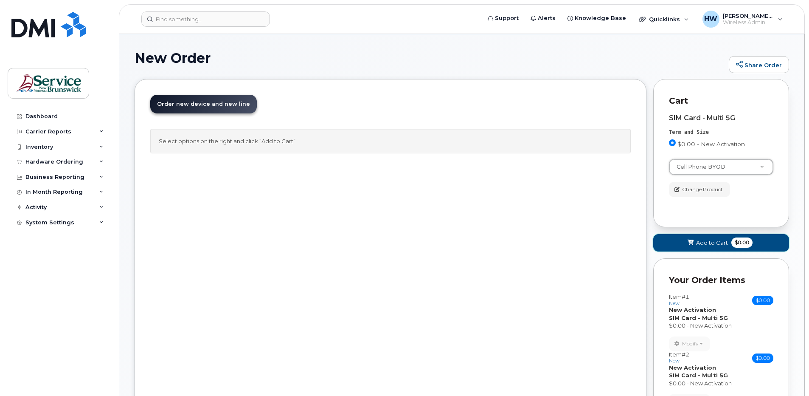
click at [705, 242] on span "Add to Cart" at bounding box center [712, 243] width 32 height 8
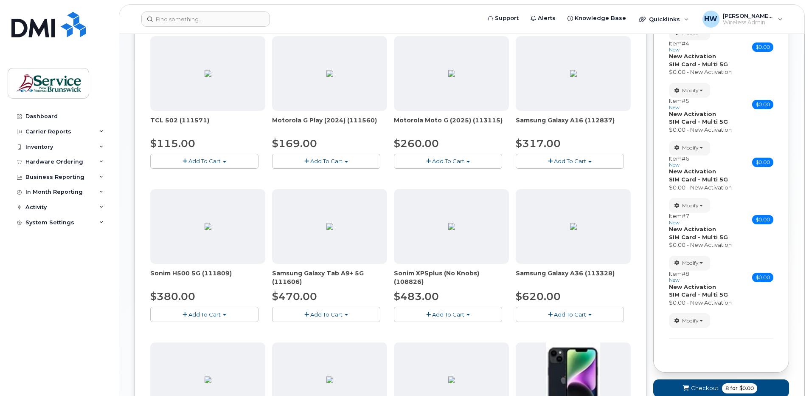
scroll to position [382, 0]
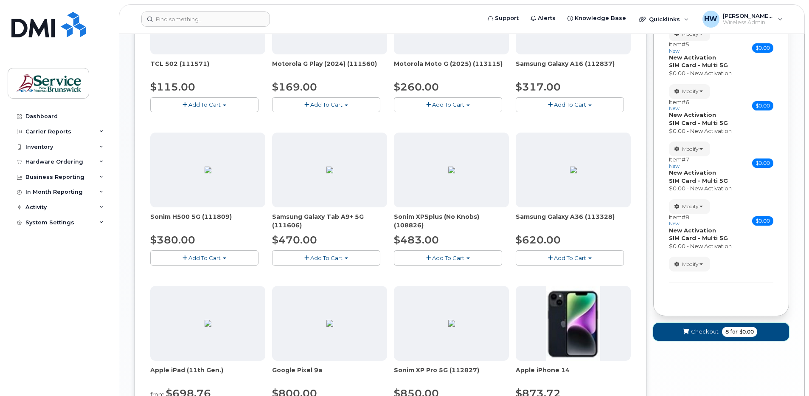
click at [699, 331] on span "Checkout" at bounding box center [705, 331] width 28 height 8
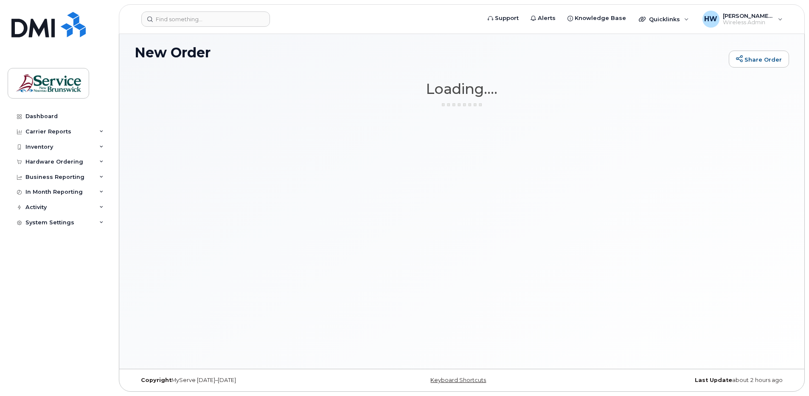
scroll to position [48, 0]
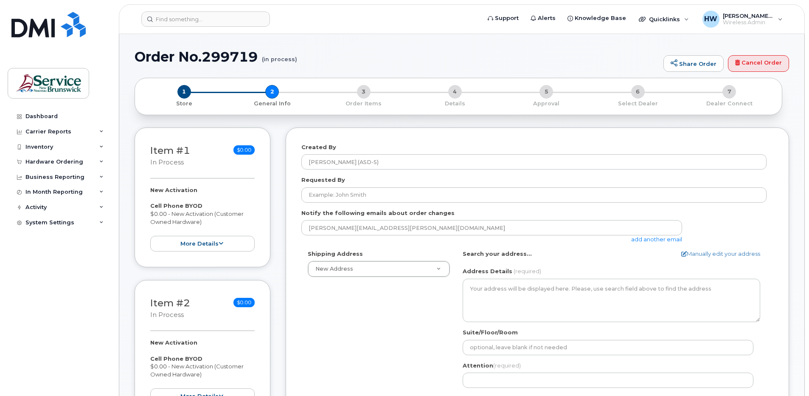
select select
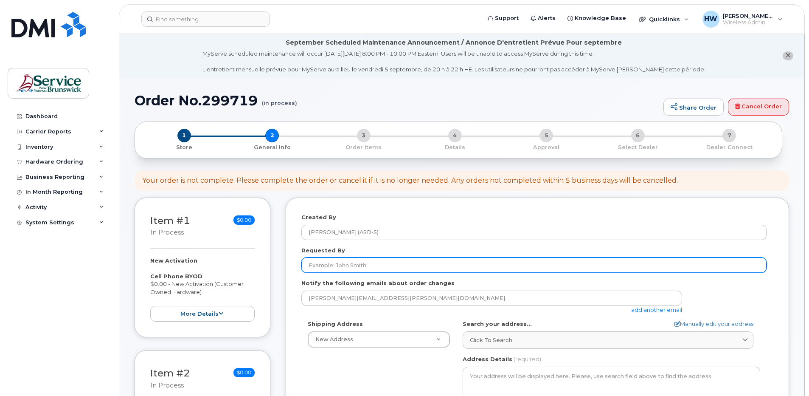
click at [319, 265] on input "Requested By" at bounding box center [534, 264] width 465 height 15
type input "[PERSON_NAME]"
type input "5066395003"
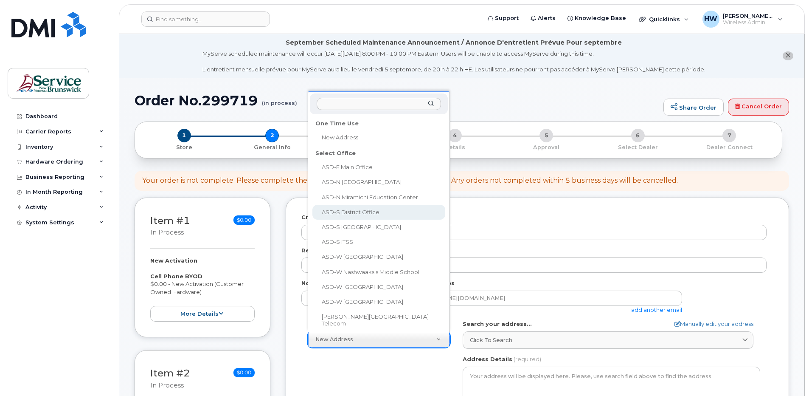
select select
type textarea "490 Woodward Ave Saint John New Brunswick E2K 5N3"
type input "Stephanie Worth"
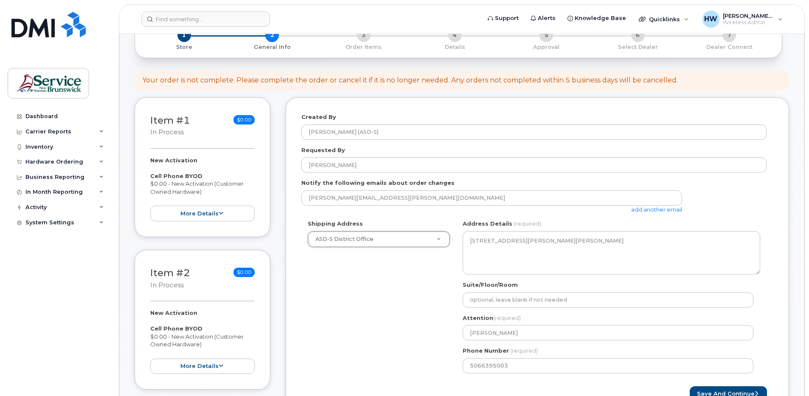
scroll to position [127, 0]
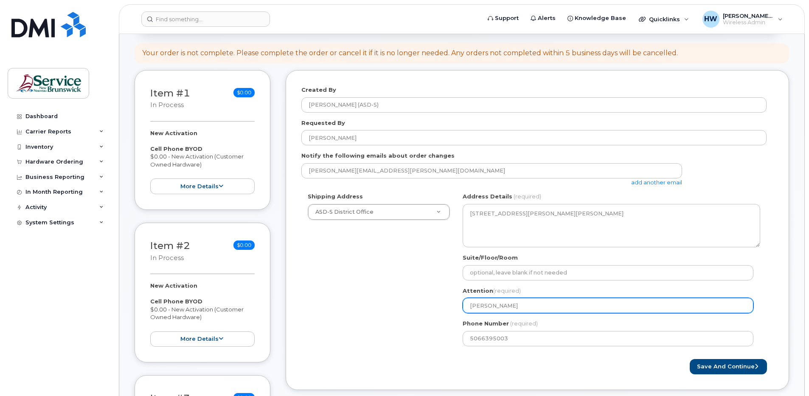
drag, startPoint x: 538, startPoint y: 309, endPoint x: 438, endPoint y: 301, distance: 100.6
click at [438, 301] on div "Shipping Address ASD-S District Office New Address ASD-E Main Office ASD-N Bath…" at bounding box center [534, 272] width 465 height 160
select select
type input "W"
select select
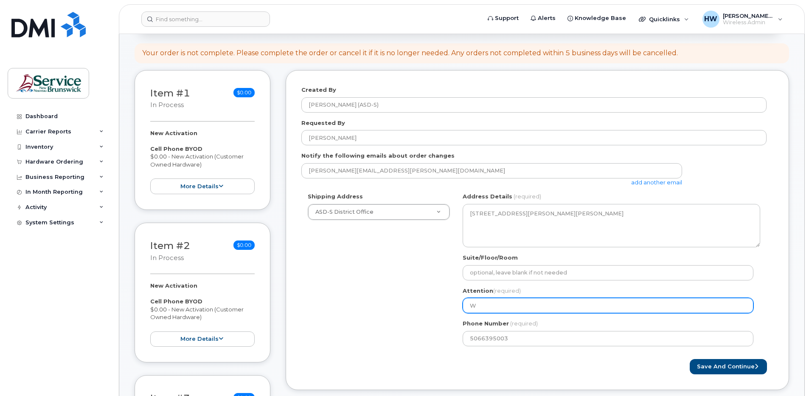
type input "We"
select select
type input "Wen"
select select
type input "Wend"
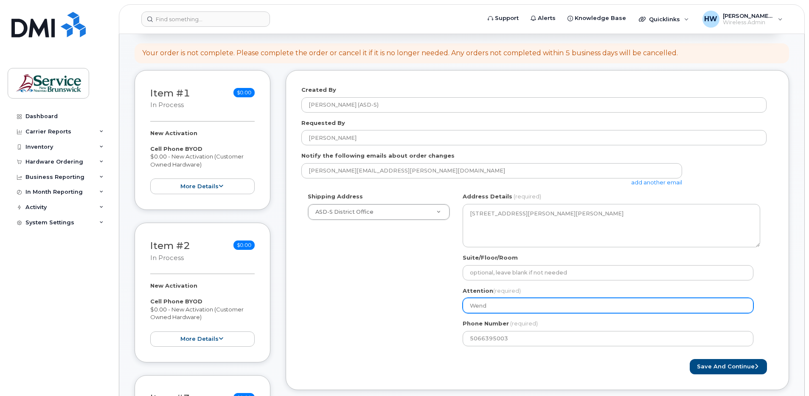
select select
type input "Wendy"
select select
type input "Wendy H"
select select
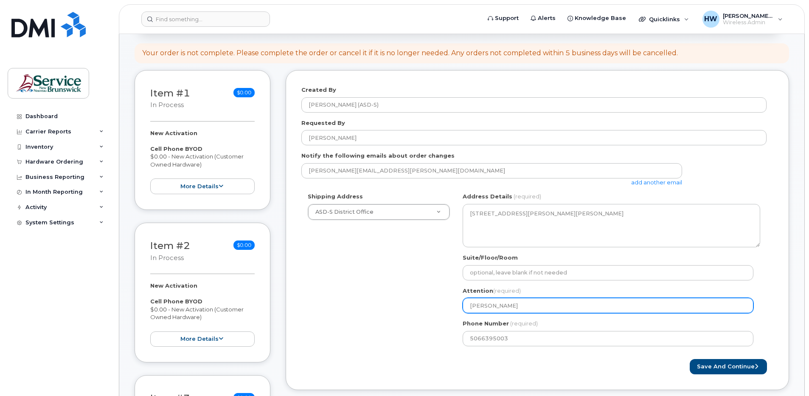
type input "Wendy Hu"
select select
type input "Wendy Hue"
select select
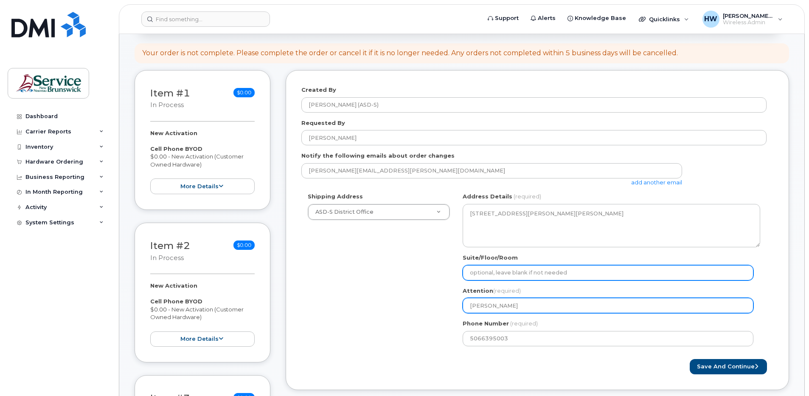
type input "[PERSON_NAME]"
select select
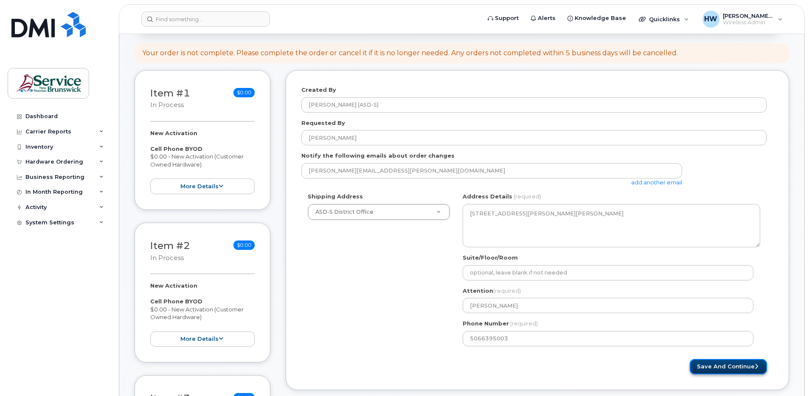
click at [727, 364] on button "Save and Continue" at bounding box center [728, 367] width 77 height 16
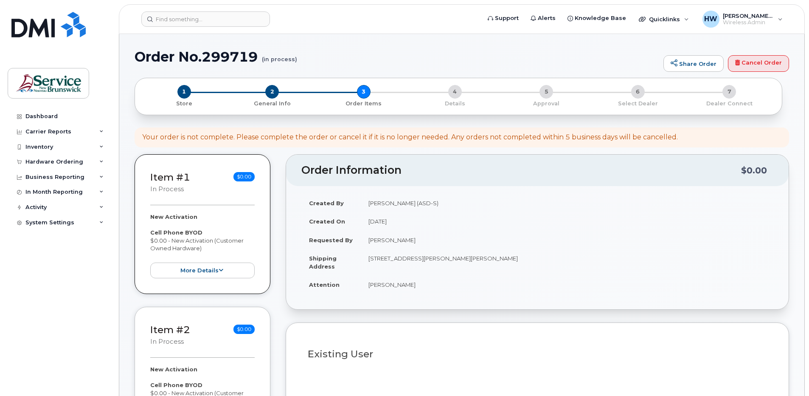
select select
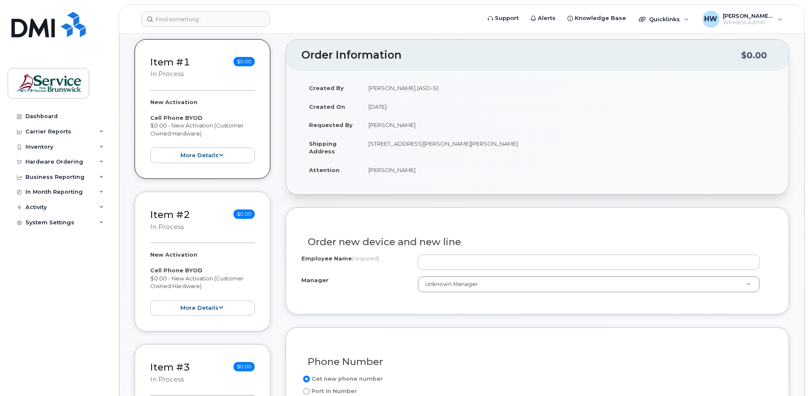
scroll to position [170, 0]
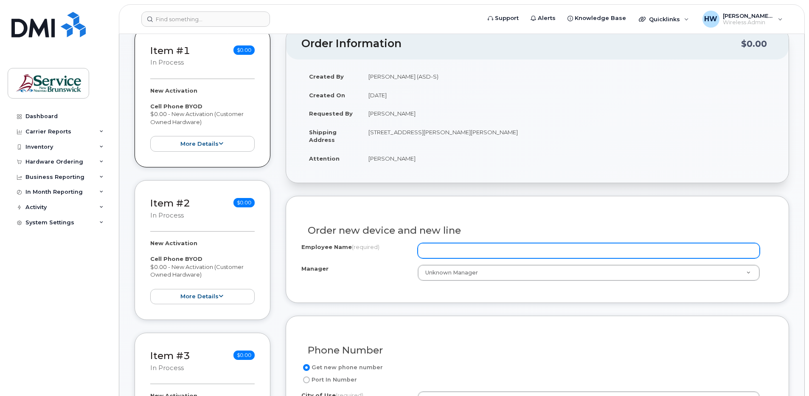
click at [453, 245] on input "Employee Name (required)" at bounding box center [589, 250] width 342 height 15
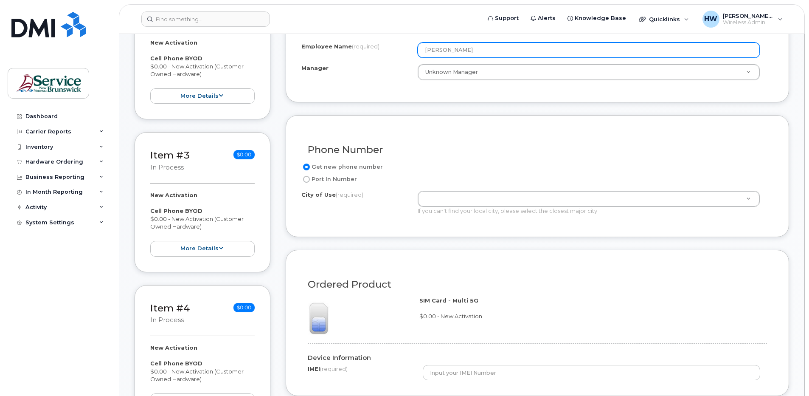
scroll to position [382, 0]
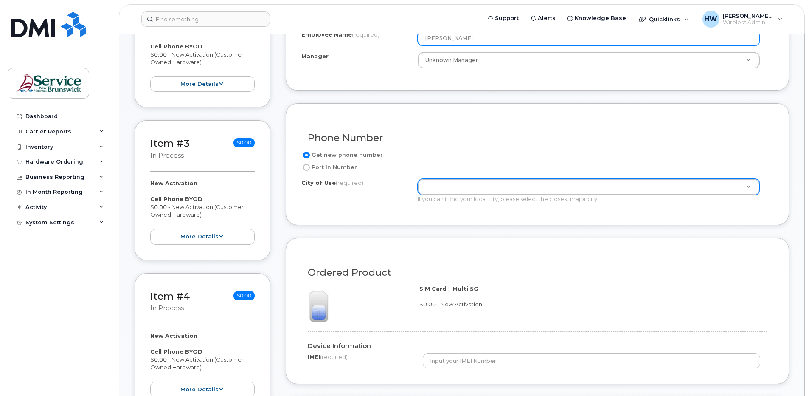
type input "[PERSON_NAME]"
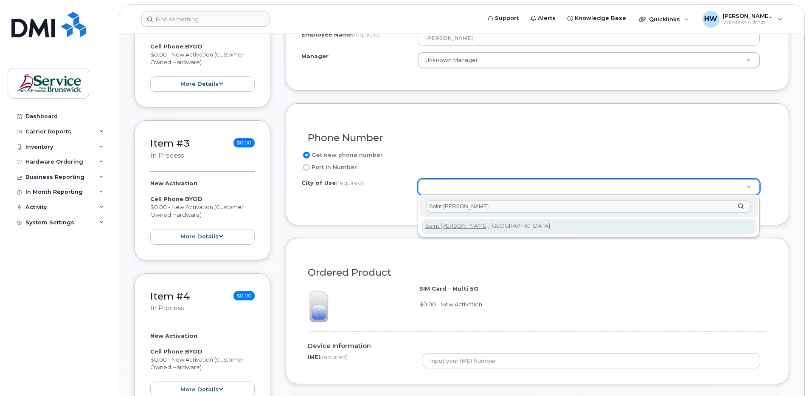
type input "Saint [PERSON_NAME]"
type input "2008"
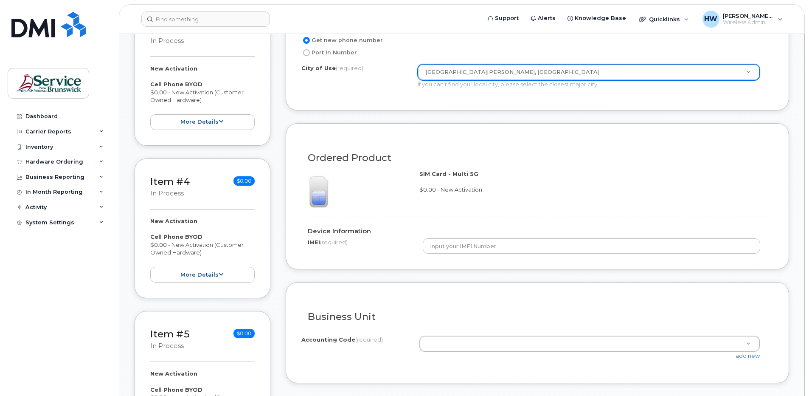
scroll to position [510, 0]
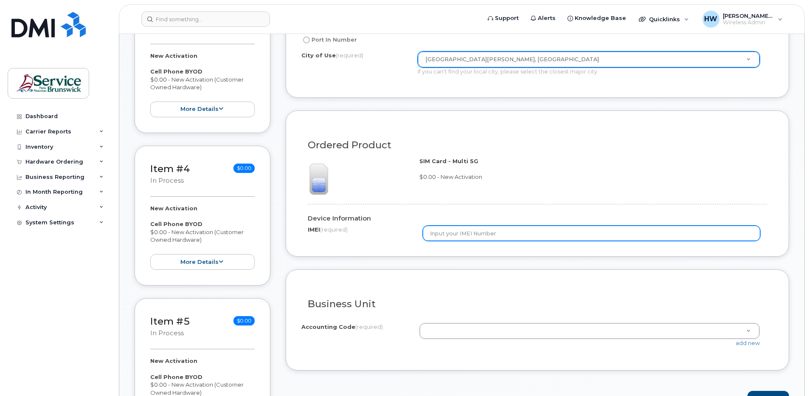
click at [438, 230] on input "text" at bounding box center [592, 233] width 338 height 15
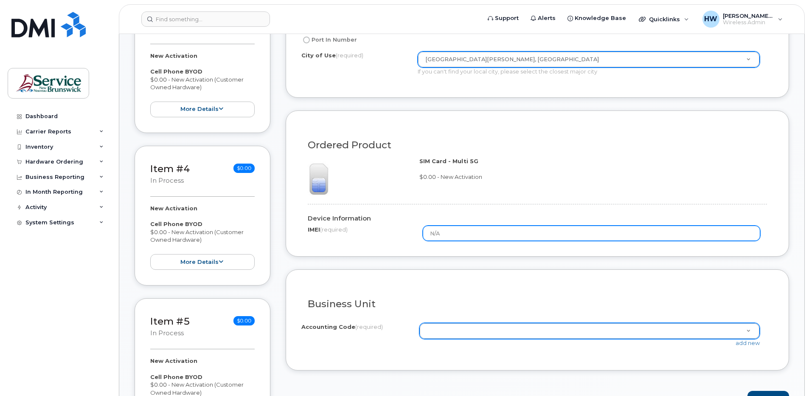
type input "N/A"
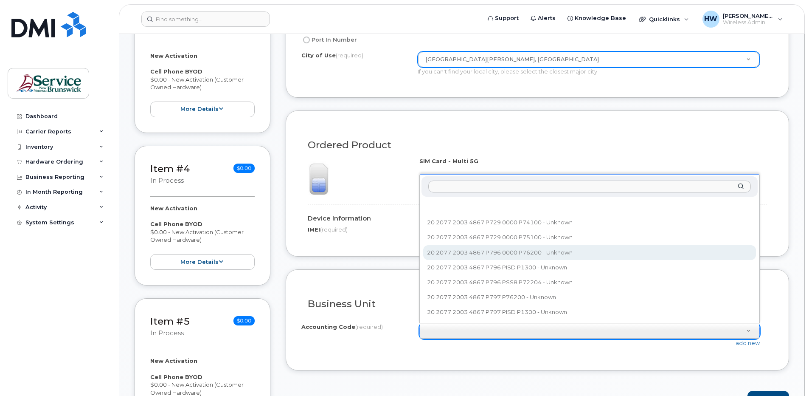
select select "20 2077 2003 4867 P796 0000 P76200"
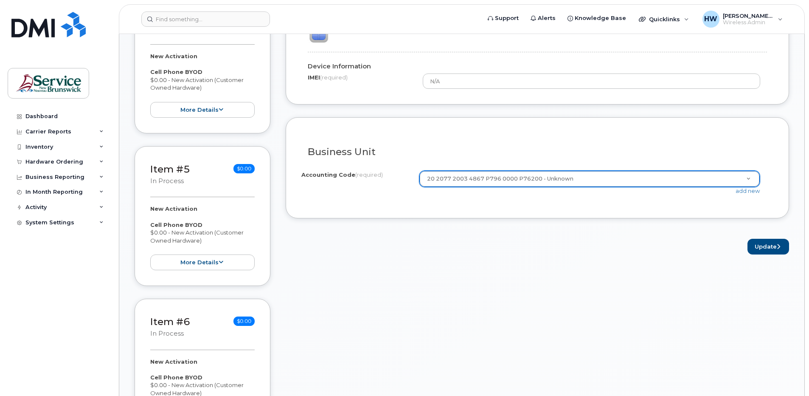
scroll to position [679, 0]
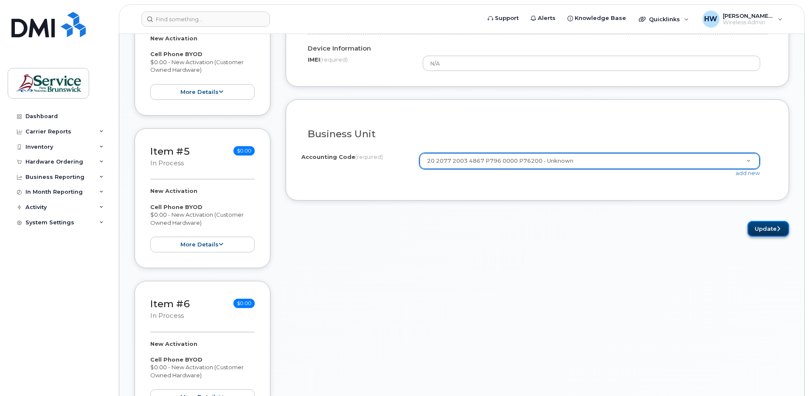
click at [764, 229] on button "Update" at bounding box center [769, 229] width 42 height 16
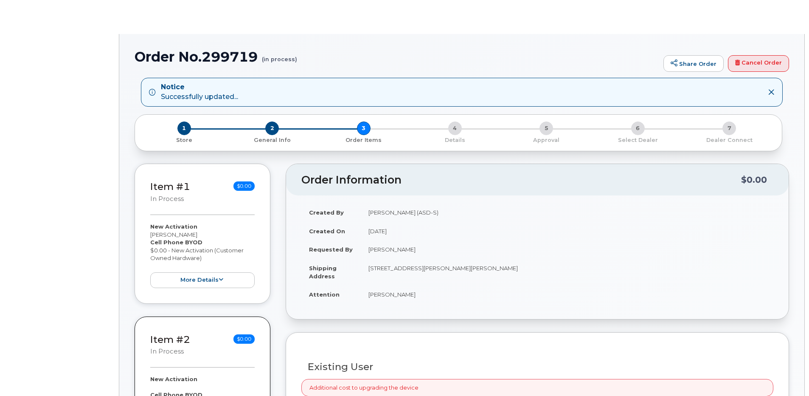
radio input "true"
select select
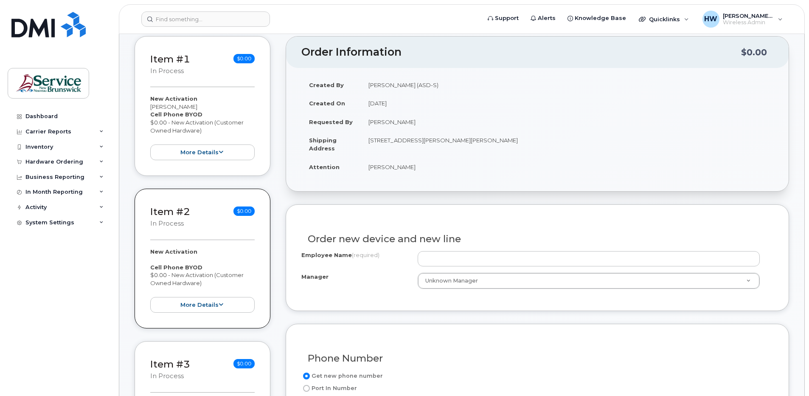
scroll to position [212, 0]
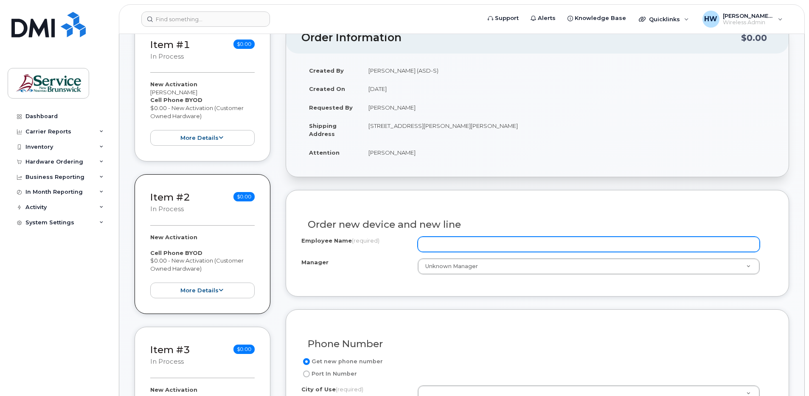
click at [442, 239] on input "Employee Name (required)" at bounding box center [589, 244] width 342 height 15
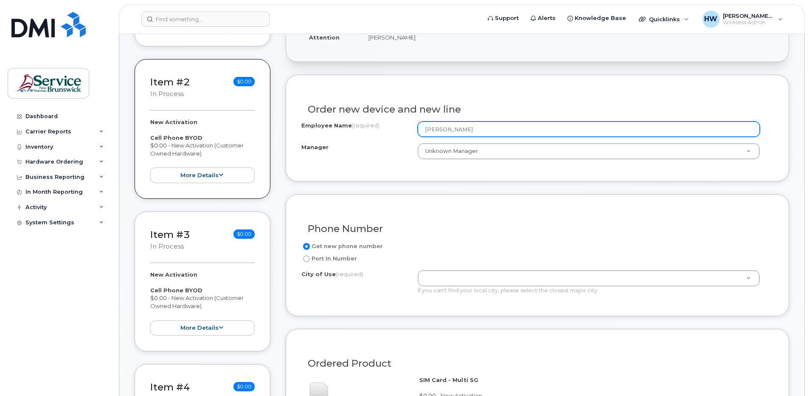
scroll to position [340, 0]
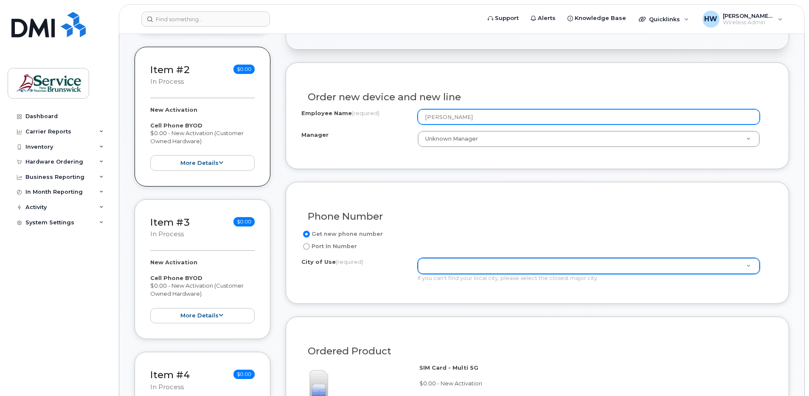
type input "[PERSON_NAME]"
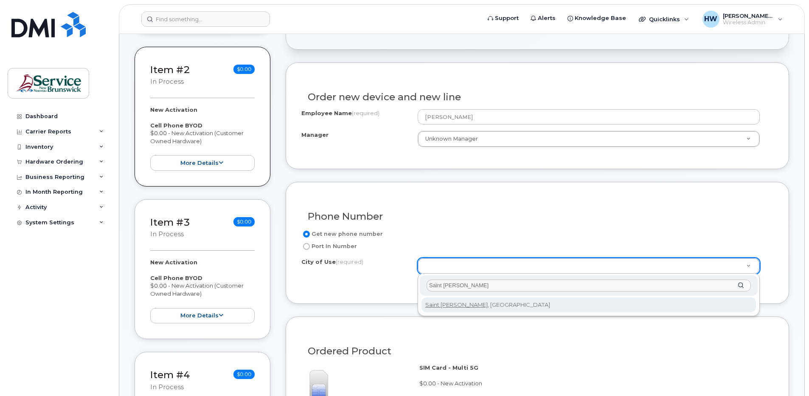
type input "Saint [PERSON_NAME]"
type input "2008"
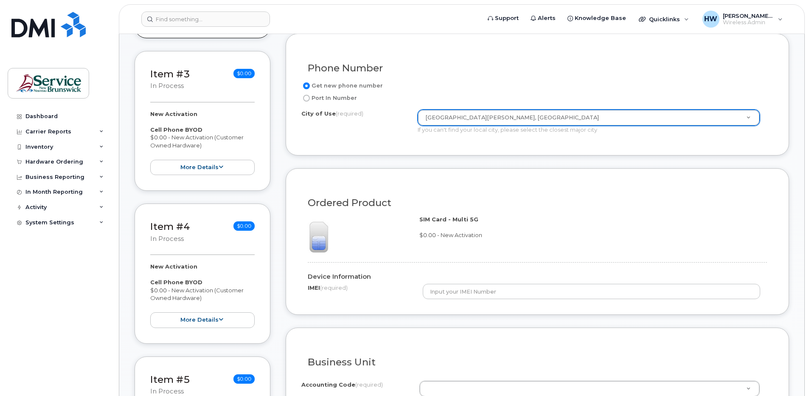
scroll to position [510, 0]
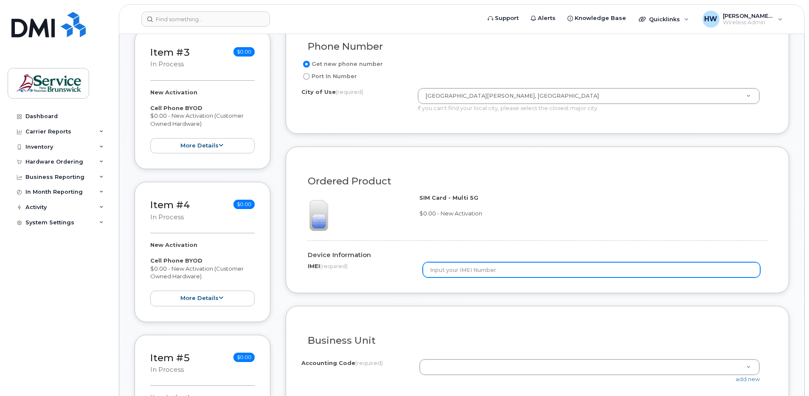
click at [469, 268] on input "text" at bounding box center [592, 269] width 338 height 15
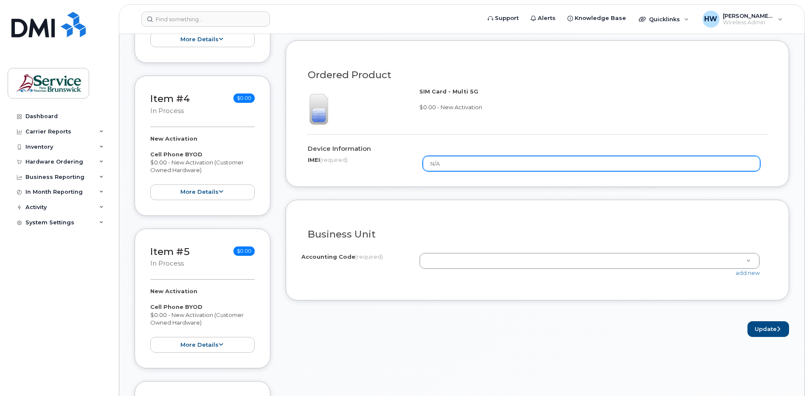
scroll to position [679, 0]
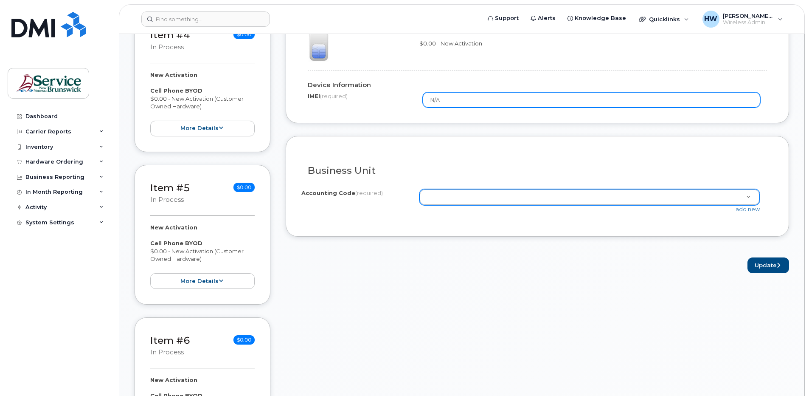
type input "N/A"
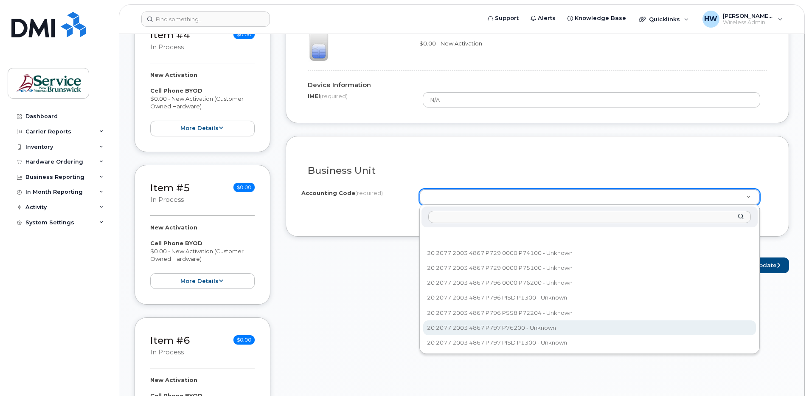
select select "20 2077 2003 4867 P797 P76200"
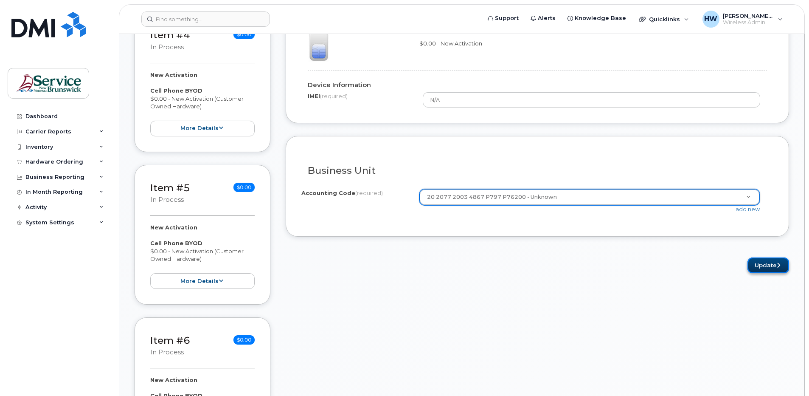
click at [764, 266] on button "Update" at bounding box center [769, 265] width 42 height 16
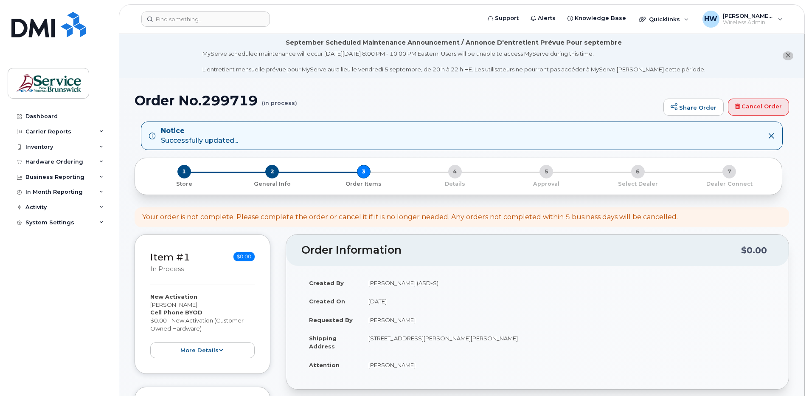
select select
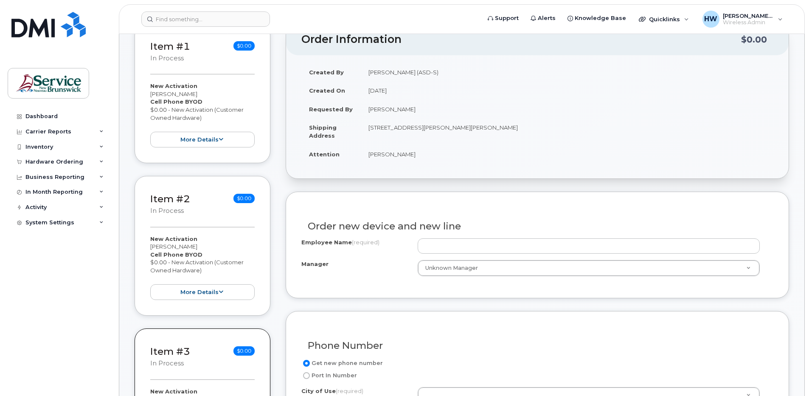
scroll to position [212, 0]
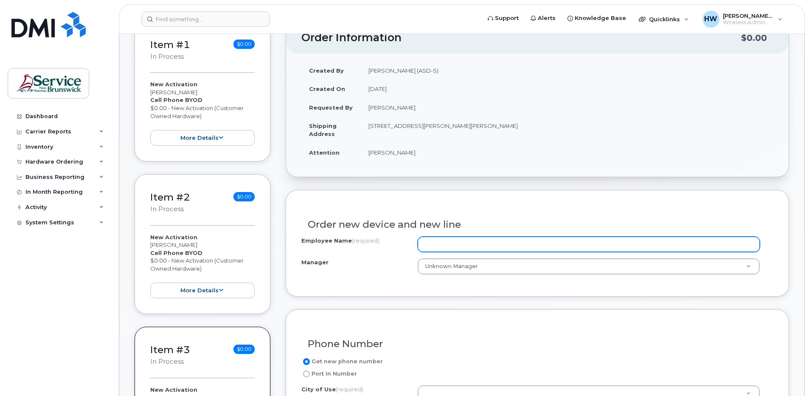
click at [438, 243] on input "Employee Name (required)" at bounding box center [589, 244] width 342 height 15
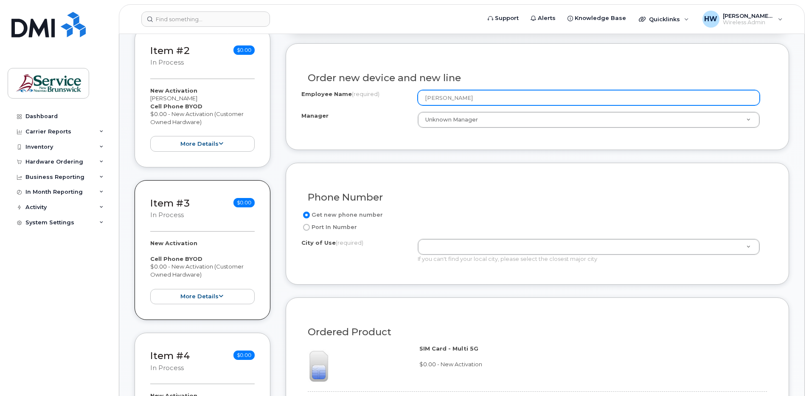
scroll to position [382, 0]
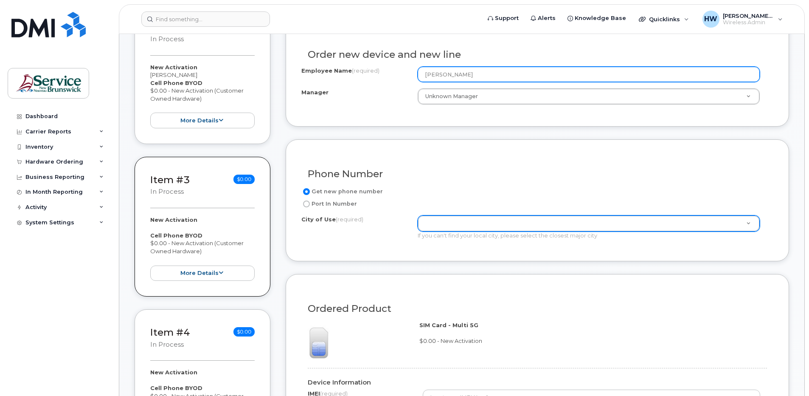
type input "[PERSON_NAME]"
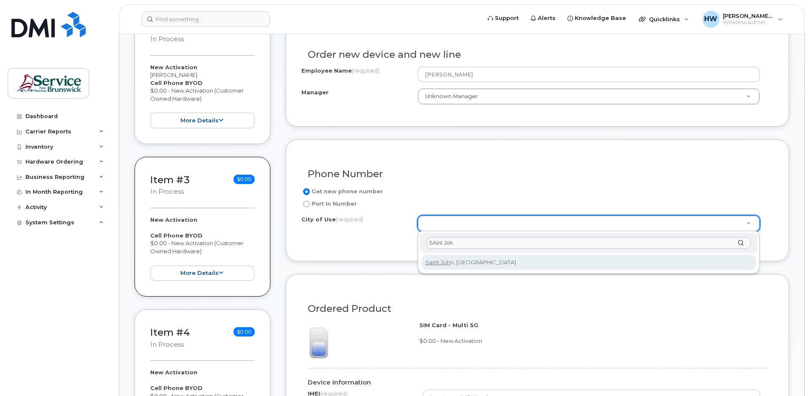
type input "SAint Joh"
type input "2008"
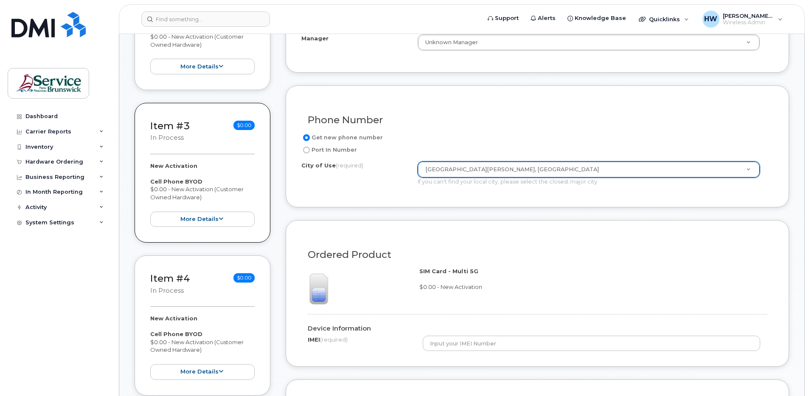
scroll to position [552, 0]
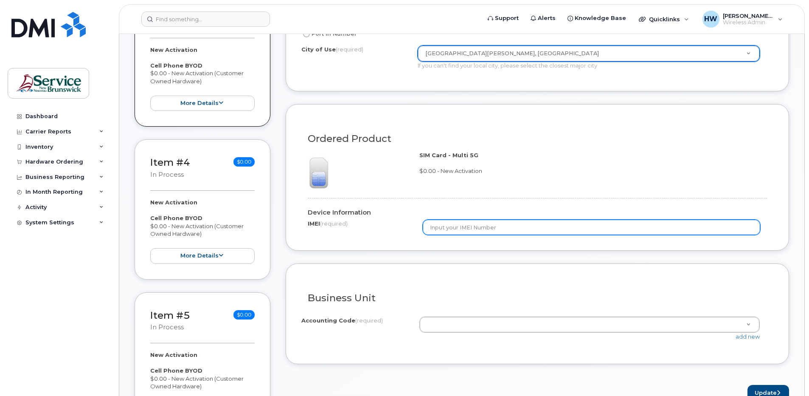
click at [444, 225] on input "text" at bounding box center [592, 227] width 338 height 15
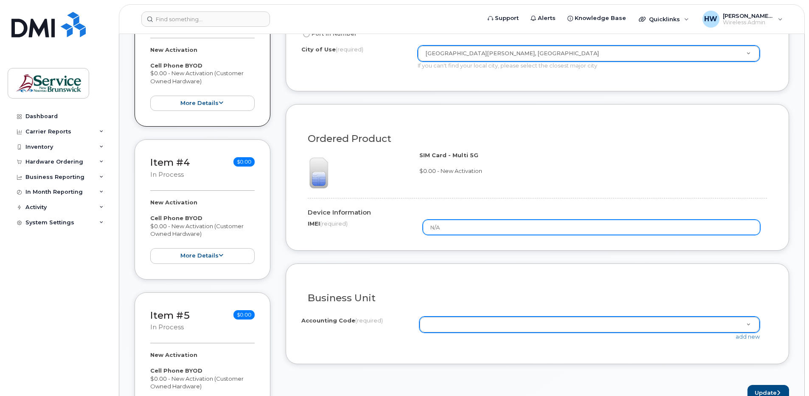
type input "N/A"
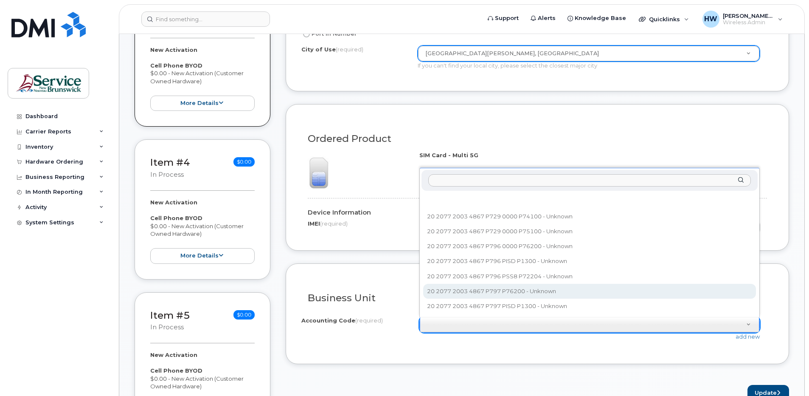
select select "20 2077 2003 4867 P797 P76200"
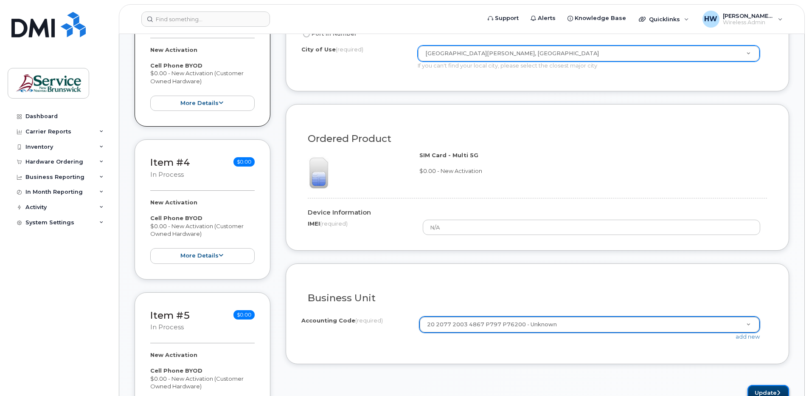
click at [762, 391] on button "Update" at bounding box center [769, 393] width 42 height 16
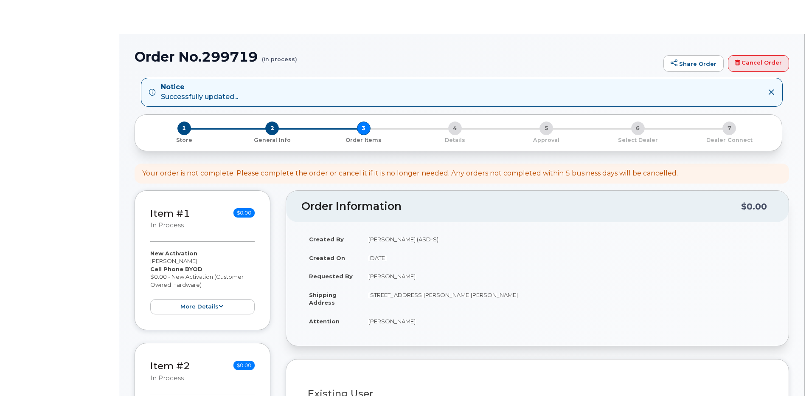
select select
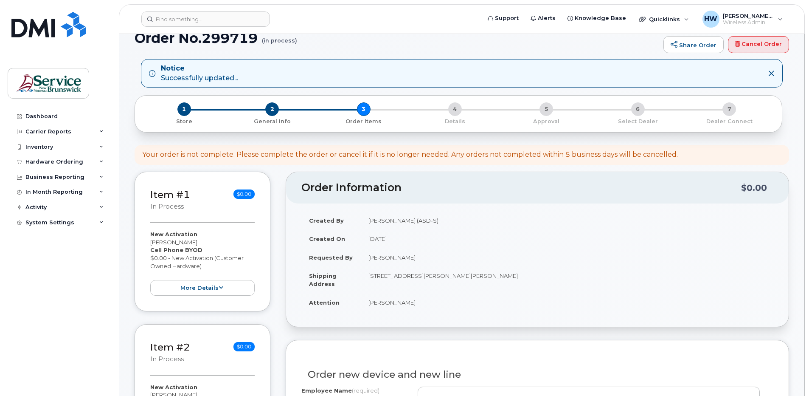
scroll to position [170, 0]
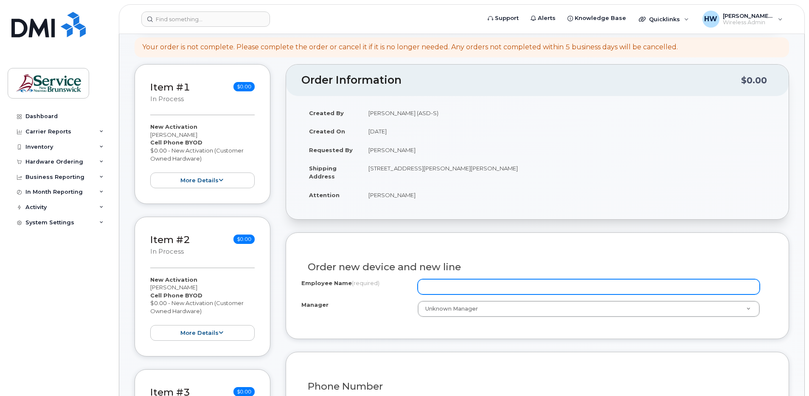
click at [441, 284] on input "Employee Name (required)" at bounding box center [589, 286] width 342 height 15
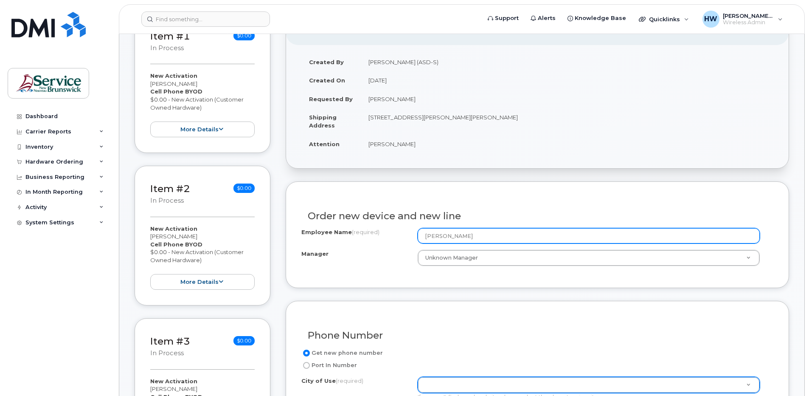
scroll to position [297, 0]
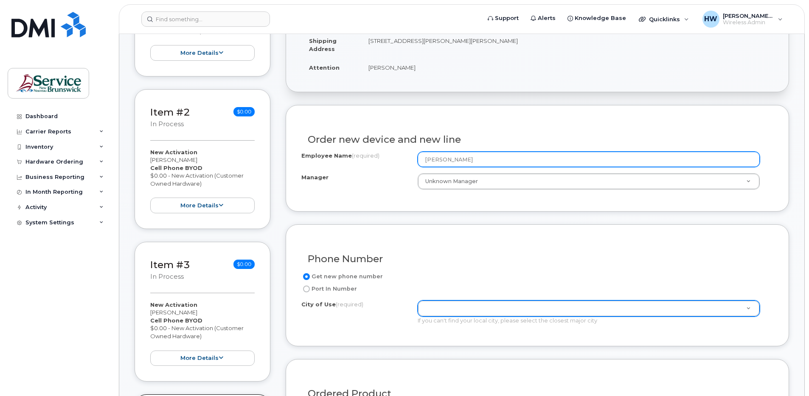
type input "[PERSON_NAME]"
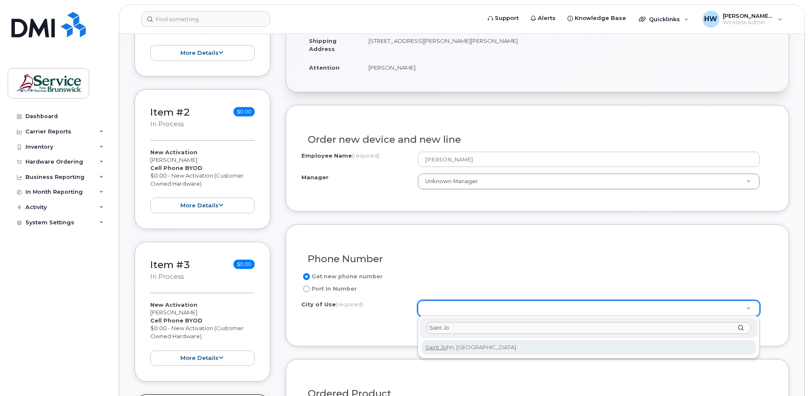
type input "Saint Jo"
type input "2008"
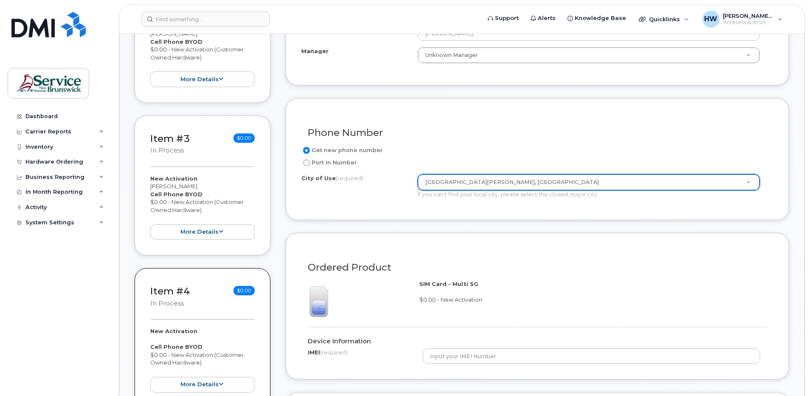
scroll to position [425, 0]
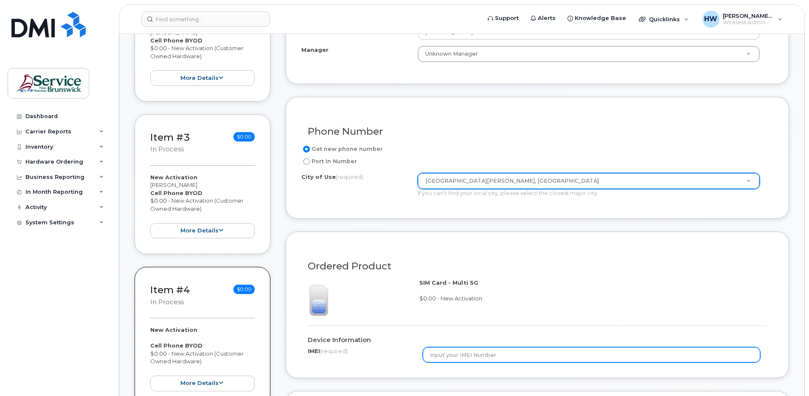
click at [446, 356] on input "text" at bounding box center [592, 354] width 338 height 15
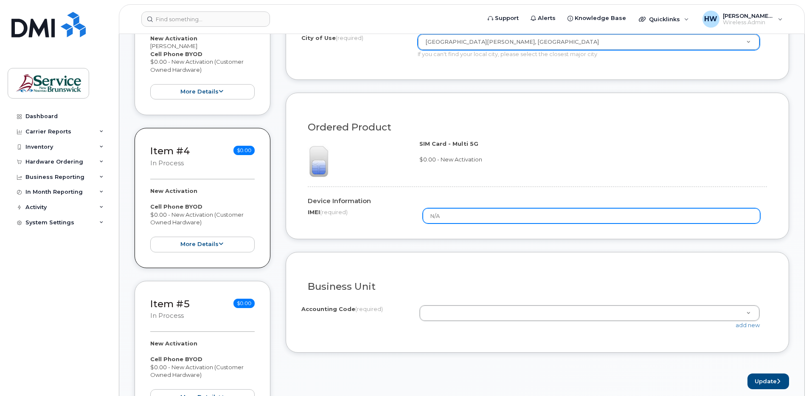
scroll to position [595, 0]
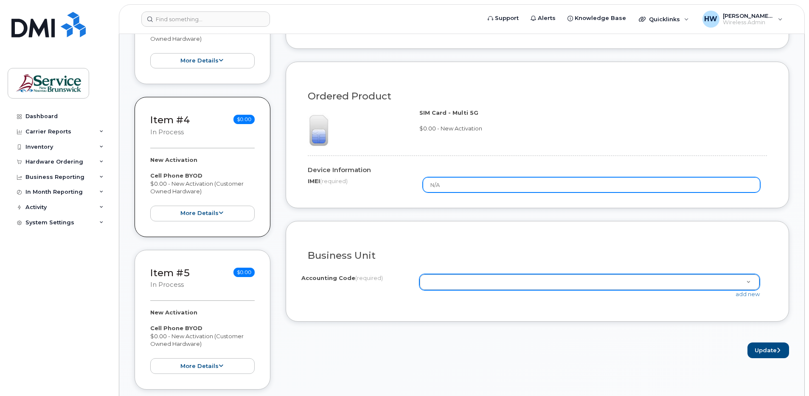
type input "N/A"
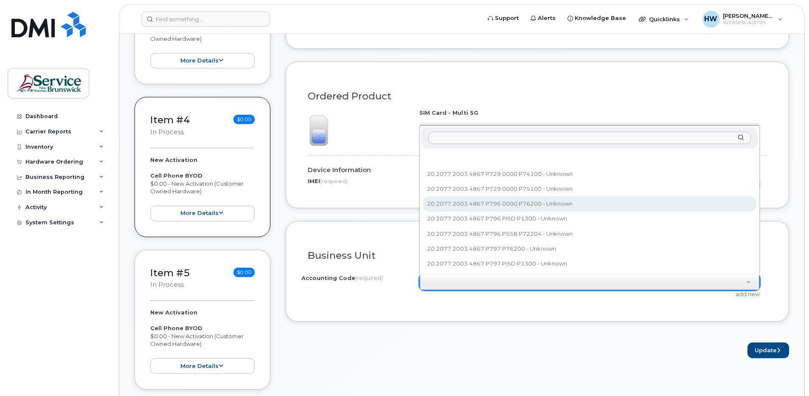
select select "20 2077 2003 4867 P796 0000 P76200"
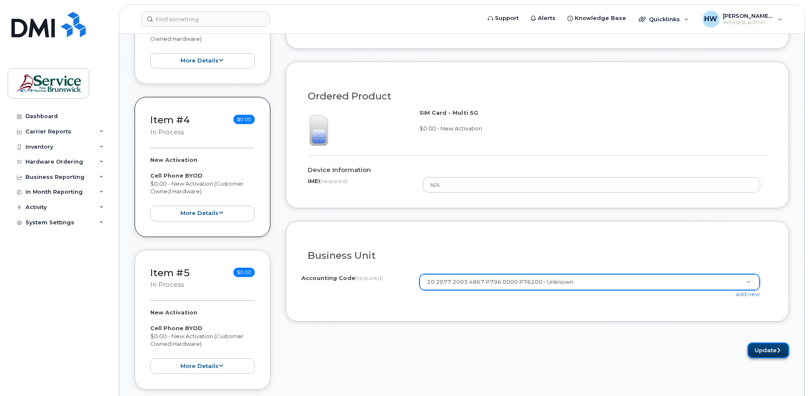
click at [768, 348] on button "Update" at bounding box center [769, 350] width 42 height 16
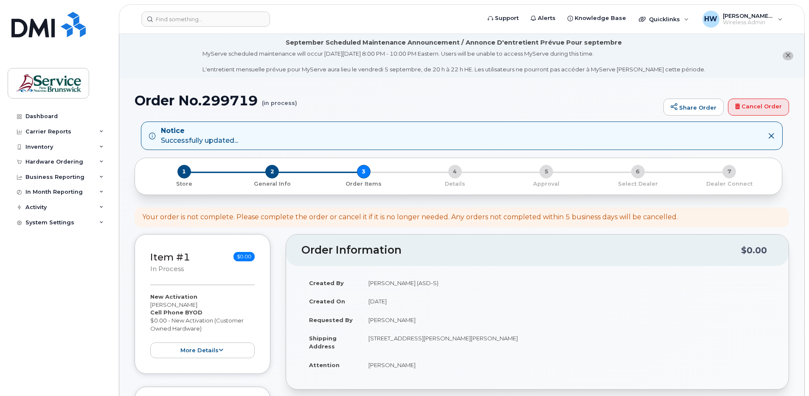
select select
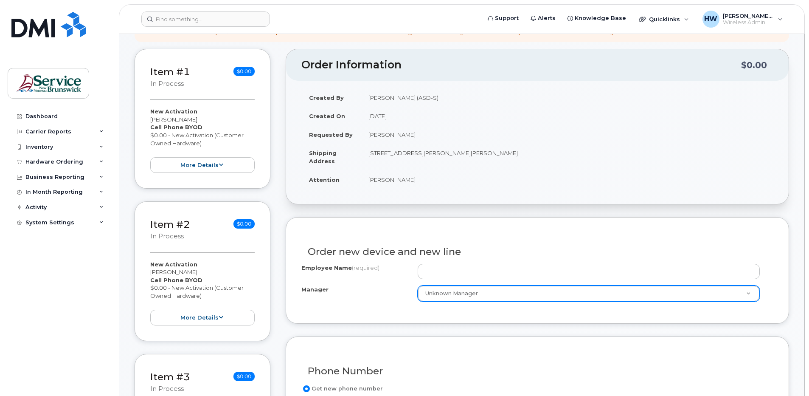
scroll to position [212, 0]
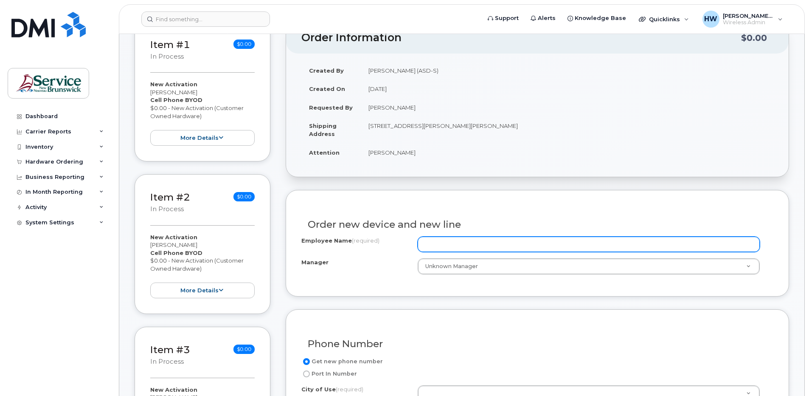
drag, startPoint x: 488, startPoint y: 243, endPoint x: 497, endPoint y: 244, distance: 9.0
click at [488, 243] on input "Employee Name (required)" at bounding box center [589, 244] width 342 height 15
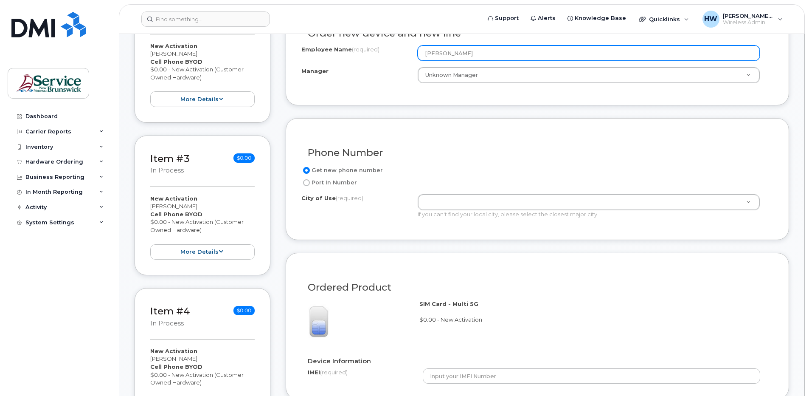
scroll to position [425, 0]
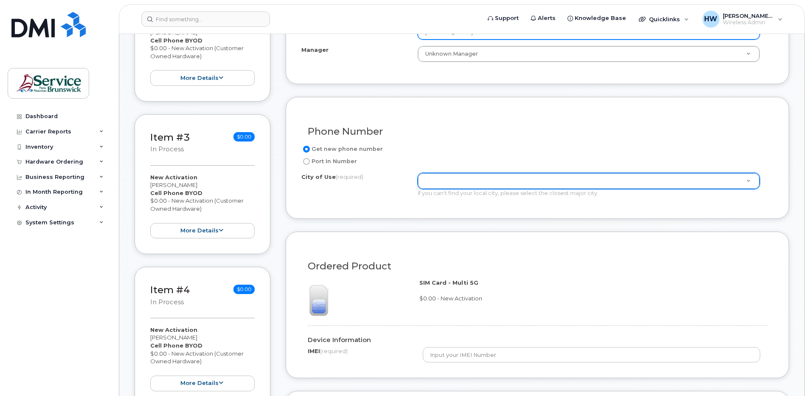
type input "[PERSON_NAME]"
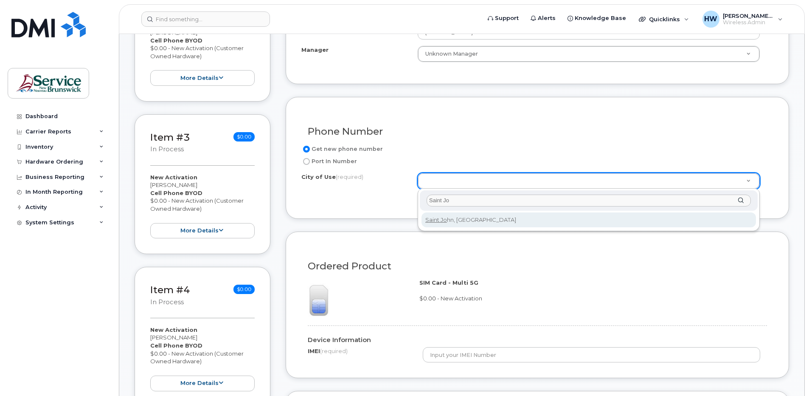
type input "Saint Jo"
type input "2008"
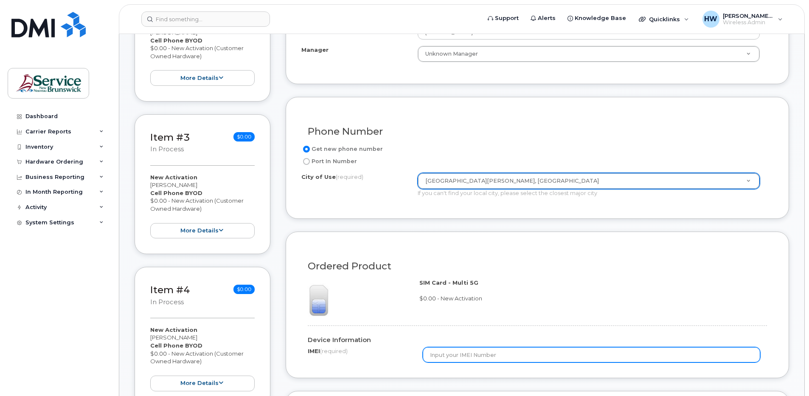
click at [437, 354] on input "text" at bounding box center [592, 354] width 338 height 15
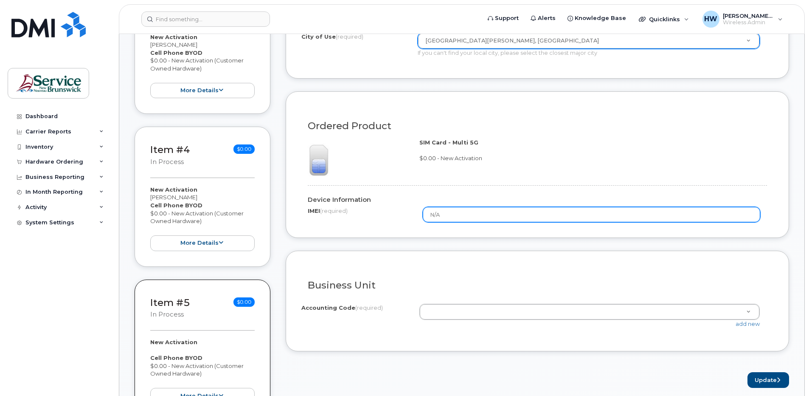
scroll to position [595, 0]
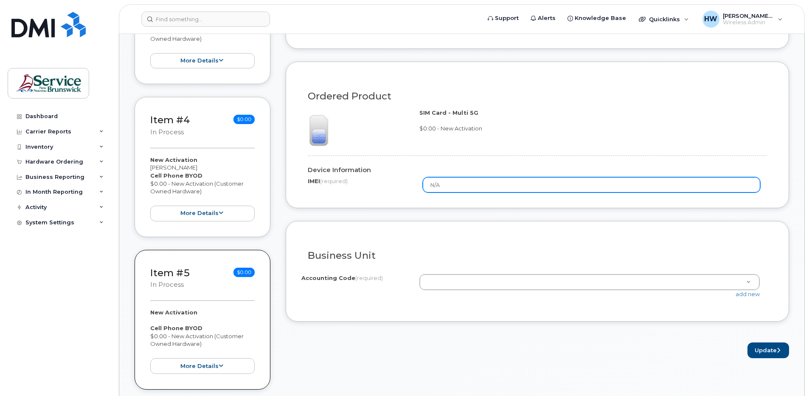
type input "N/A"
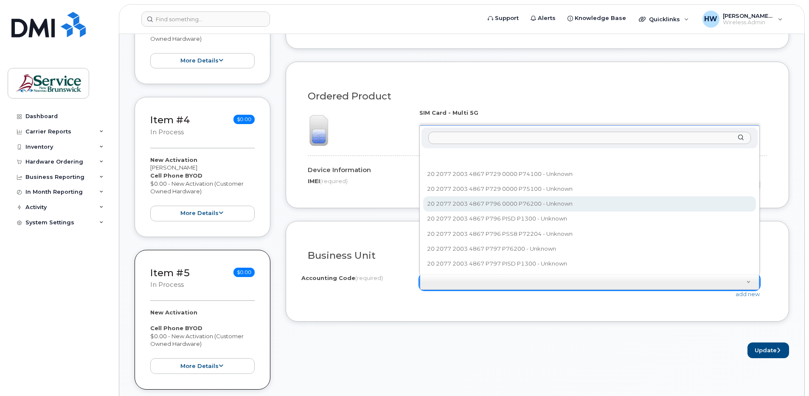
drag, startPoint x: 562, startPoint y: 202, endPoint x: 589, endPoint y: 214, distance: 29.1
select select "20 2077 2003 4867 P796 0000 P76200"
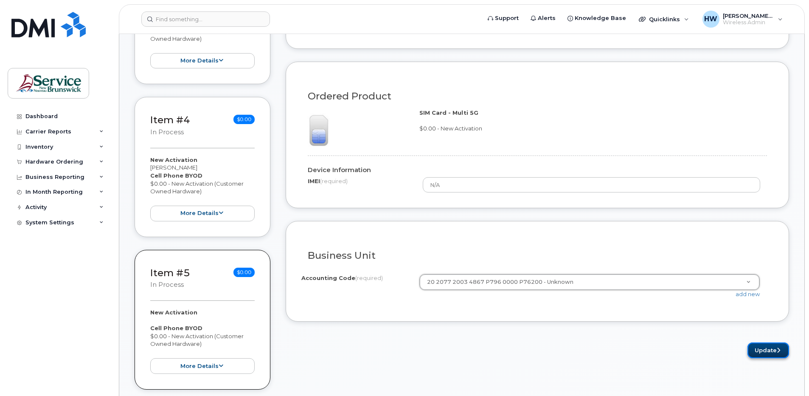
click at [763, 349] on button "Update" at bounding box center [769, 350] width 42 height 16
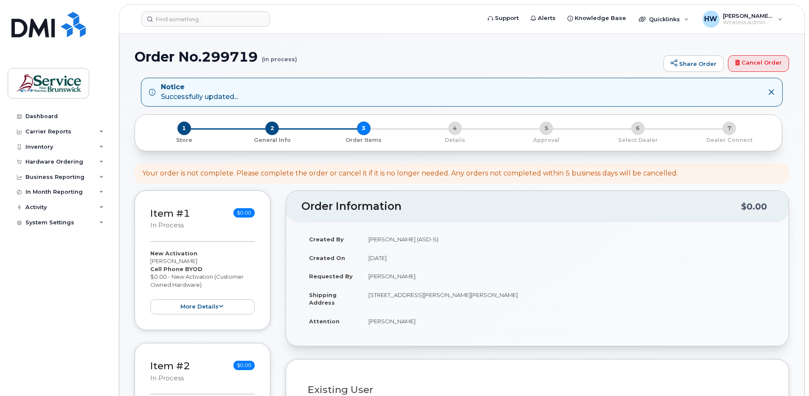
select select
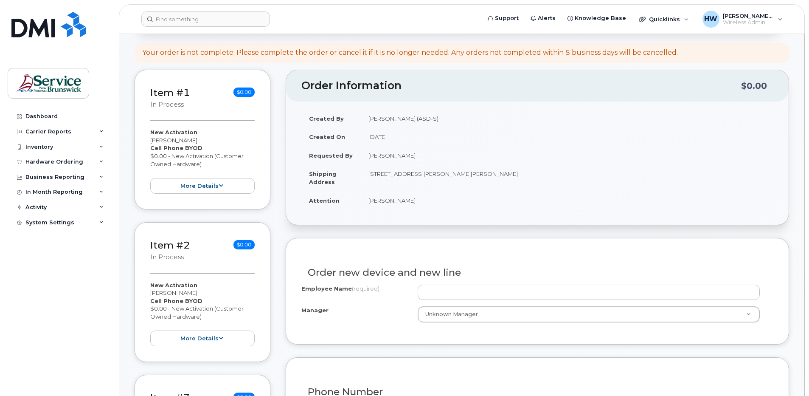
scroll to position [170, 0]
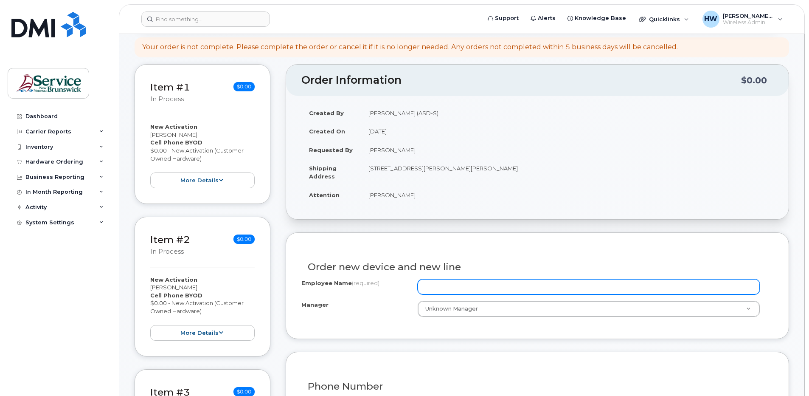
click at [439, 285] on input "Employee Name (required)" at bounding box center [589, 286] width 342 height 15
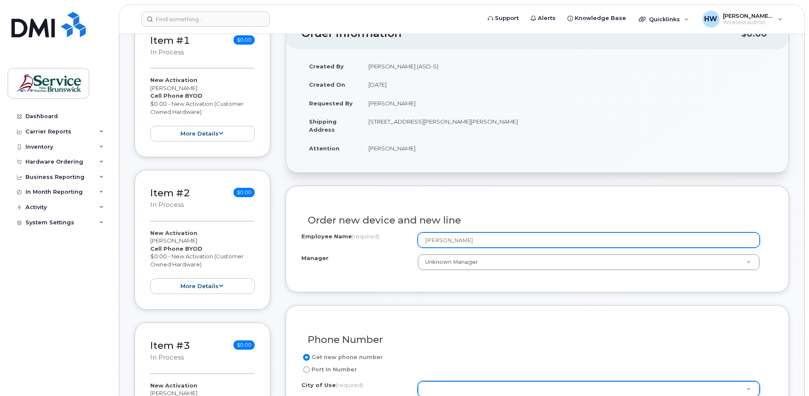
scroll to position [297, 0]
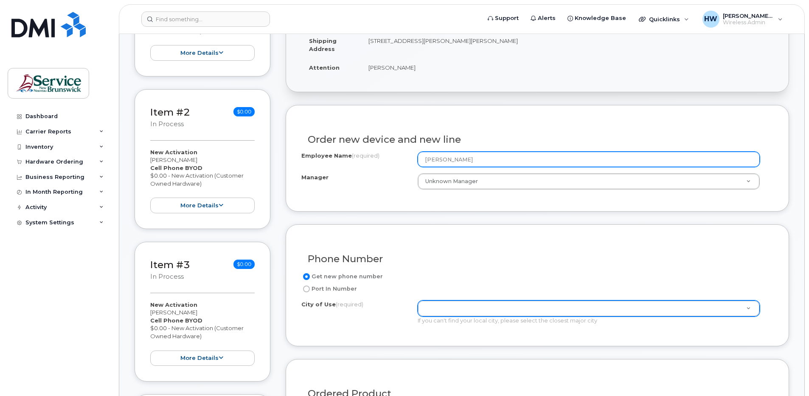
type input "[PERSON_NAME]"
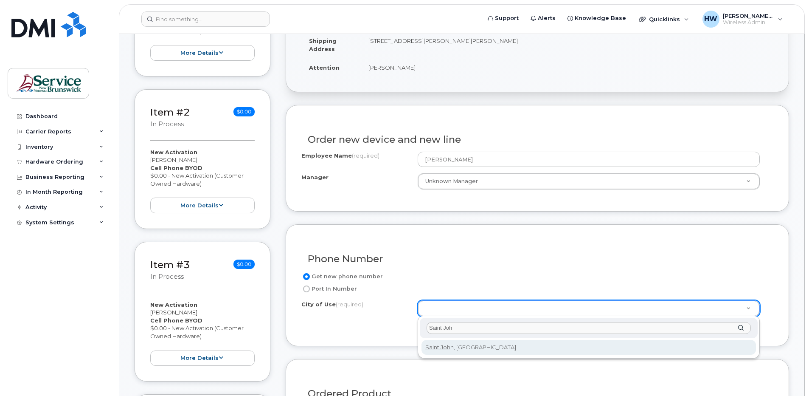
type input "Saint Joh"
type input "2008"
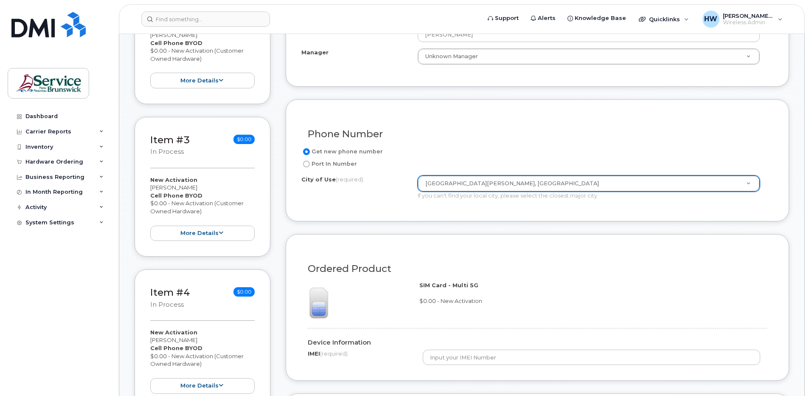
scroll to position [425, 0]
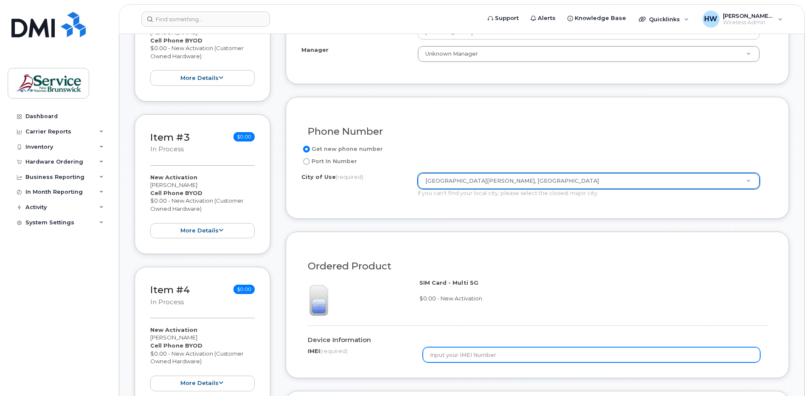
click at [446, 353] on input "text" at bounding box center [592, 354] width 338 height 15
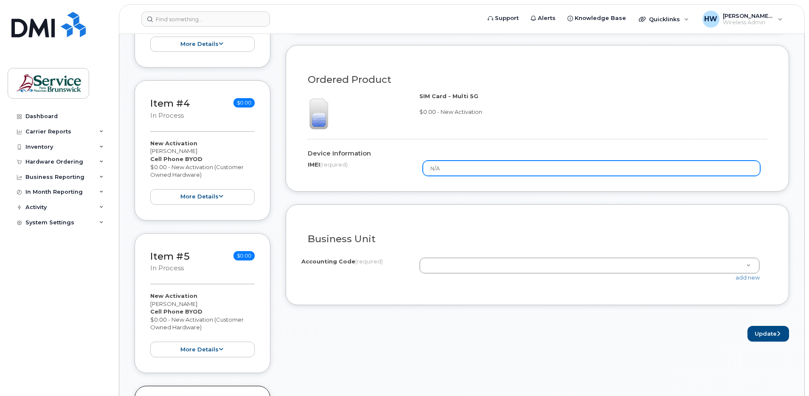
scroll to position [637, 0]
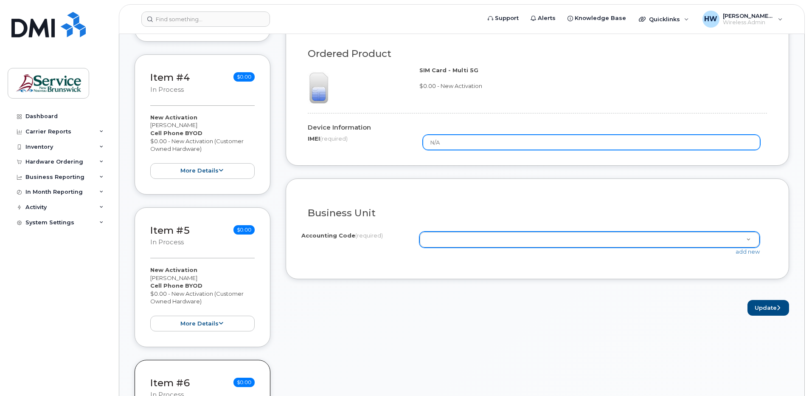
type input "N/A"
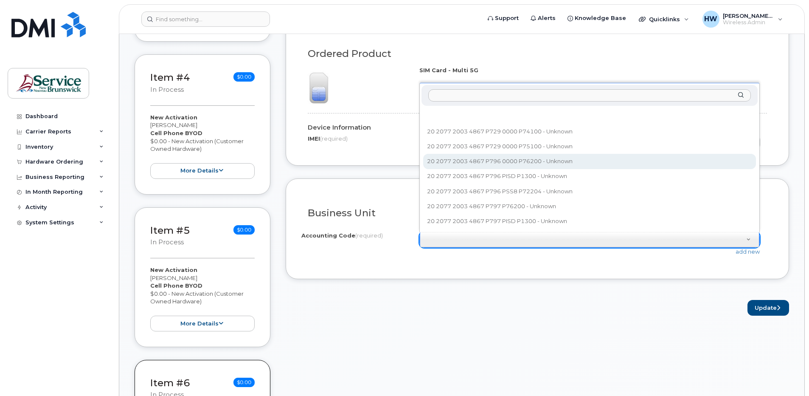
select select "20 2077 2003 4867 P796 0000 P76200"
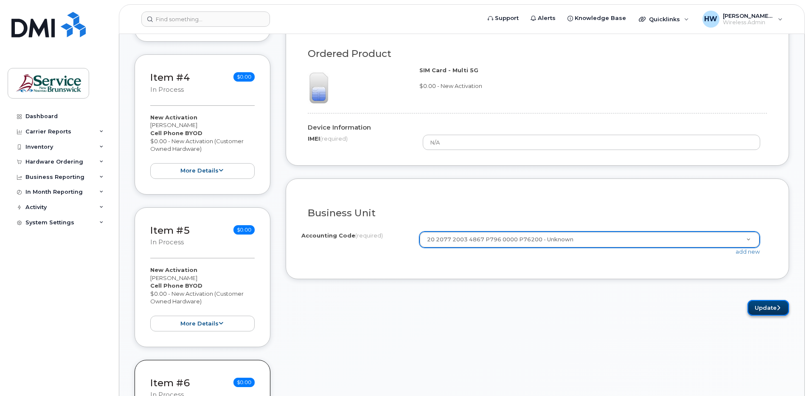
click at [761, 305] on button "Update" at bounding box center [769, 308] width 42 height 16
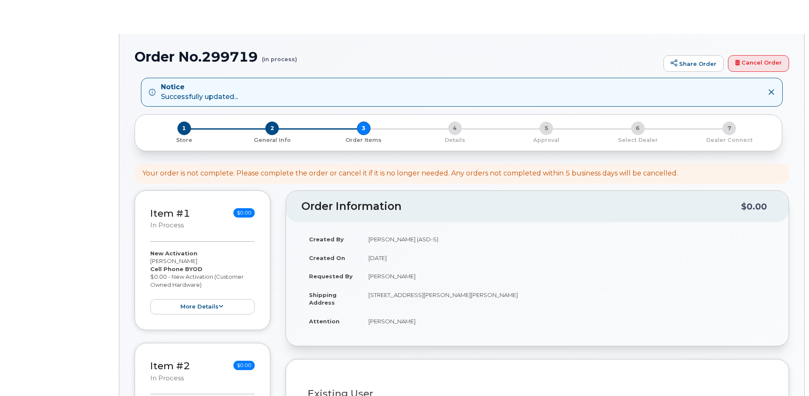
select select
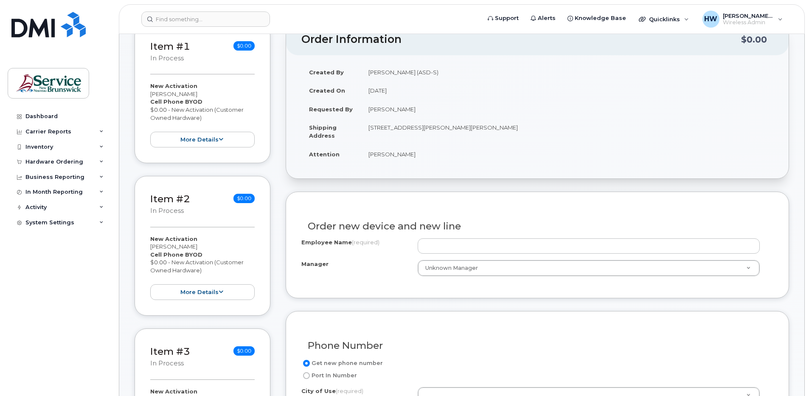
scroll to position [212, 0]
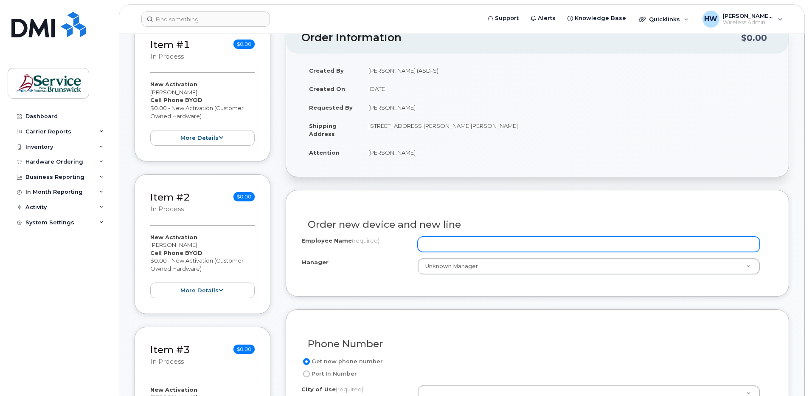
click at [440, 246] on input "Employee Name (required)" at bounding box center [589, 244] width 342 height 15
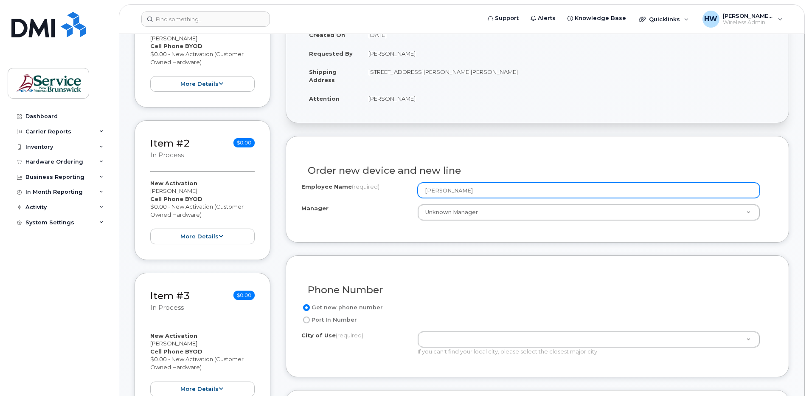
scroll to position [340, 0]
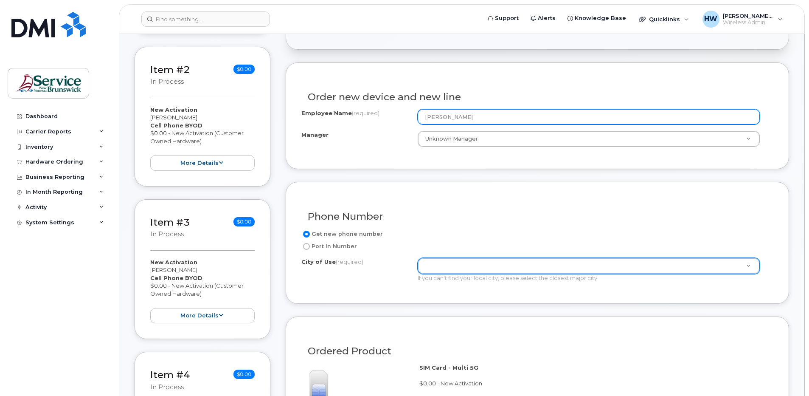
type input "[PERSON_NAME]"
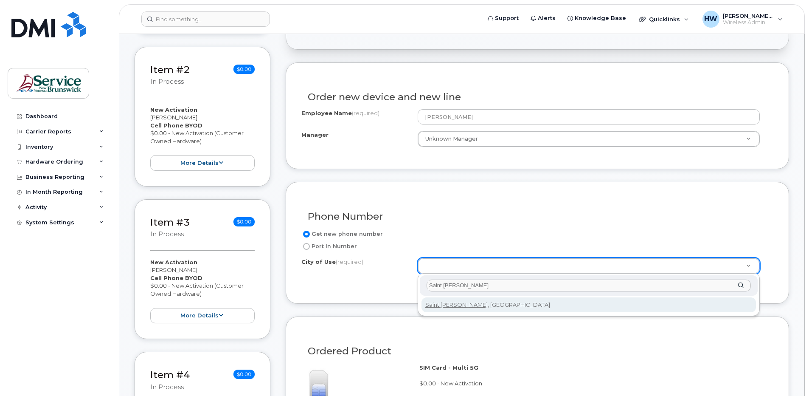
type input "Saint [PERSON_NAME]"
type input "2008"
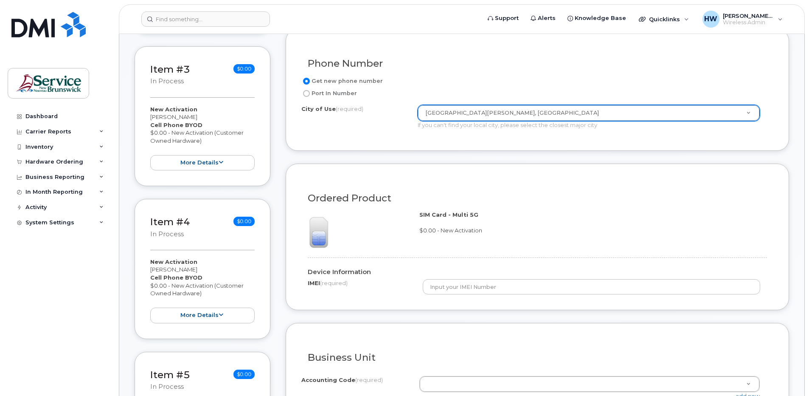
scroll to position [510, 0]
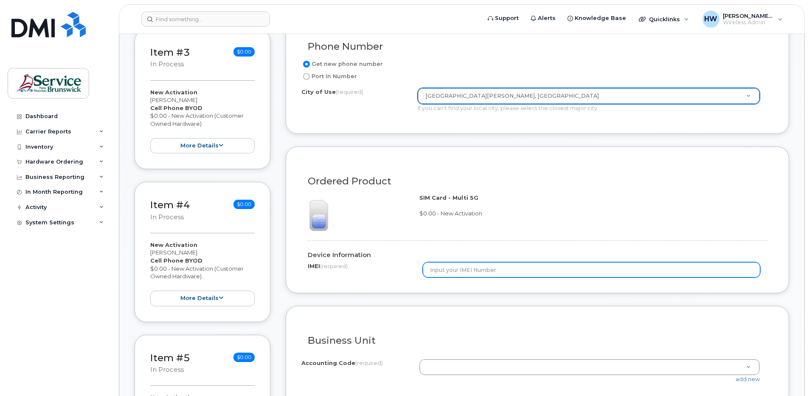
click at [459, 269] on input "text" at bounding box center [592, 269] width 338 height 15
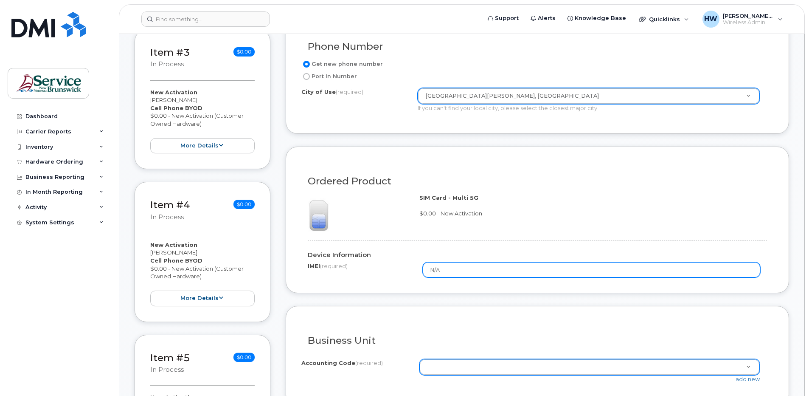
type input "N/A"
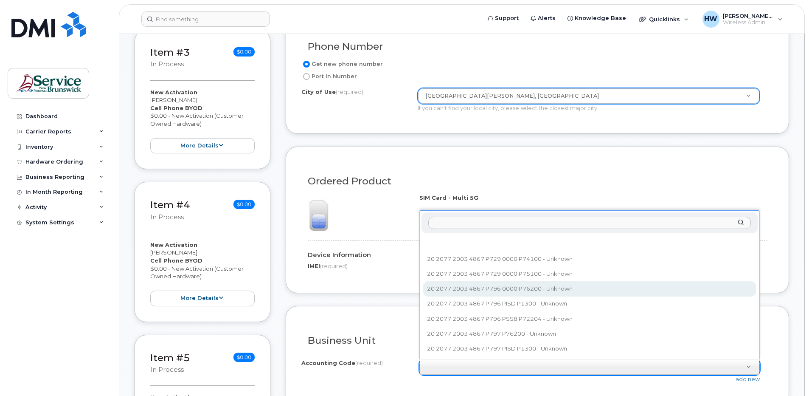
select select "20 2077 2003 4867 P796 0000 P76200"
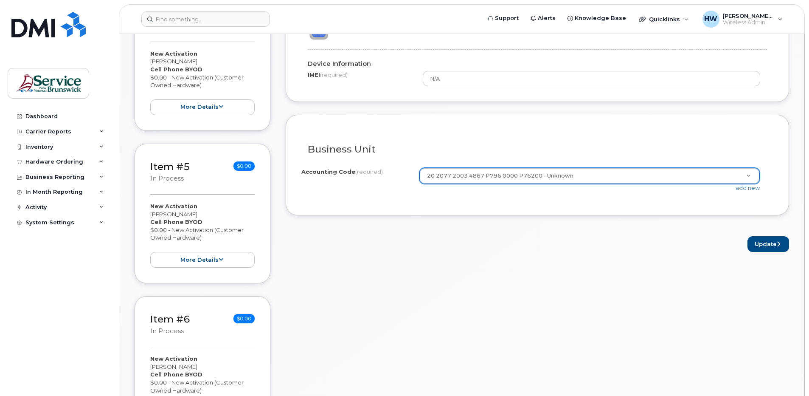
scroll to position [722, 0]
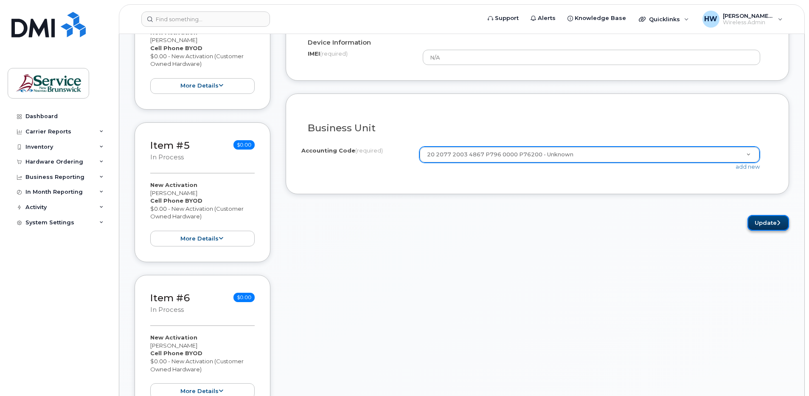
click at [766, 223] on button "Update" at bounding box center [769, 223] width 42 height 16
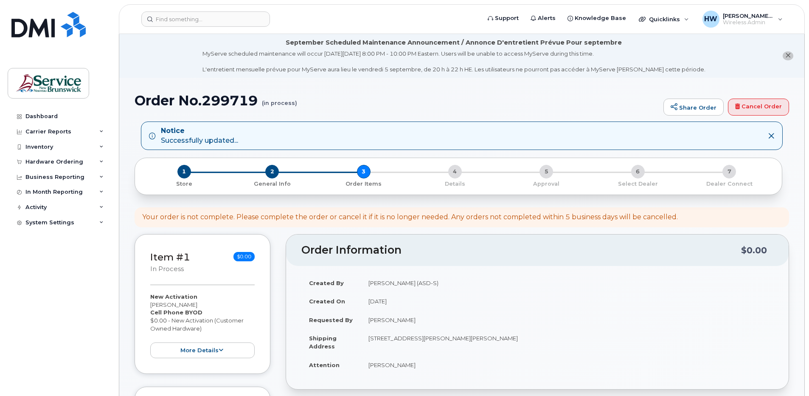
select select
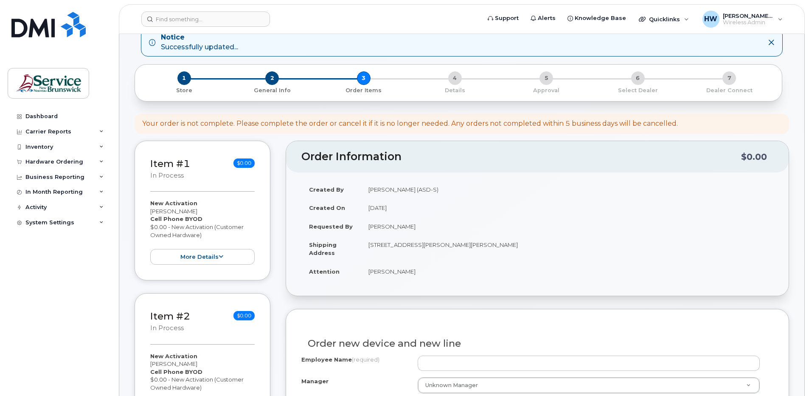
scroll to position [170, 0]
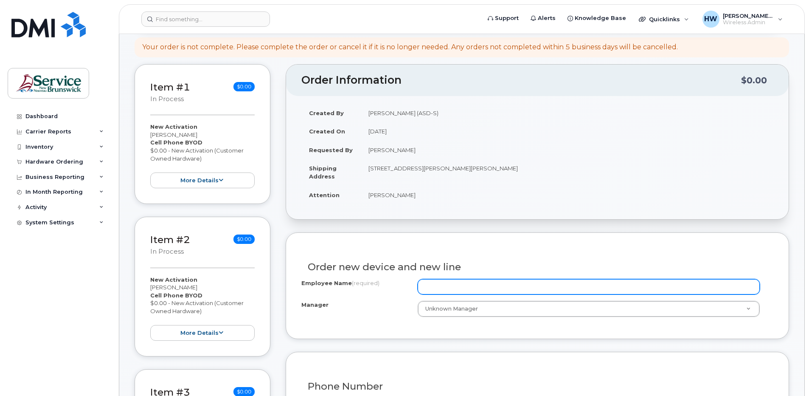
click at [436, 284] on input "Employee Name (required)" at bounding box center [589, 286] width 342 height 15
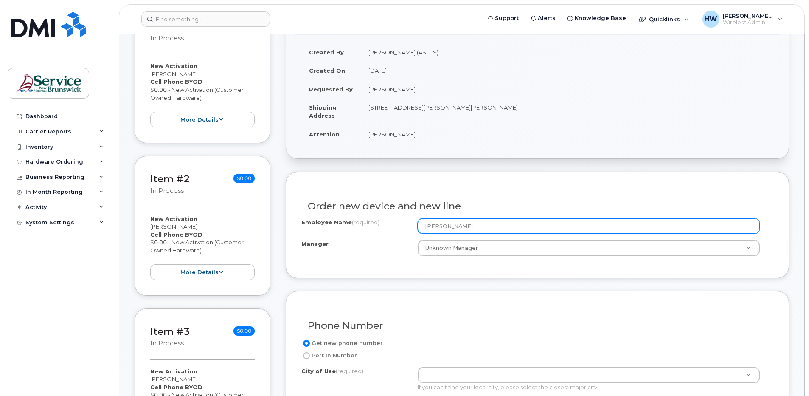
scroll to position [340, 0]
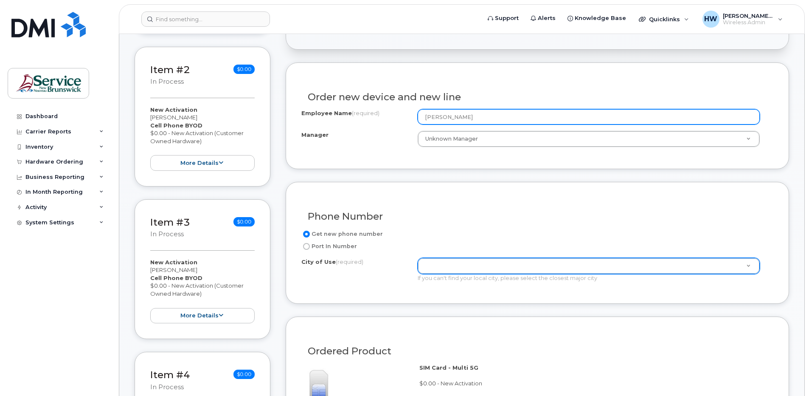
type input "[PERSON_NAME]"
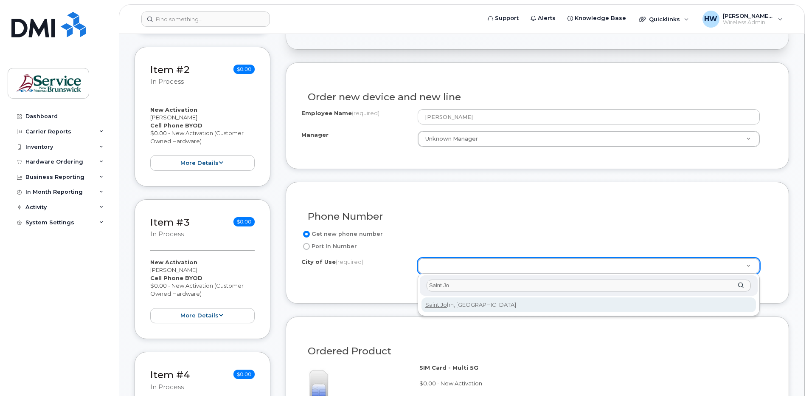
type input "Saint Jo"
type input "2008"
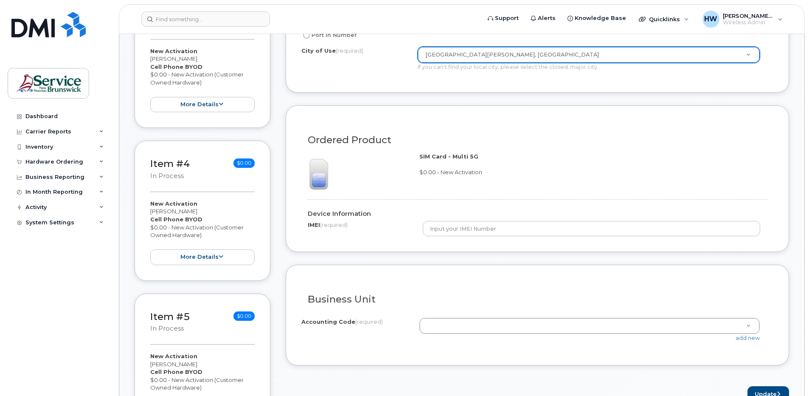
scroll to position [552, 0]
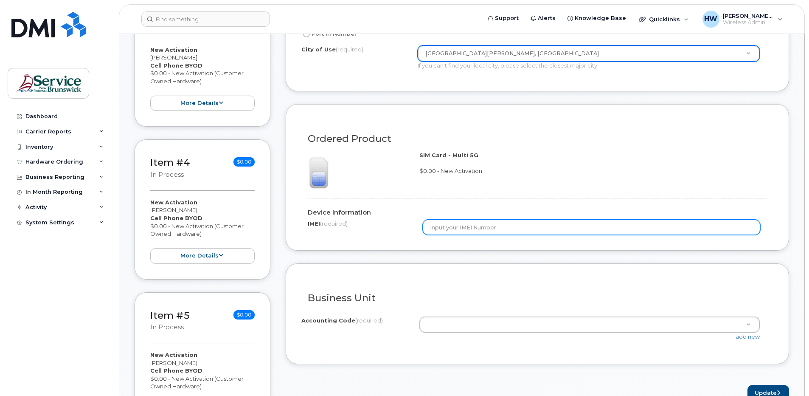
click at [471, 227] on input "text" at bounding box center [592, 227] width 338 height 15
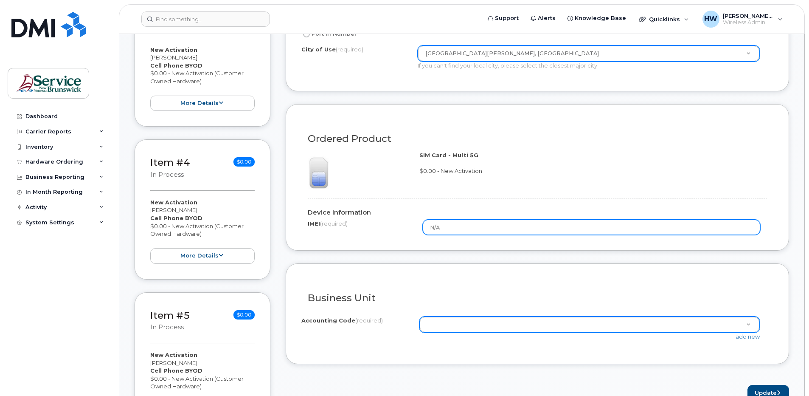
type input "N/A"
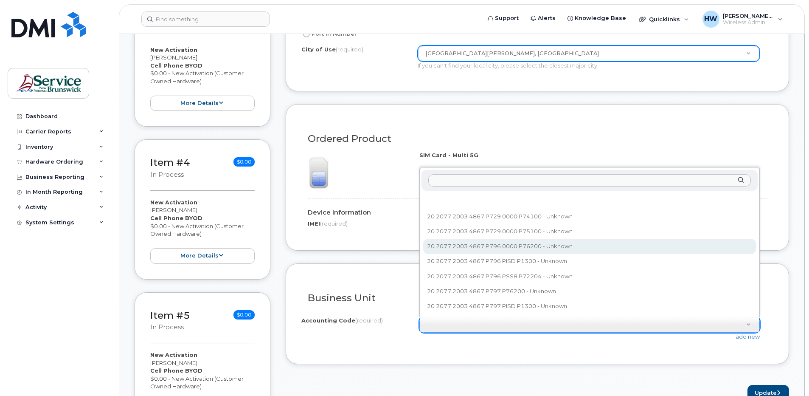
select select "20 2077 2003 4867 P796 0000 P76200"
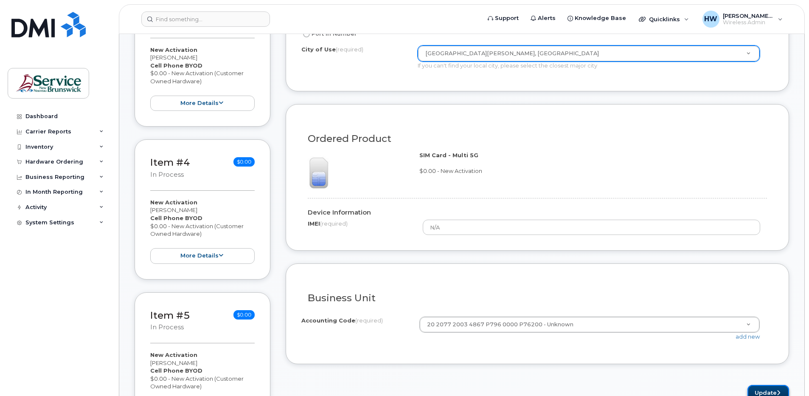
click at [767, 389] on button "Update" at bounding box center [769, 393] width 42 height 16
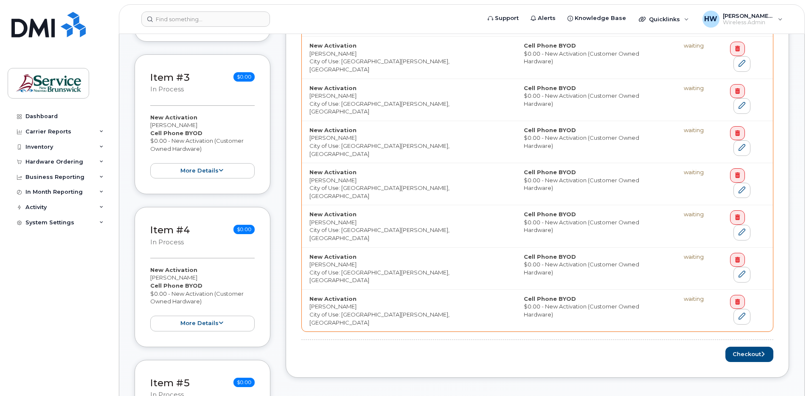
scroll to position [510, 0]
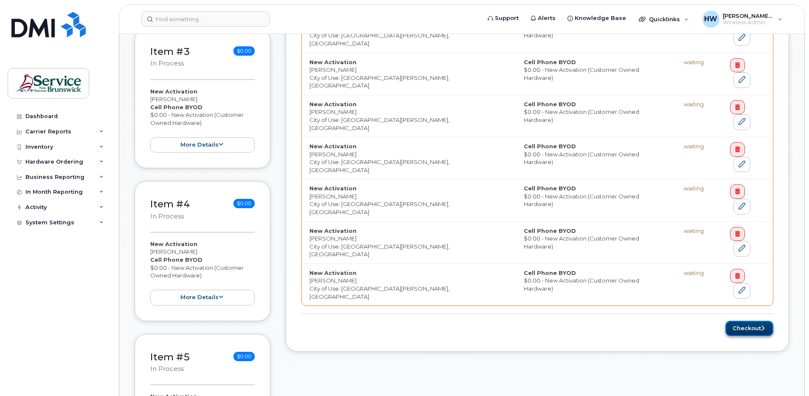
click at [743, 321] on button "Checkout" at bounding box center [750, 329] width 48 height 16
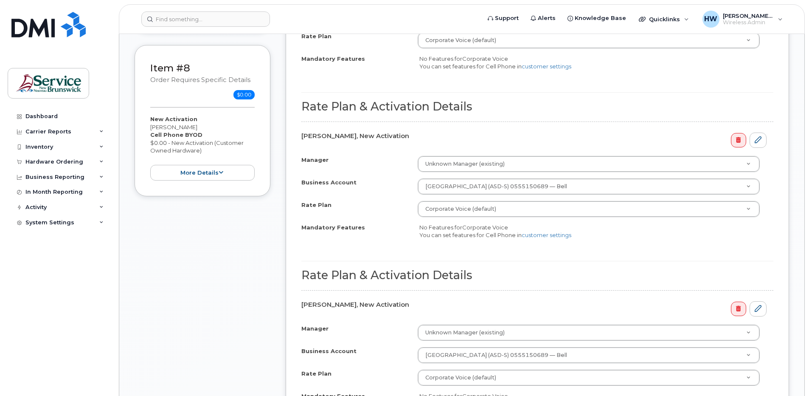
scroll to position [1486, 0]
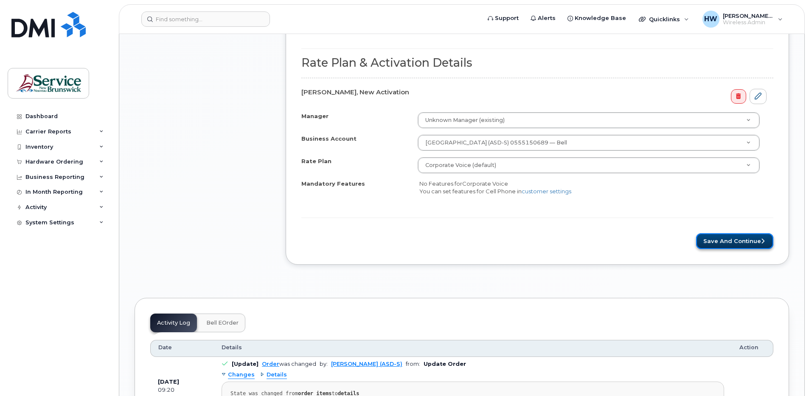
click at [736, 242] on button "Save and Continue" at bounding box center [734, 241] width 77 height 16
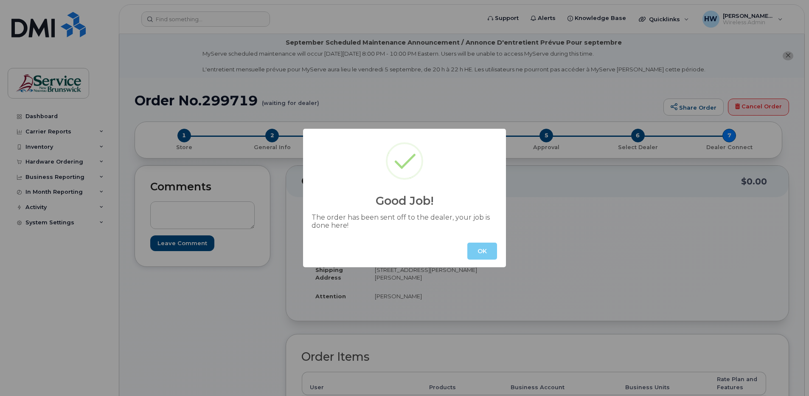
click at [481, 246] on button "OK" at bounding box center [483, 250] width 30 height 17
